Goal: Task Accomplishment & Management: Use online tool/utility

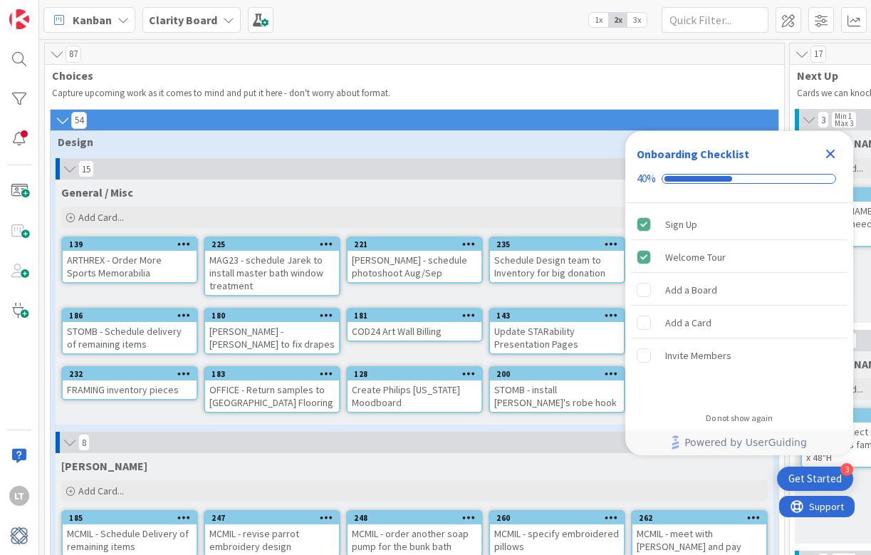
click at [833, 152] on icon "Close Checklist" at bounding box center [830, 154] width 9 height 9
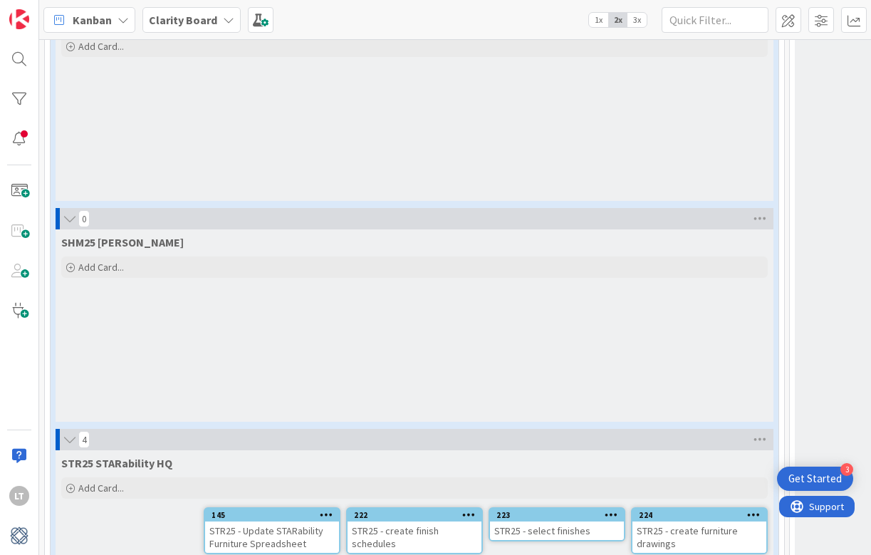
scroll to position [2881, 0]
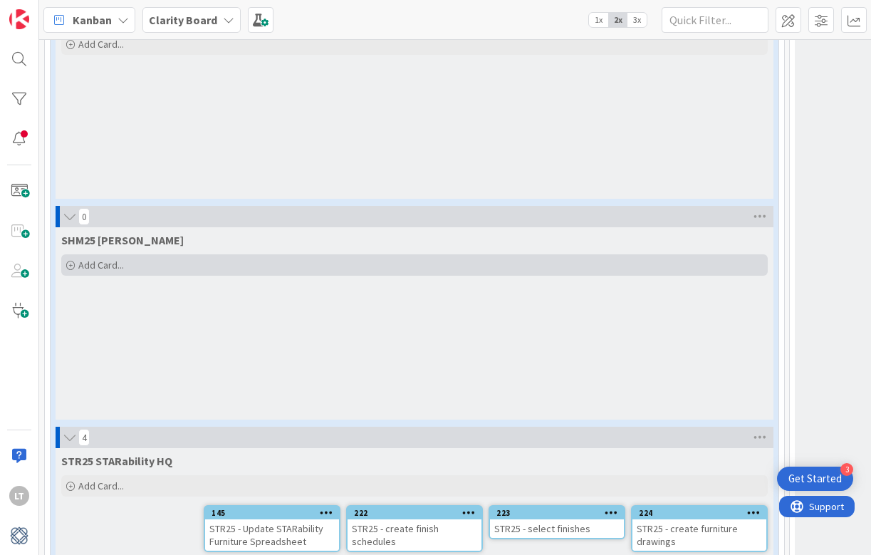
click at [88, 258] on span "Add Card..." at bounding box center [101, 264] width 46 height 13
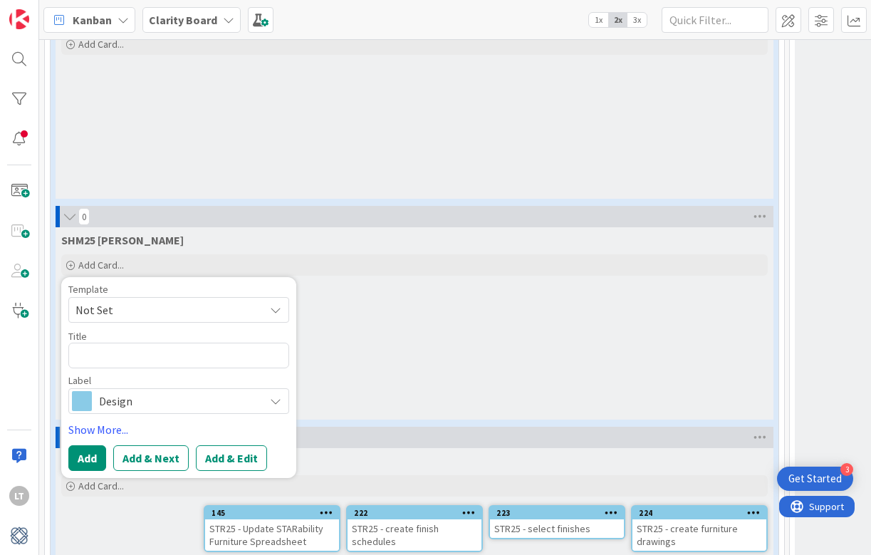
type textarea "x"
type textarea "S"
type textarea "x"
type textarea "SH"
type textarea "x"
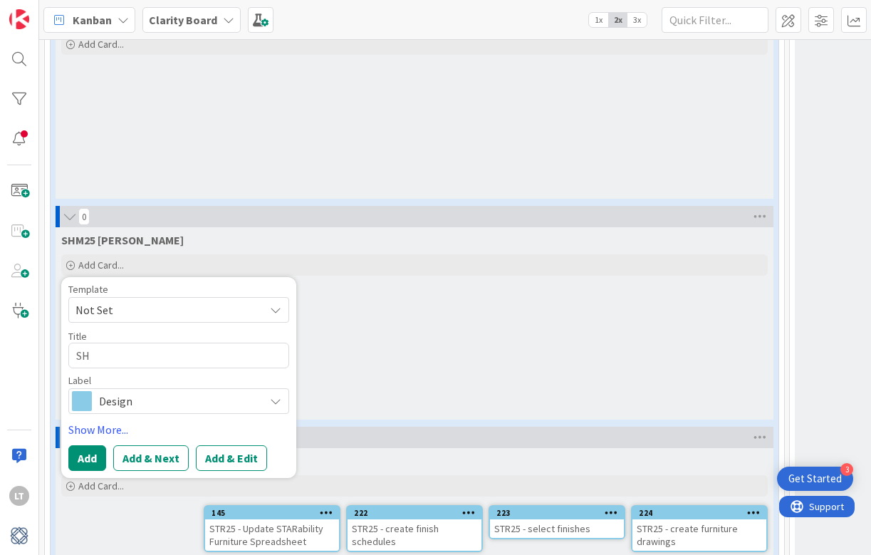
type textarea "SHM"
type textarea "x"
type textarea "SHM2"
type textarea "x"
type textarea "SHM25"
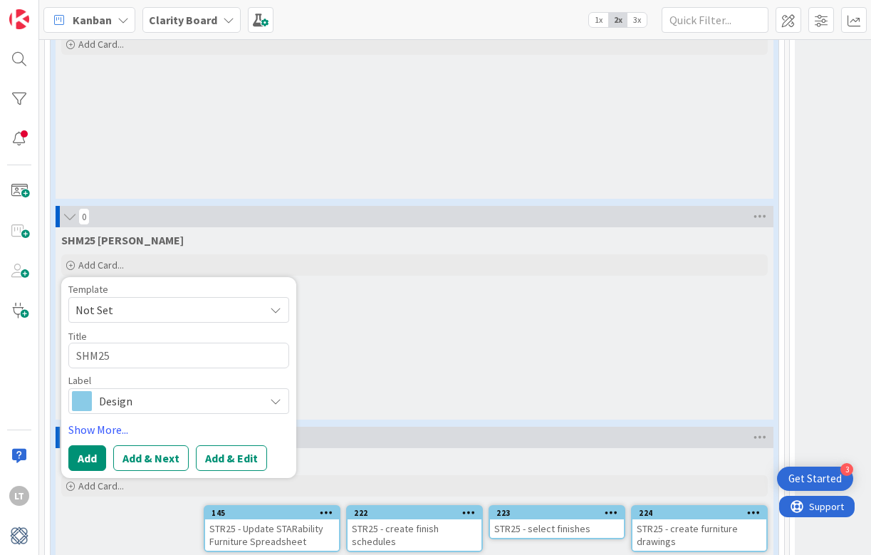
type textarea "x"
type textarea "SHM25"
type textarea "x"
type textarea "SHM25."
type textarea "x"
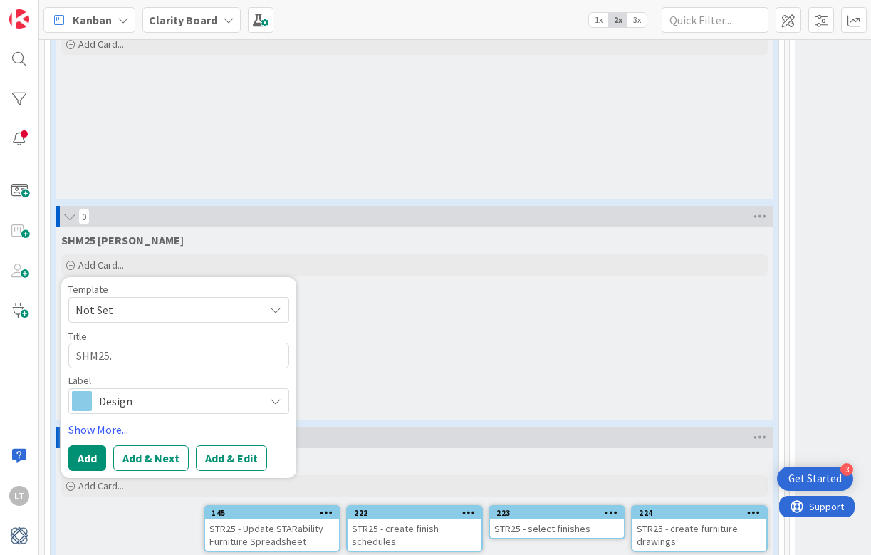
type textarea "SHM25. -"
type textarea "x"
type textarea "SHM25. -"
type textarea "x"
type textarea "SHM25. -"
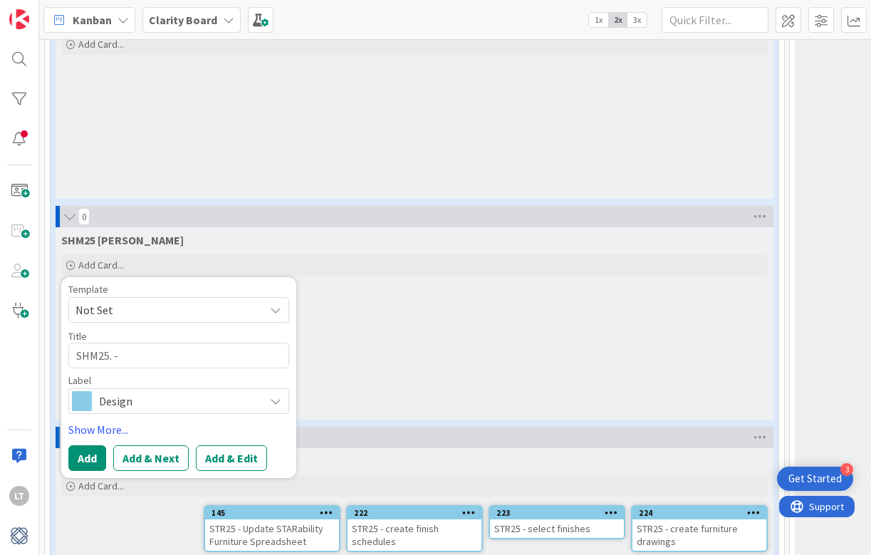
type textarea "x"
type textarea "SHM25."
type textarea "x"
type textarea "SHM25."
type textarea "x"
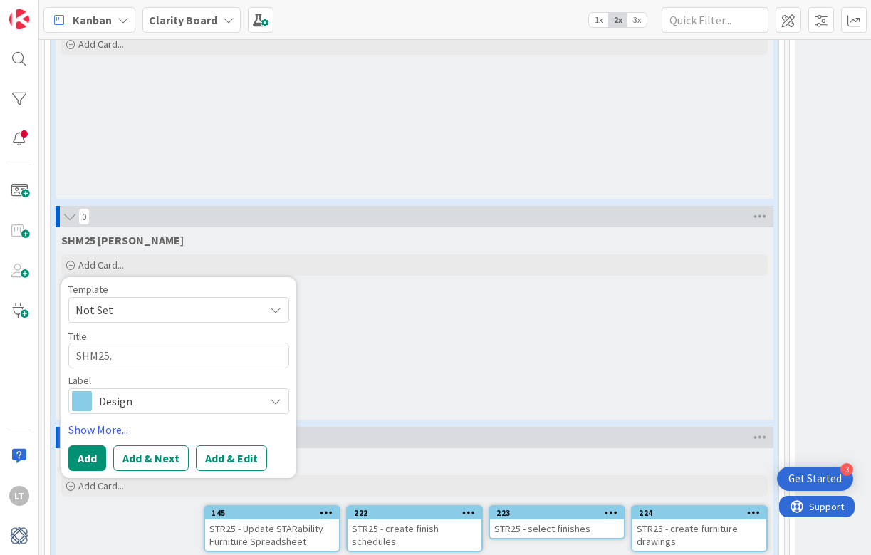
type textarea "SHM25"
type textarea "x"
type textarea "SHM25"
type textarea "x"
type textarea "SHM25 -"
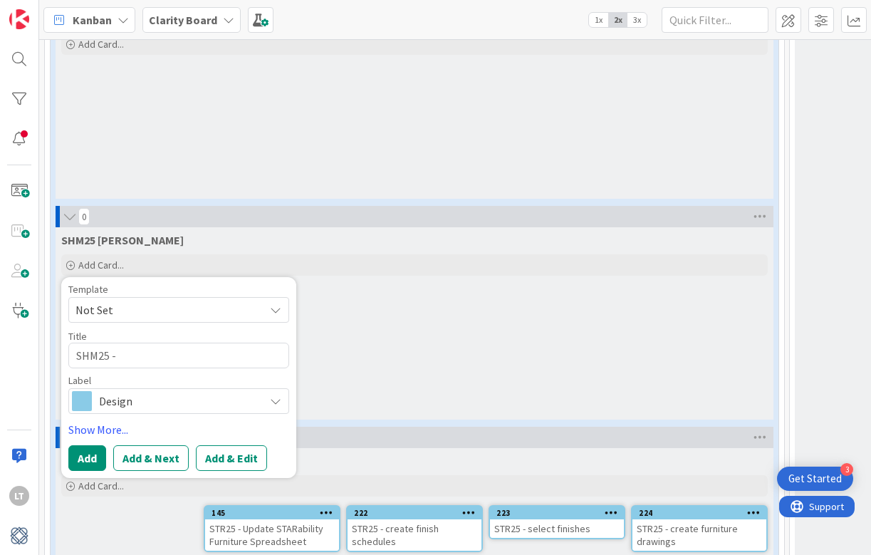
type textarea "x"
type textarea "SHM25 -"
type textarea "x"
type textarea "SHM25 - s"
type textarea "x"
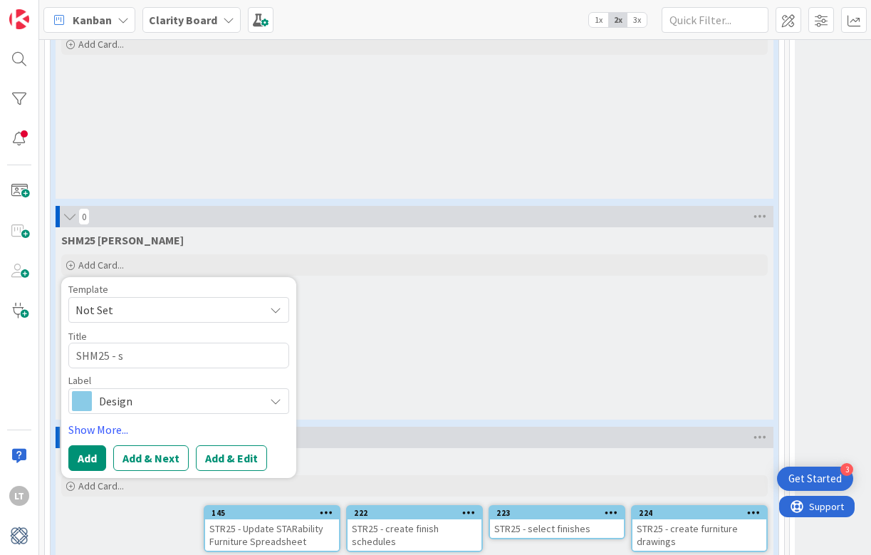
type textarea "SHM25 - se"
type textarea "x"
type textarea "SHM25 - sen"
type textarea "x"
type textarea "SHM25 - senc"
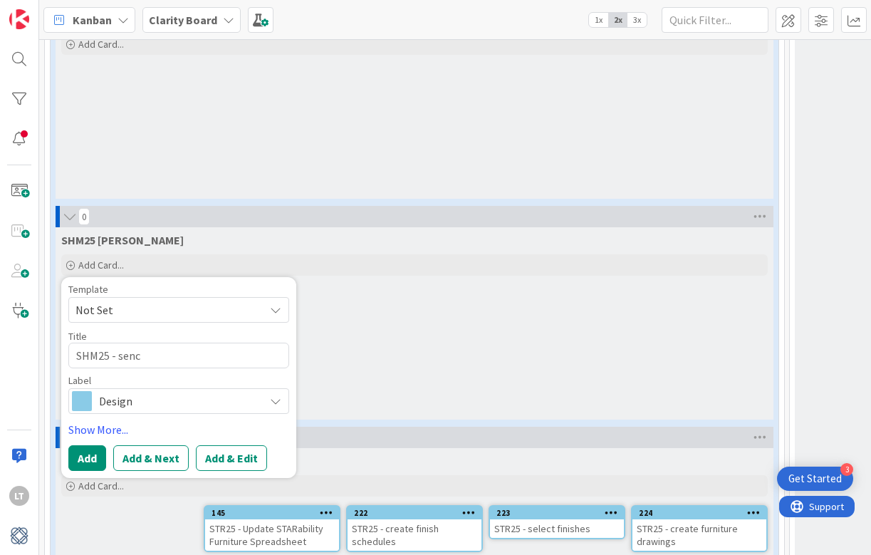
type textarea "x"
type textarea "SHM25 - sen"
type textarea "x"
type textarea "SHM25 - send"
type textarea "x"
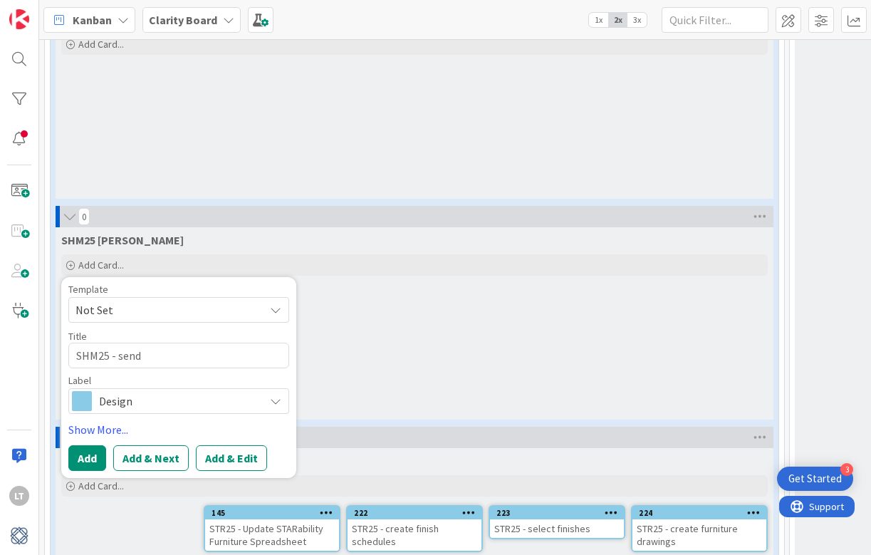
type textarea "SHM25 - send"
type textarea "x"
type textarea "SHM25 - send c"
type textarea "x"
type textarea "SHM25 - send cl"
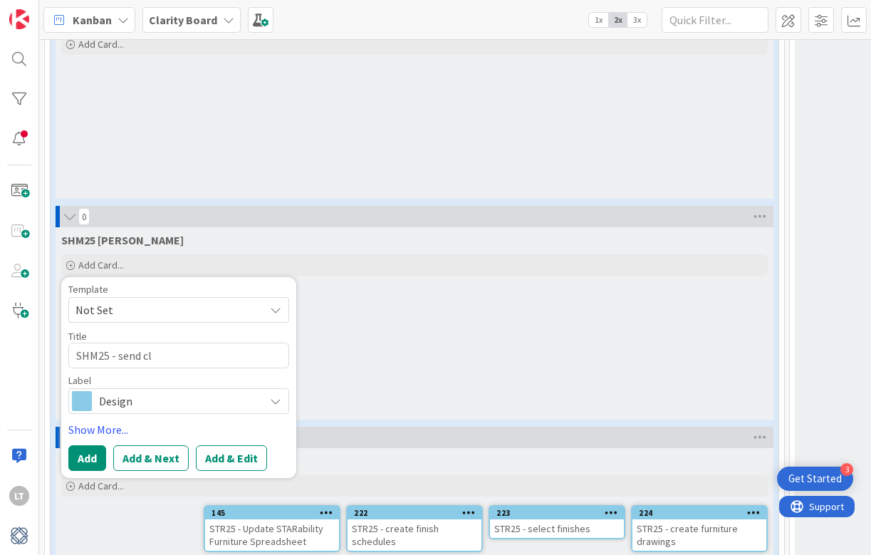
type textarea "x"
type textarea "SHM25 - send cli"
type textarea "x"
type textarea "SHM25 - send clie"
type textarea "x"
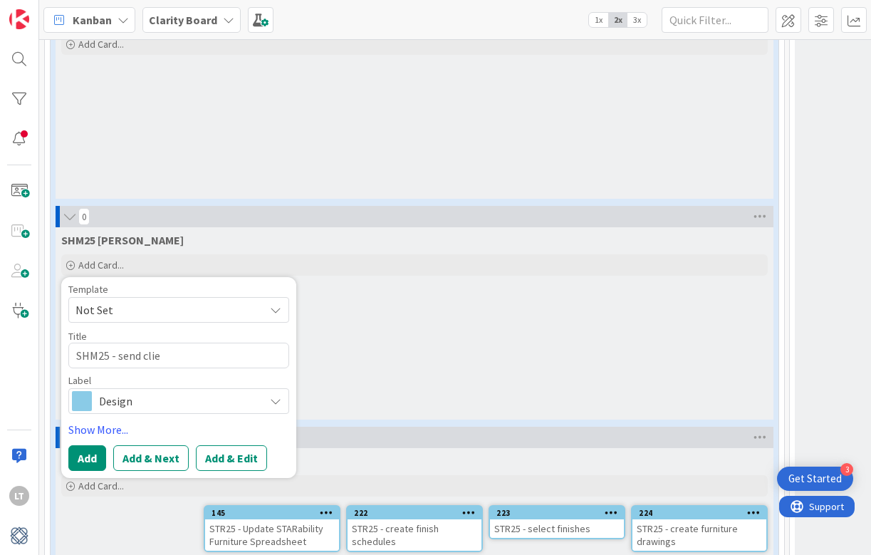
type textarea "SHM25 - send clien"
type textarea "x"
type textarea "SHM25 - send client"
type textarea "x"
type textarea "SHM25 - send client"
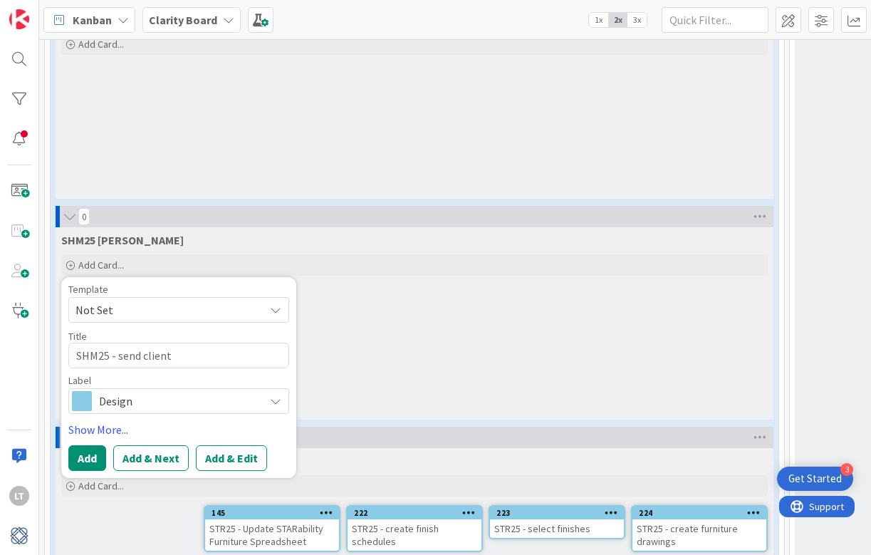
type textarea "x"
type textarea "SHM25 - send client h"
type textarea "x"
type textarea "SHM25 - send client ho"
type textarea "x"
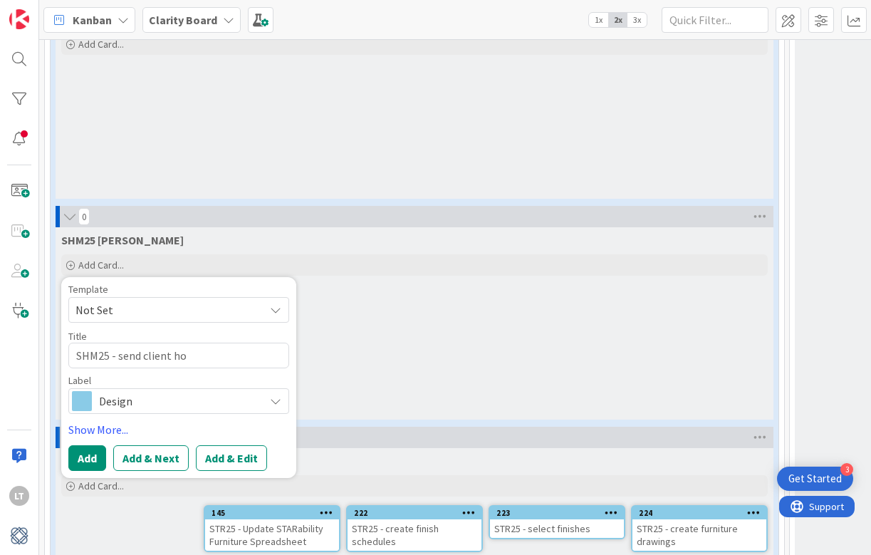
type textarea "SHM25 - send client hou"
type textarea "x"
type textarea "SHM25 - send client hour"
type textarea "x"
type textarea "SHM25 - send client hourl"
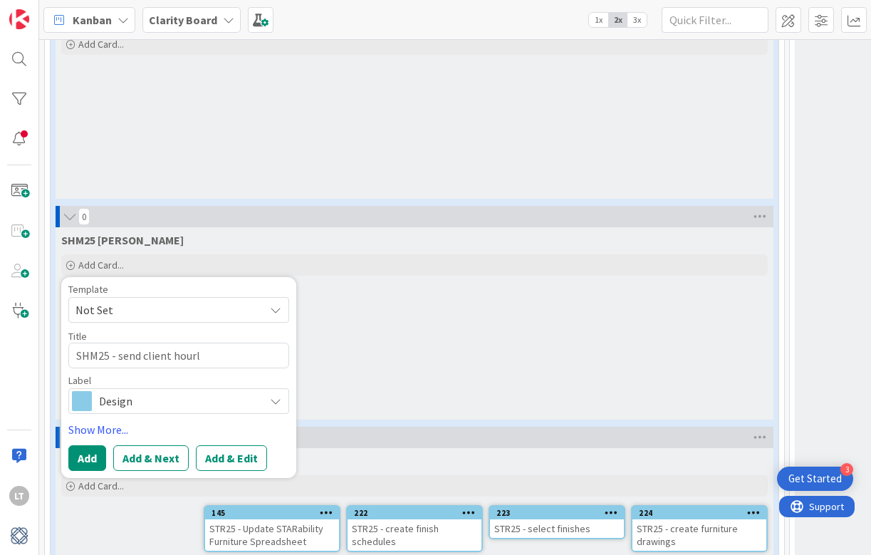
type textarea "x"
type textarea "SHM25 - send client hourll"
type textarea "x"
type textarea "SHM25 - send client hourlly"
type textarea "x"
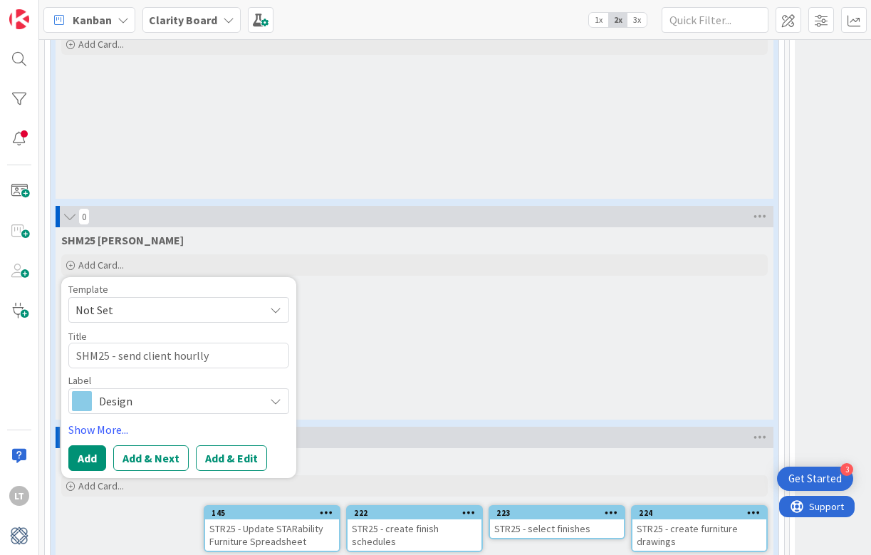
type textarea "SHM25 - send client hourly"
type textarea "x"
type textarea "SHM25 - send client hourly c"
type textarea "x"
type textarea "SHM25 - send client hourly co"
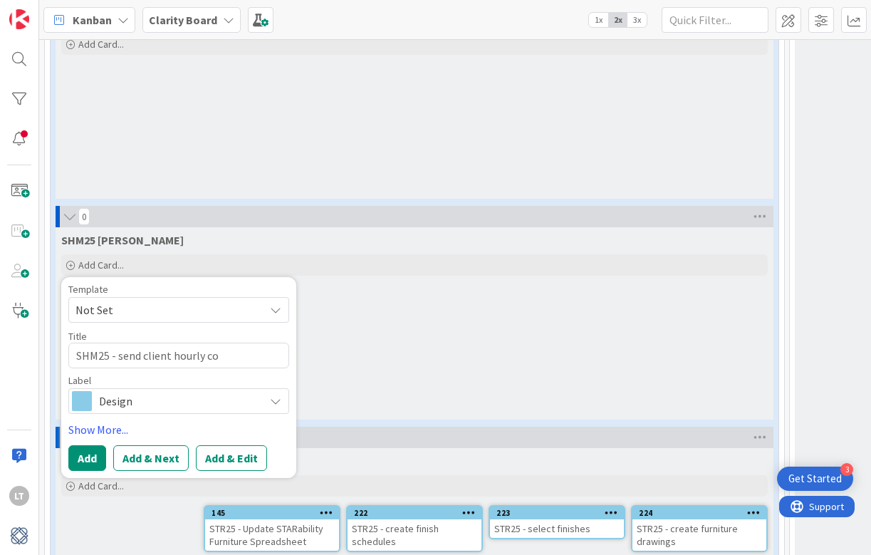
type textarea "x"
type textarea "SHM25 - send client hourly con"
type textarea "x"
type textarea "SHM25 - send client hourly cont"
type textarea "x"
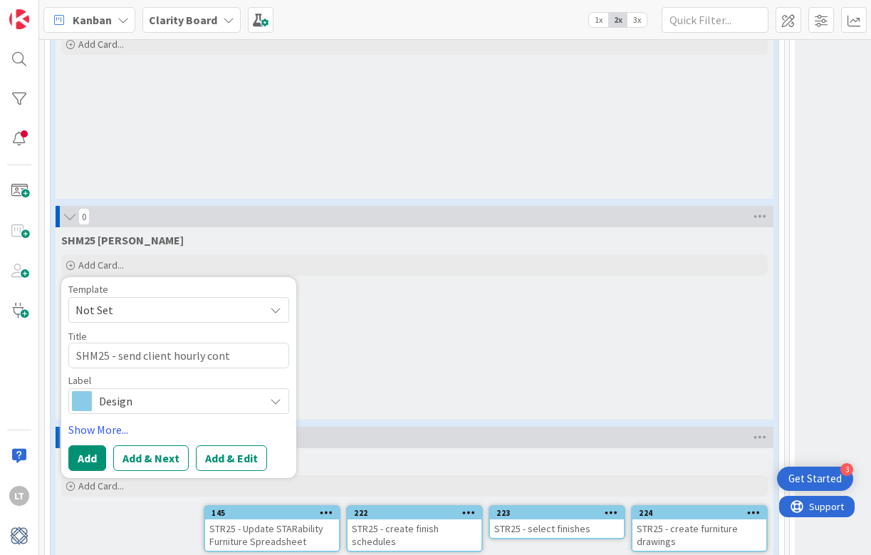
type textarea "SHM25 - send client hourly conta"
type textarea "x"
type textarea "SHM25 - send client hourly contar"
type textarea "x"
type textarea "SHM25 - send client hourly contarc"
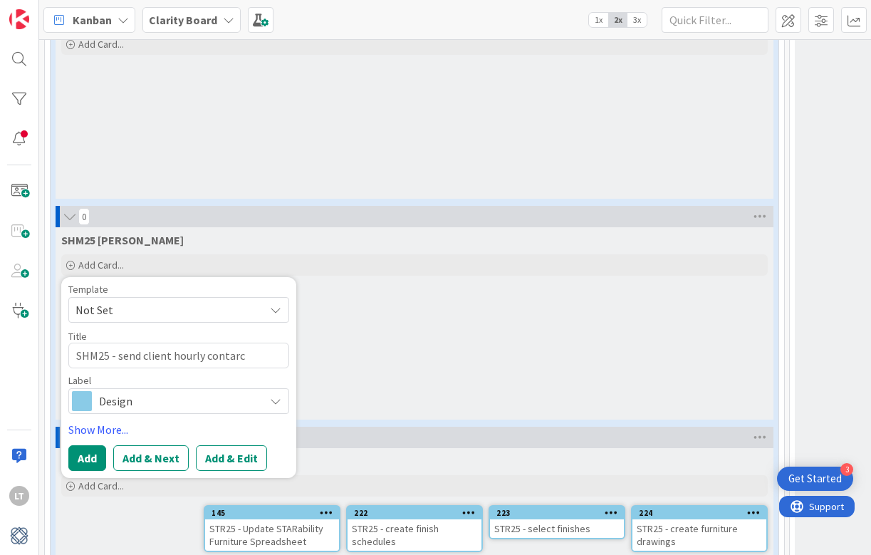
type textarea "x"
type textarea "SHM25 - send client hourly contar"
type textarea "x"
type textarea "SHM25 - send client hourly conta"
type textarea "x"
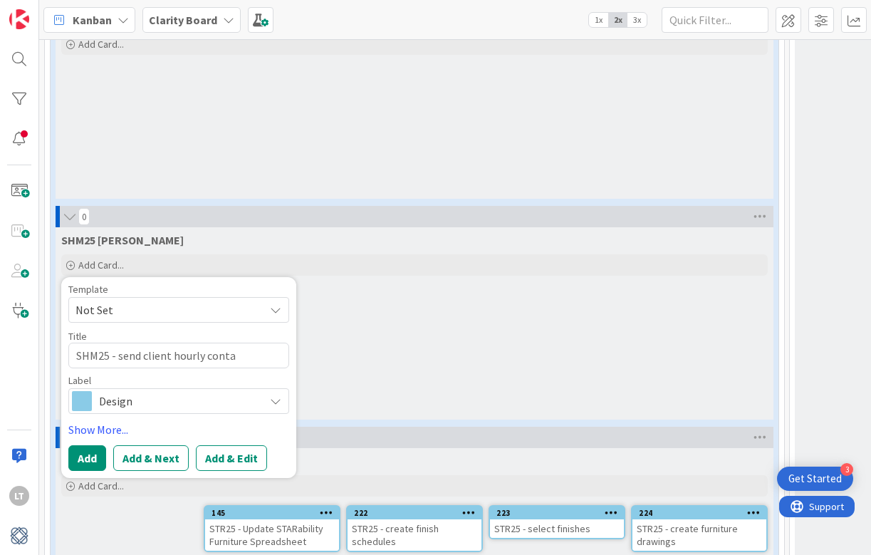
type textarea "SHM25 - send client hourly contar"
type textarea "x"
type textarea "SHM25 - send client hourly contara"
type textarea "x"
type textarea "SHM25 - send client hourly contar"
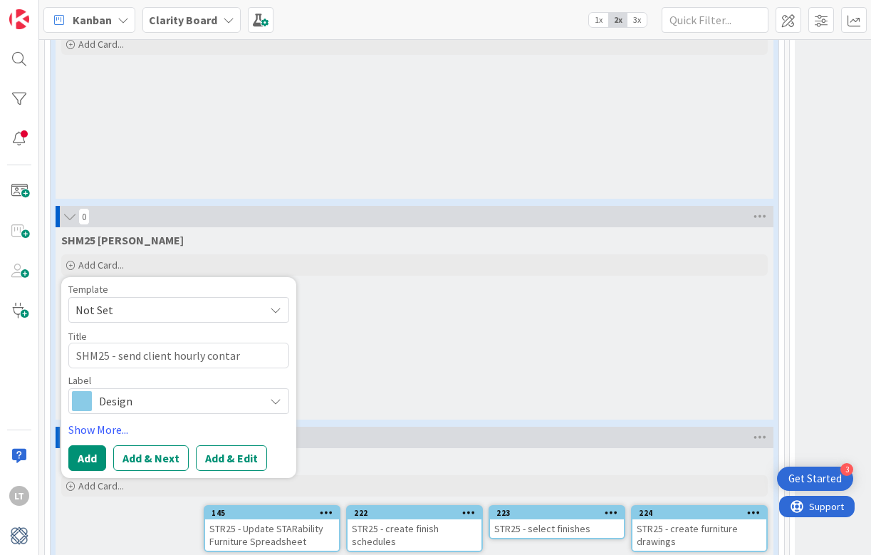
type textarea "x"
type textarea "SHM25 - send client hourly conta"
type textarea "x"
type textarea "SHM25 - send client hourly cont"
type textarea "x"
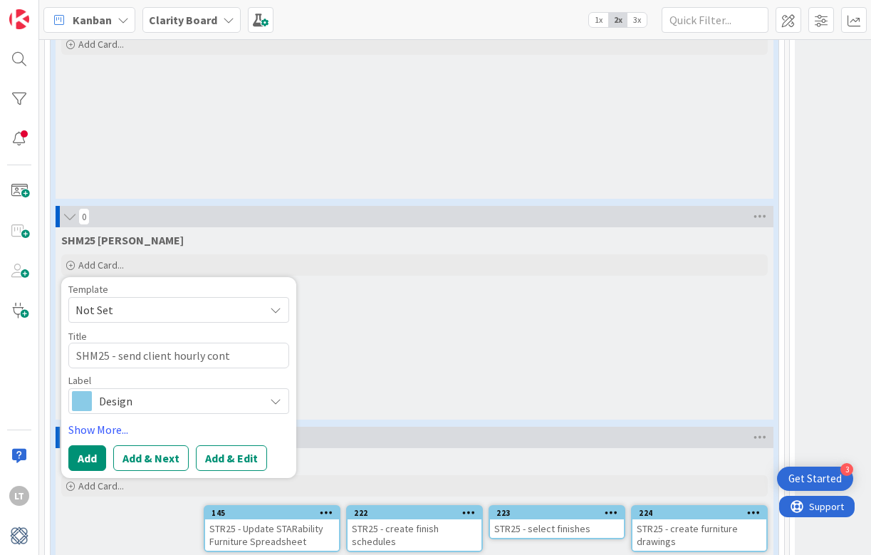
type textarea "SHM25 - send client hourly contr"
type textarea "x"
type textarea "SHM25 - send client hourly contra"
type textarea "x"
type textarea "SHM25 - send client hourly contrac"
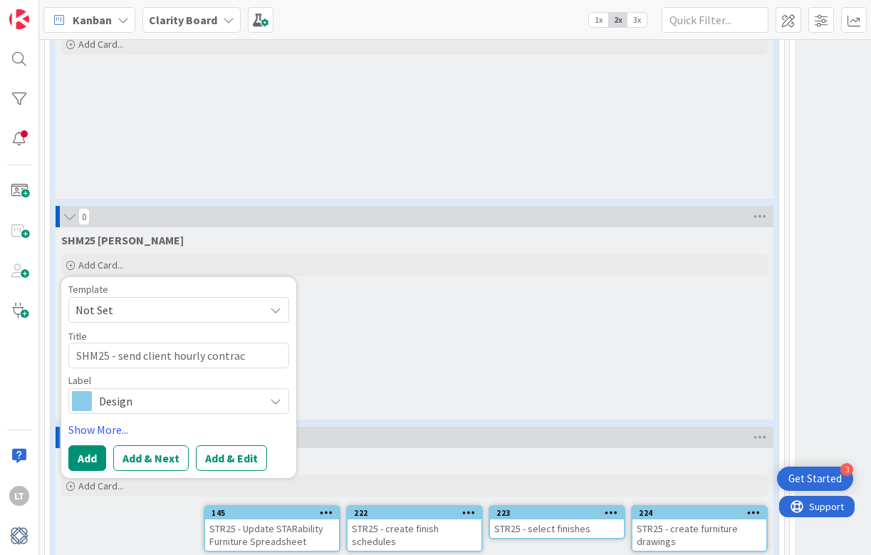
type textarea "x"
type textarea "SHM25 - send client hourly contract"
click at [149, 391] on span "Design" at bounding box center [178, 401] width 158 height 20
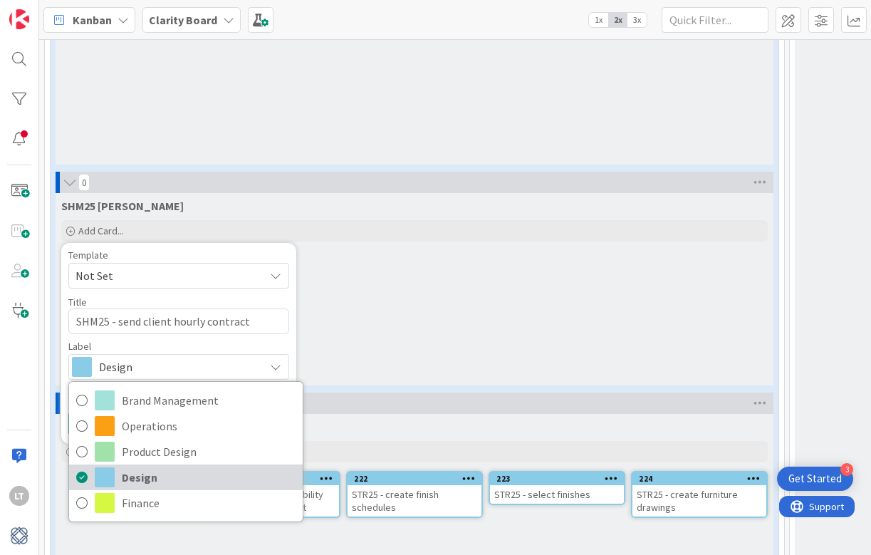
scroll to position [2919, 0]
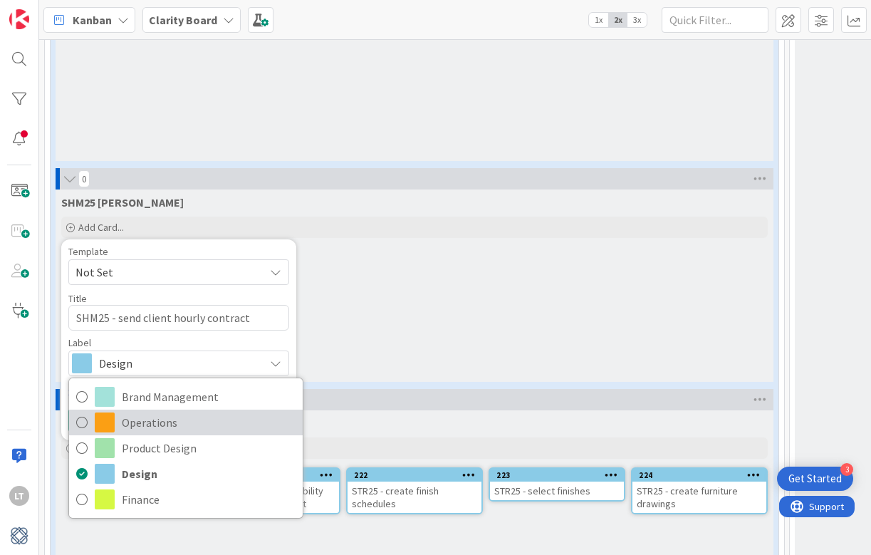
click at [81, 418] on icon at bounding box center [81, 422] width 11 height 21
type textarea "x"
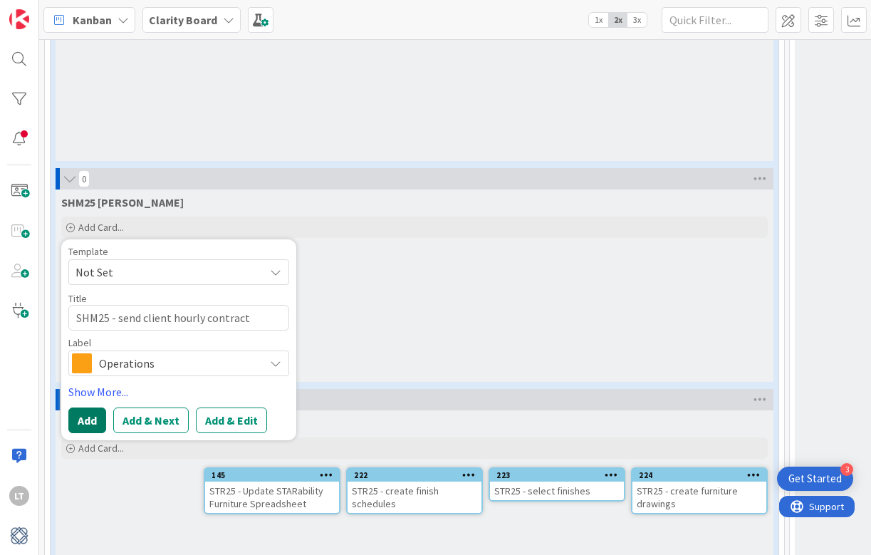
click at [93, 414] on button "Add" at bounding box center [87, 420] width 38 height 26
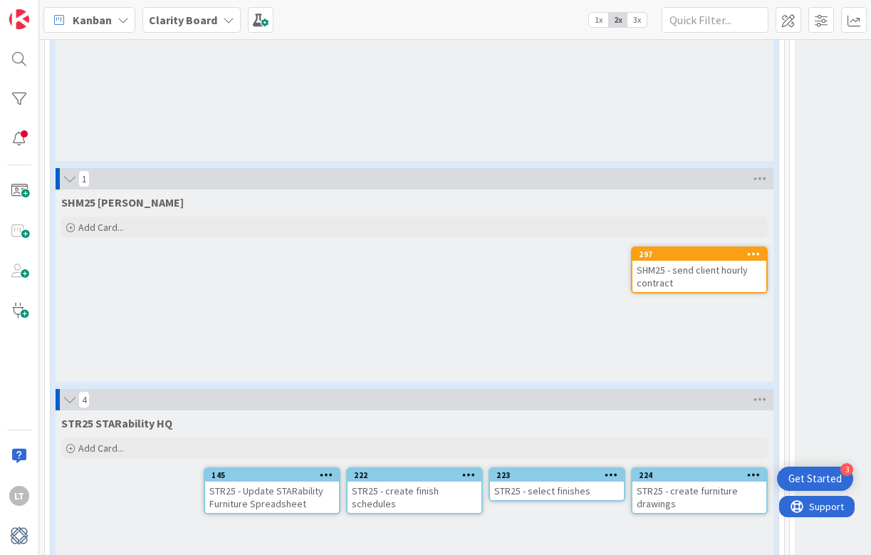
click at [713, 273] on div "SHM25 - send client hourly contract" at bounding box center [699, 276] width 134 height 31
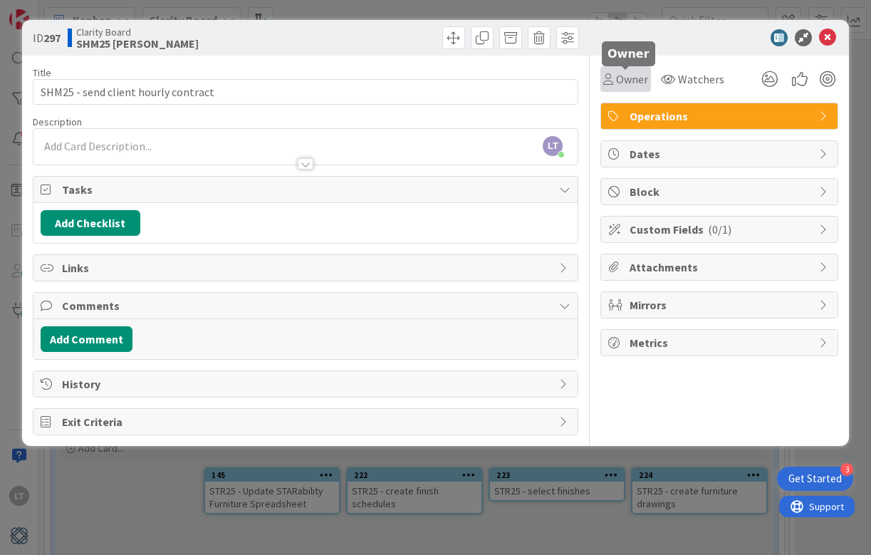
click at [624, 80] on span "Owner" at bounding box center [632, 78] width 32 height 17
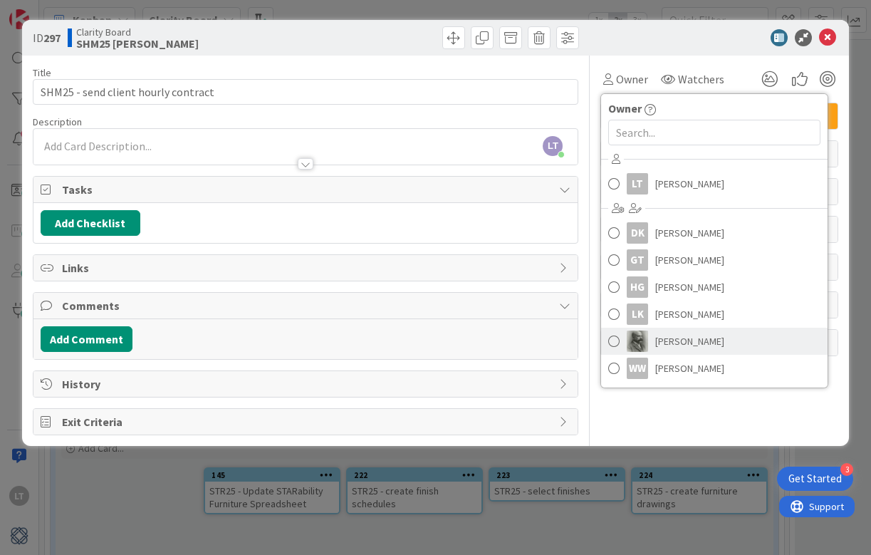
click at [617, 342] on span at bounding box center [613, 340] width 11 height 21
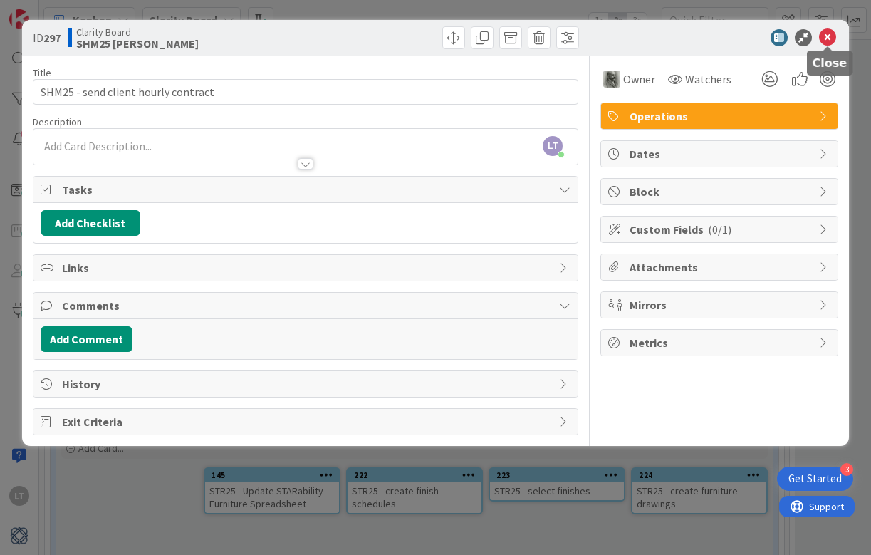
click at [825, 36] on icon at bounding box center [827, 37] width 17 height 17
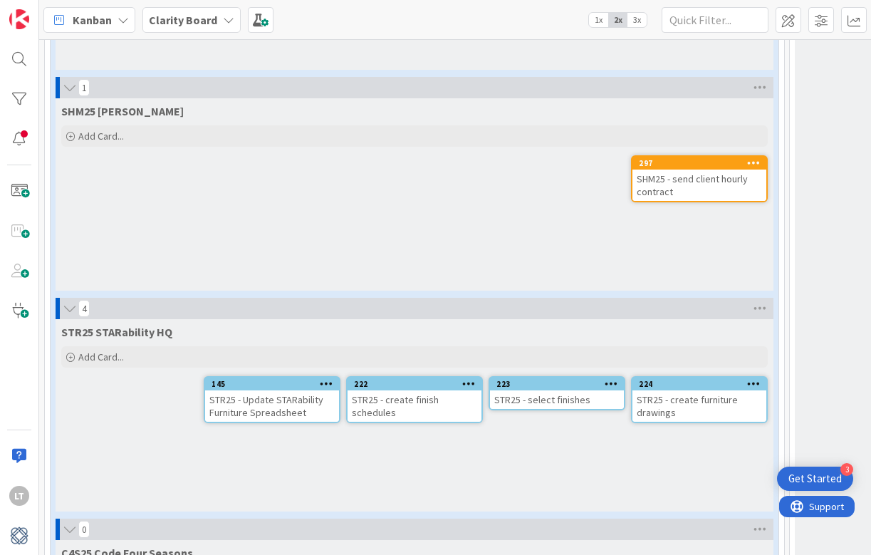
scroll to position [3002, 0]
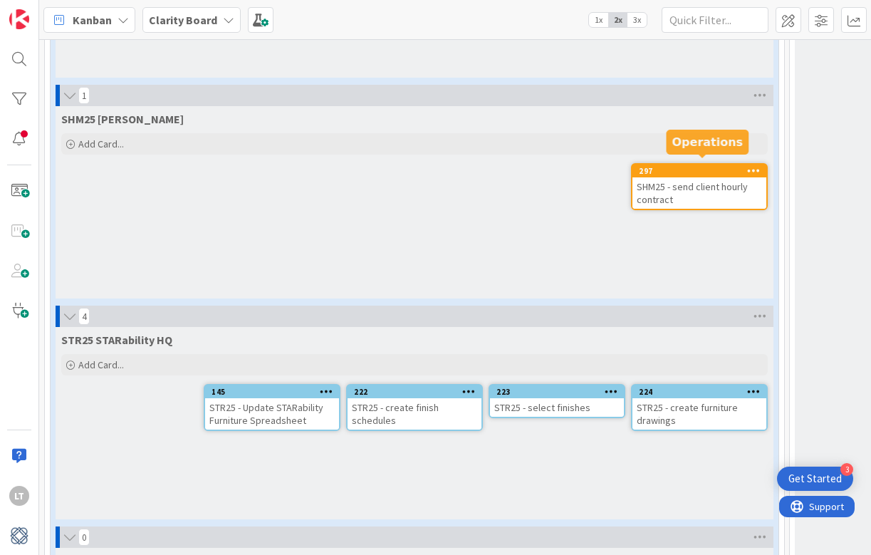
click at [722, 166] on div "297" at bounding box center [702, 171] width 127 height 10
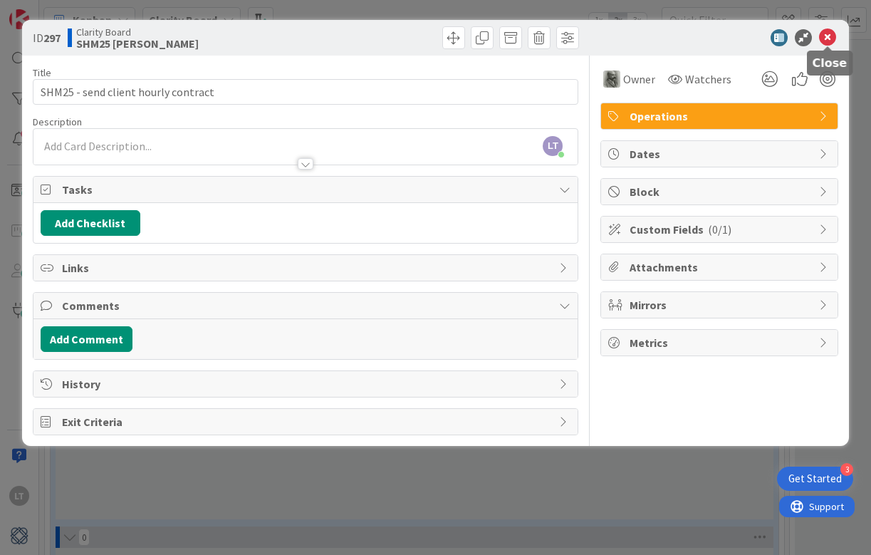
click at [826, 41] on icon at bounding box center [827, 37] width 17 height 17
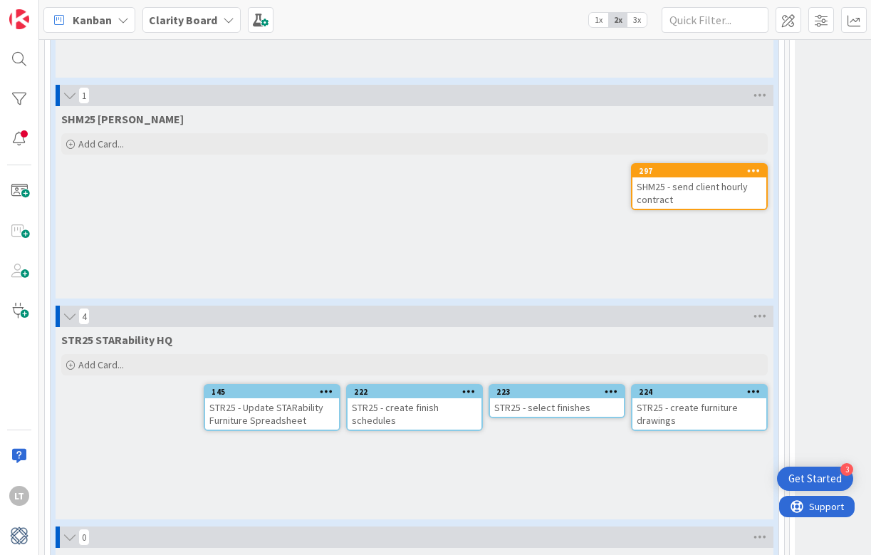
click at [755, 165] on icon at bounding box center [754, 170] width 14 height 10
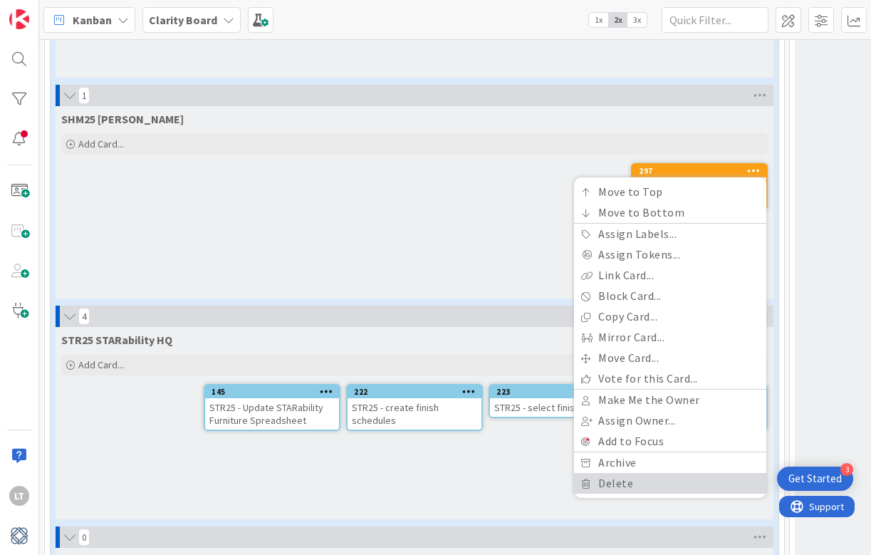
click at [601, 476] on link "Delete" at bounding box center [670, 483] width 192 height 21
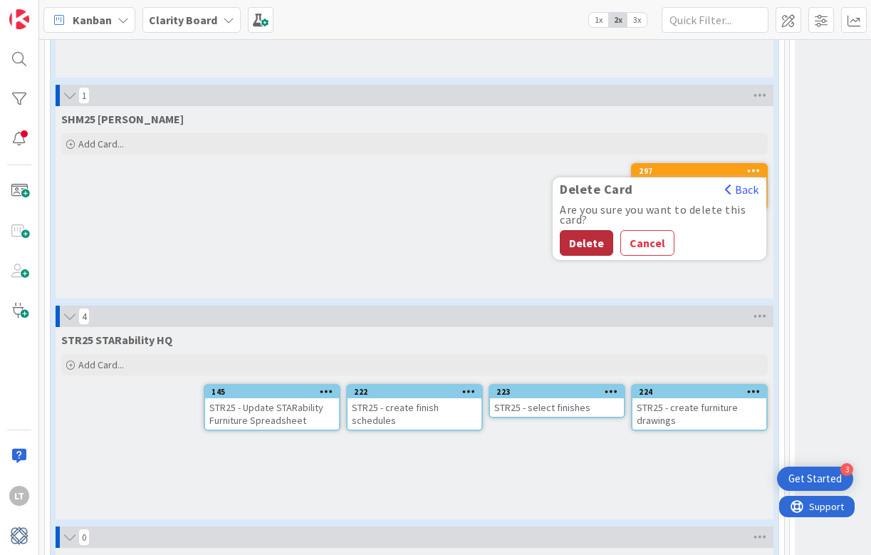
click at [584, 230] on button "Delete" at bounding box center [586, 243] width 53 height 26
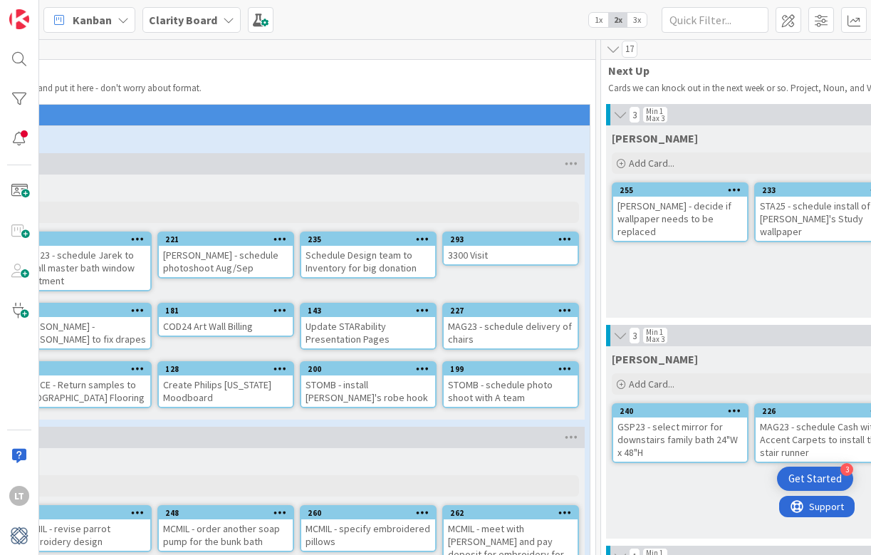
scroll to position [5, 187]
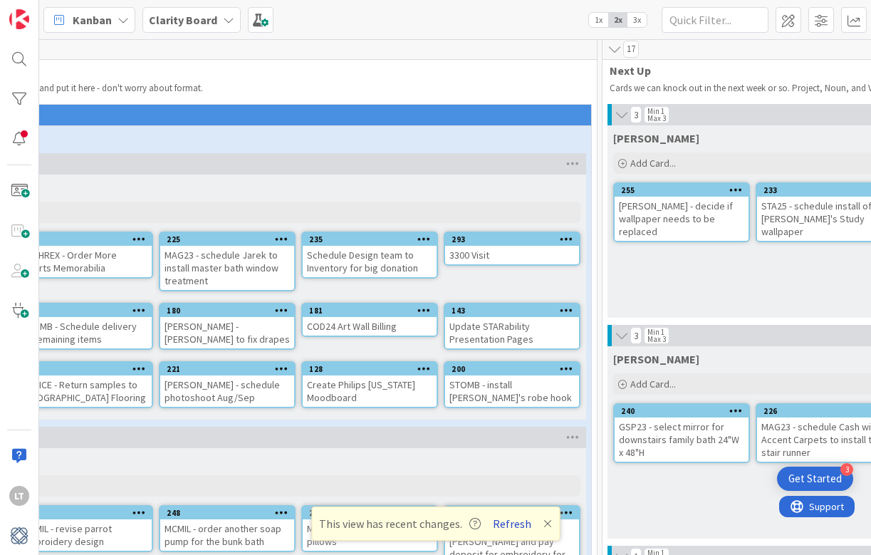
click at [503, 525] on button "Refresh" at bounding box center [512, 523] width 48 height 19
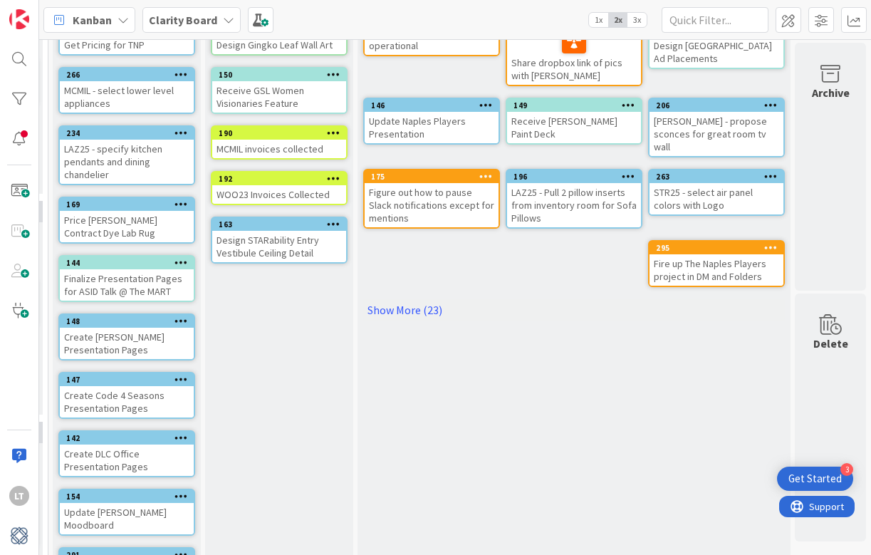
scroll to position [143, 1633]
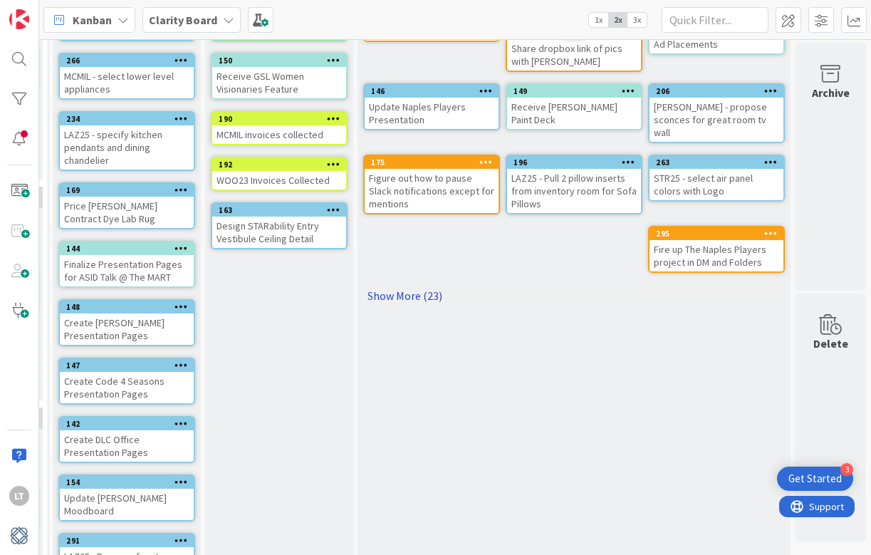
click at [387, 285] on link "Show More (23)" at bounding box center [573, 295] width 421 height 23
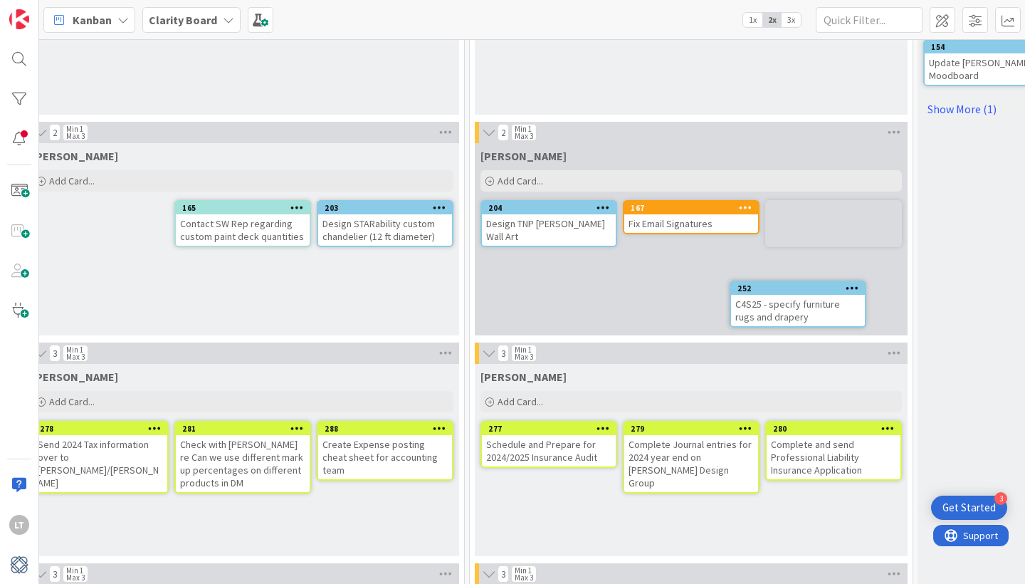
scroll to position [649, 768]
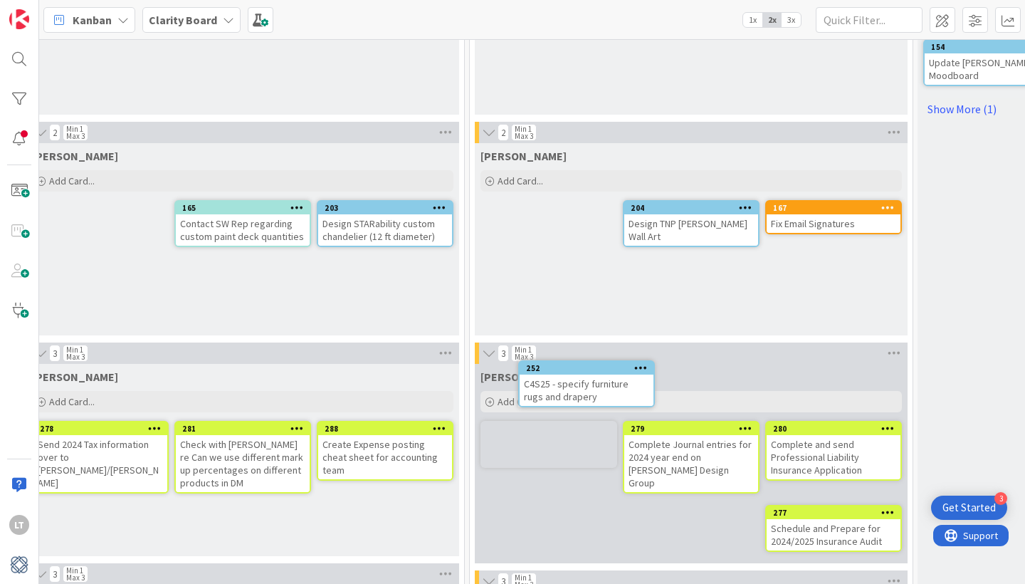
drag, startPoint x: 236, startPoint y: 206, endPoint x: 206, endPoint y: 211, distance: 29.5
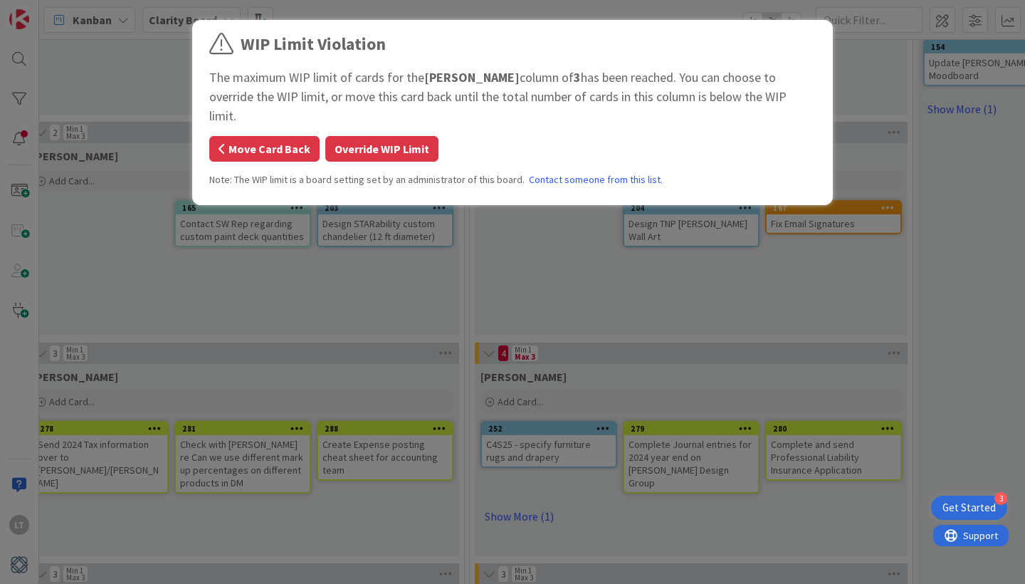
click at [268, 136] on button "Move Card Back" at bounding box center [264, 149] width 110 height 26
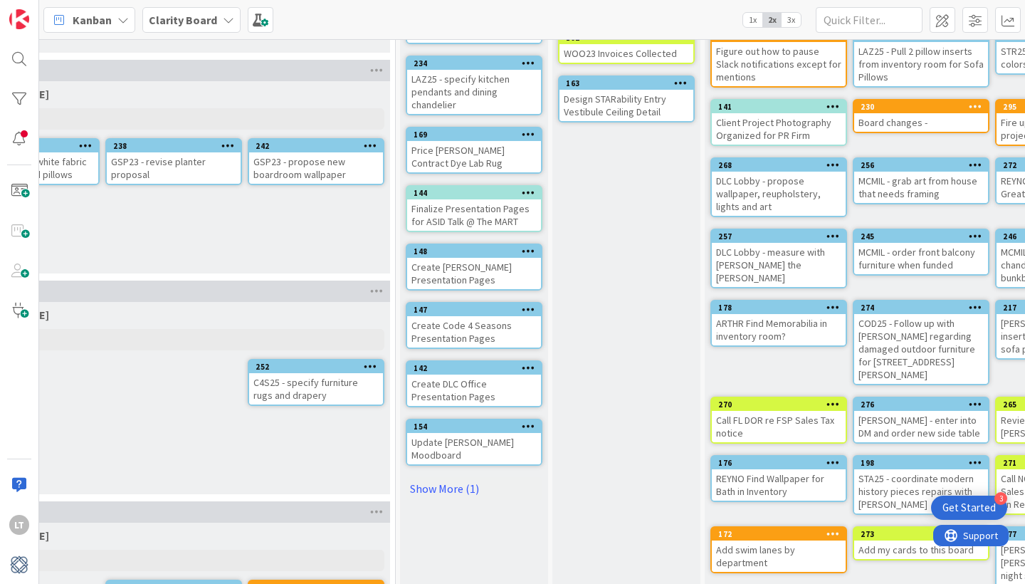
scroll to position [283, 1286]
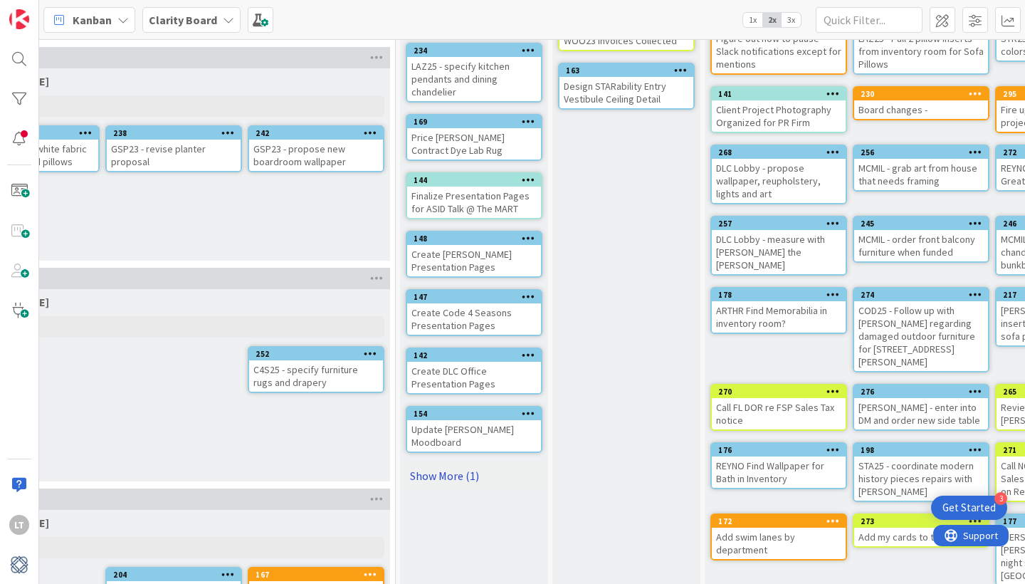
click at [426, 464] on link "Show More (1)" at bounding box center [474, 475] width 137 height 23
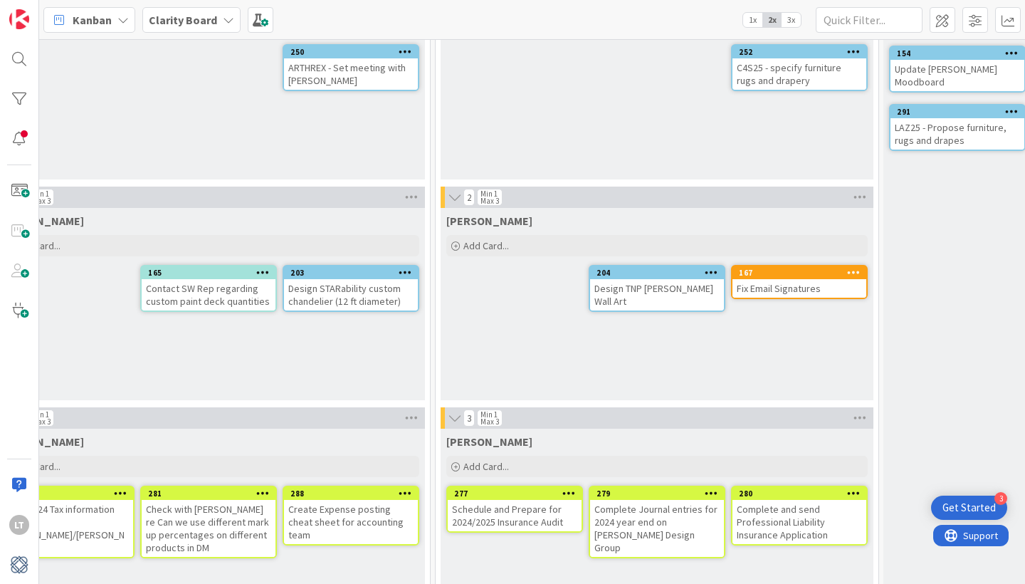
scroll to position [585, 802]
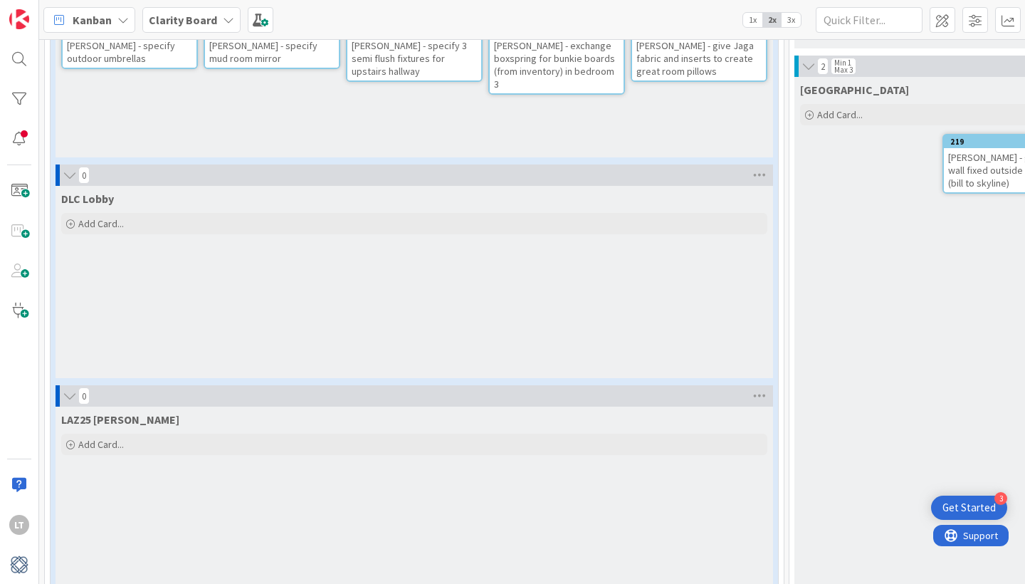
scroll to position [1389, 0]
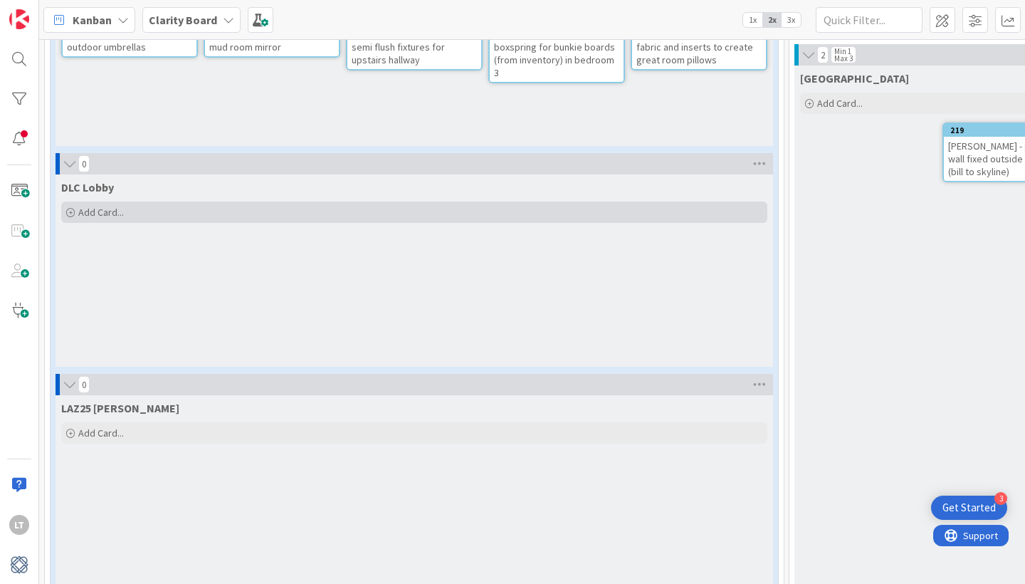
click at [105, 206] on span "Add Card..." at bounding box center [101, 212] width 46 height 13
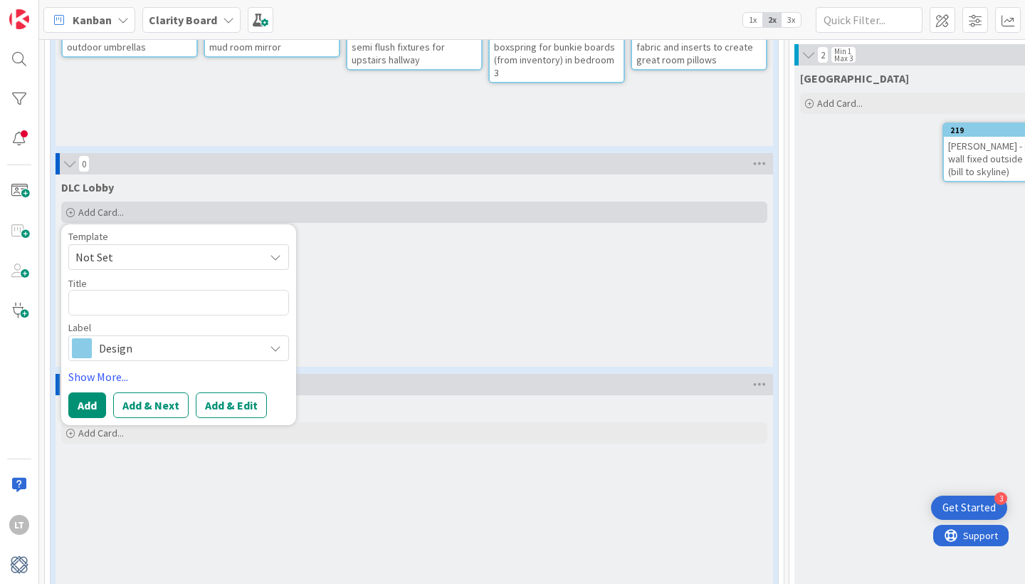
type textarea "x"
type textarea "D"
type textarea "x"
type textarea "DL"
type textarea "x"
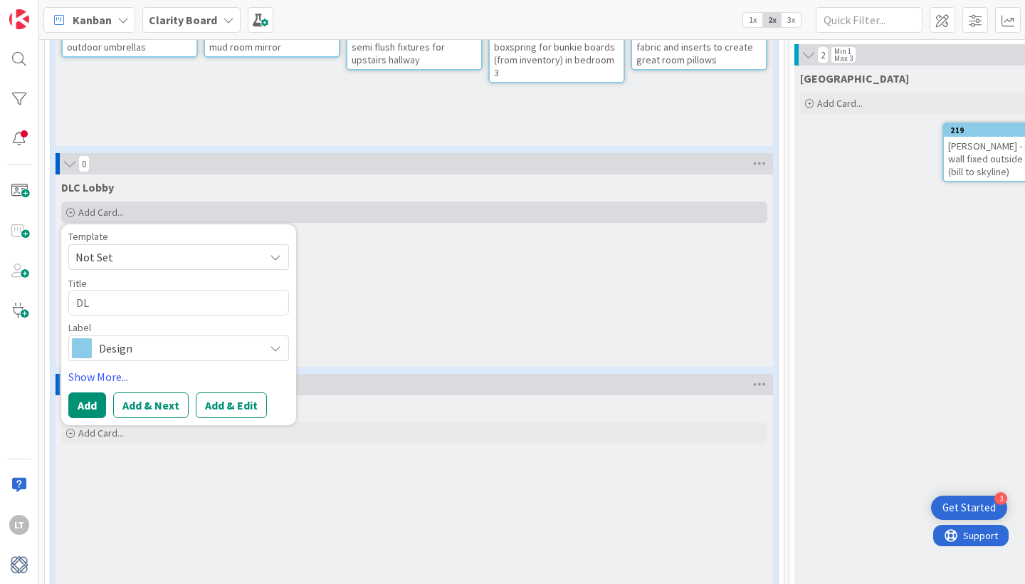
type textarea "DLC"
type textarea "x"
type textarea "DLC"
type textarea "x"
type textarea "DLC L"
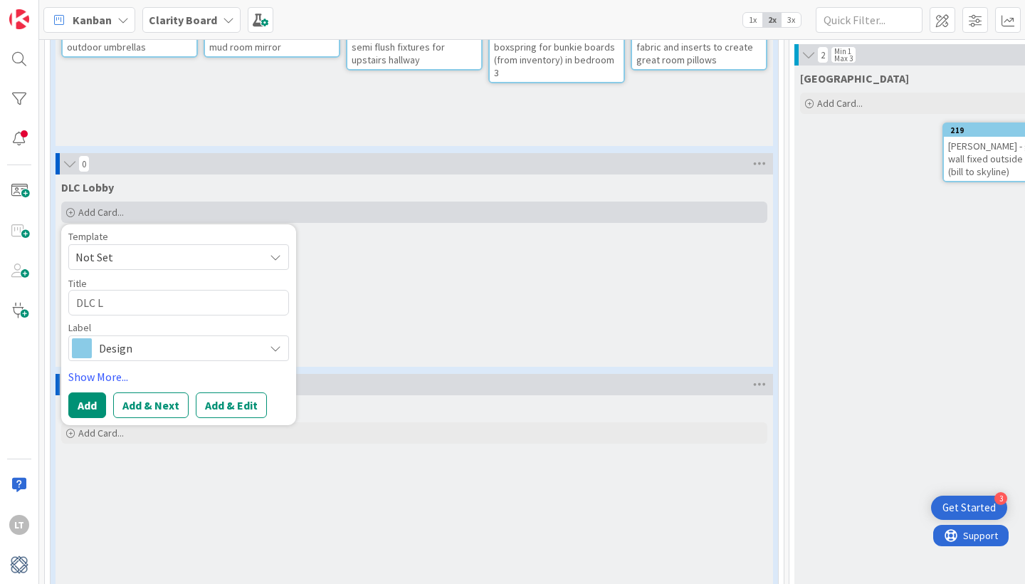
type textarea "x"
type textarea "DLC Lo"
type textarea "x"
type textarea "DLC Lob"
type textarea "x"
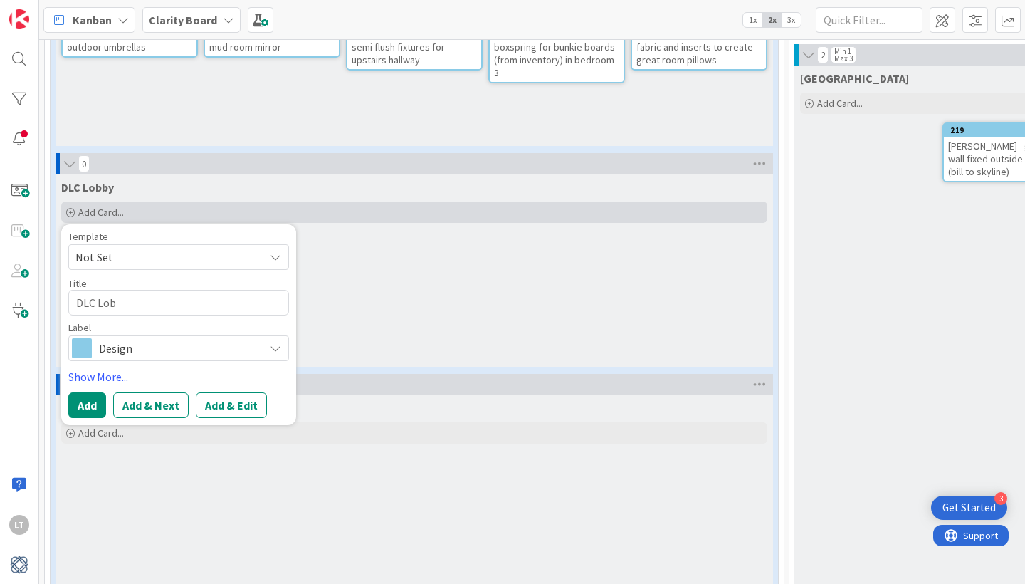
type textarea "DLC [PERSON_NAME]"
type textarea "x"
type textarea "DLC Lobby"
type textarea "x"
type textarea "DLC Lobby"
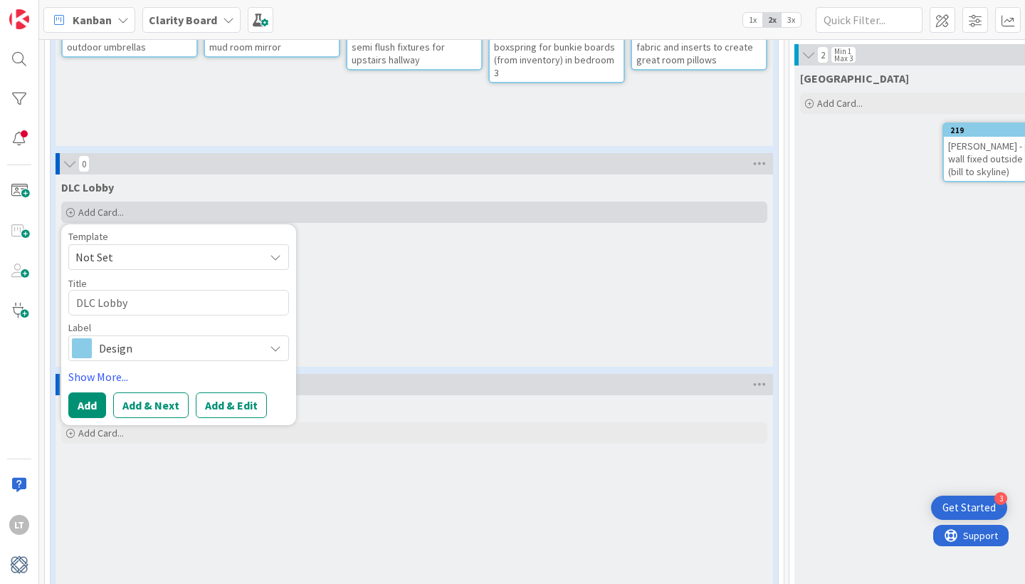
type textarea "x"
type textarea "DLC Lobby -"
type textarea "x"
type textarea "DLC Lobby -"
type textarea "x"
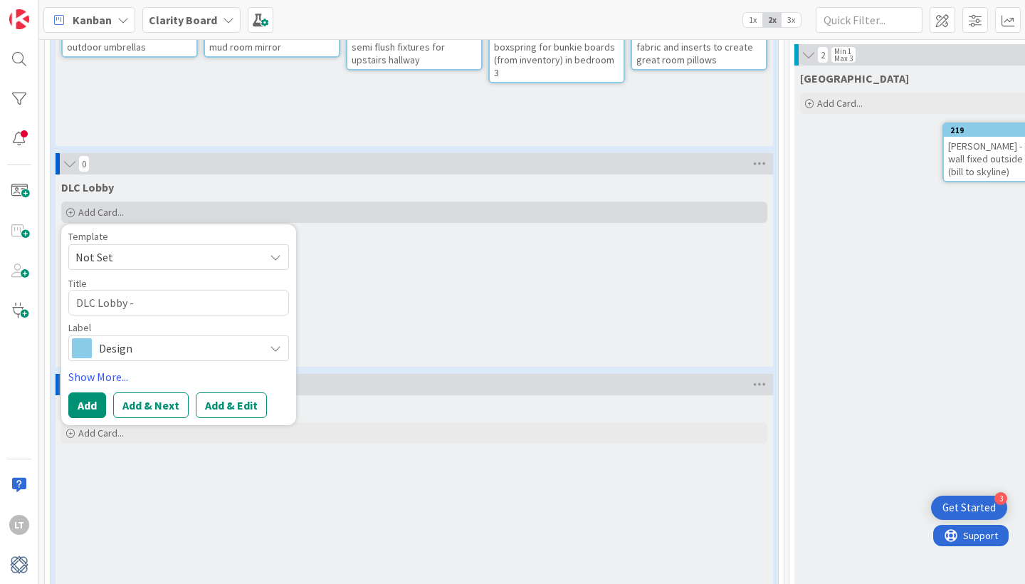
type textarea "DLC Lobby - c"
type textarea "x"
type textarea "DLC Lobby - ch"
type textarea "x"
type textarea "DLC Lobby - chc"
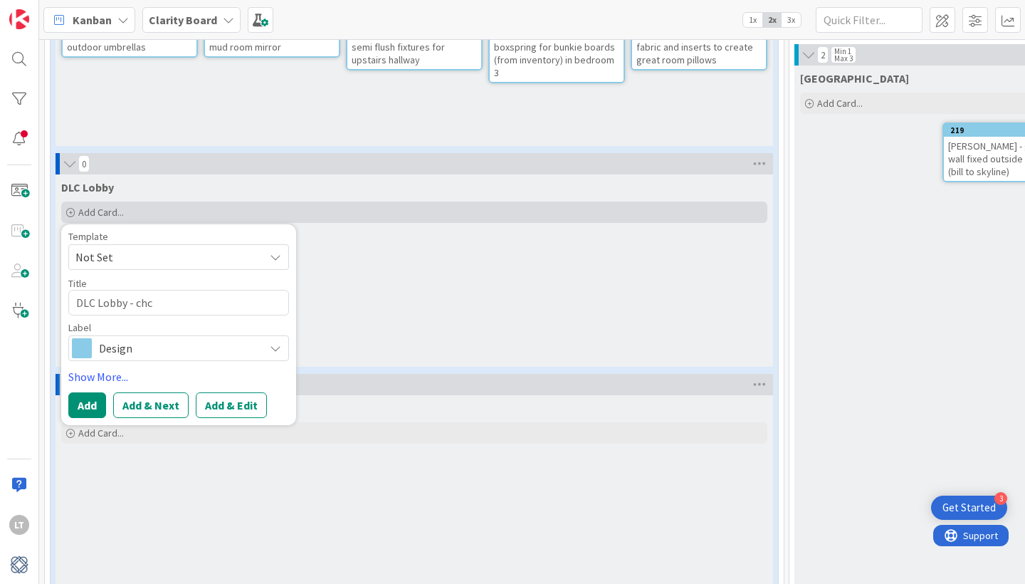
type textarea "x"
type textarea "DLC Lobby - ch"
type textarea "x"
type textarea "DLC Lobby - che"
type textarea "x"
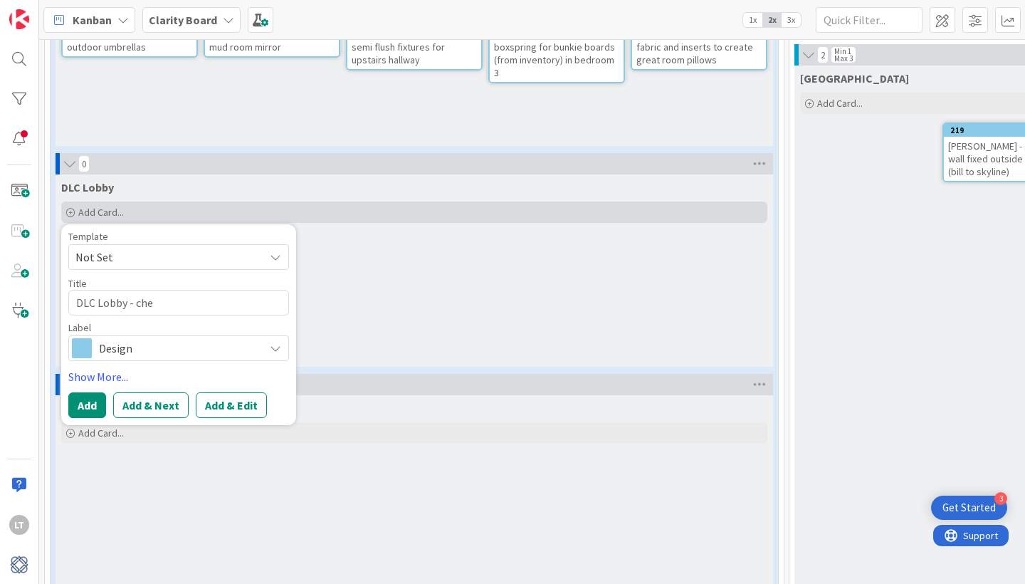
type textarea "DLC Lobby - chec"
type textarea "x"
type textarea "DLC Lobby - check"
type textarea "x"
type textarea "DLC Lobby - check."
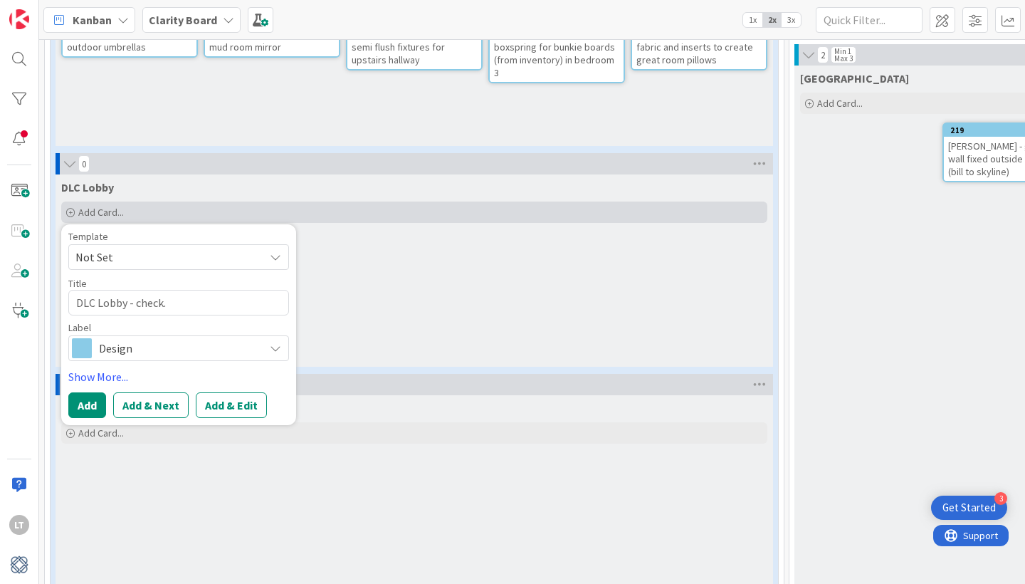
type textarea "x"
type textarea "DLC Lobby - check. l"
type textarea "x"
type textarea "DLC Lobby - check. le"
type textarea "x"
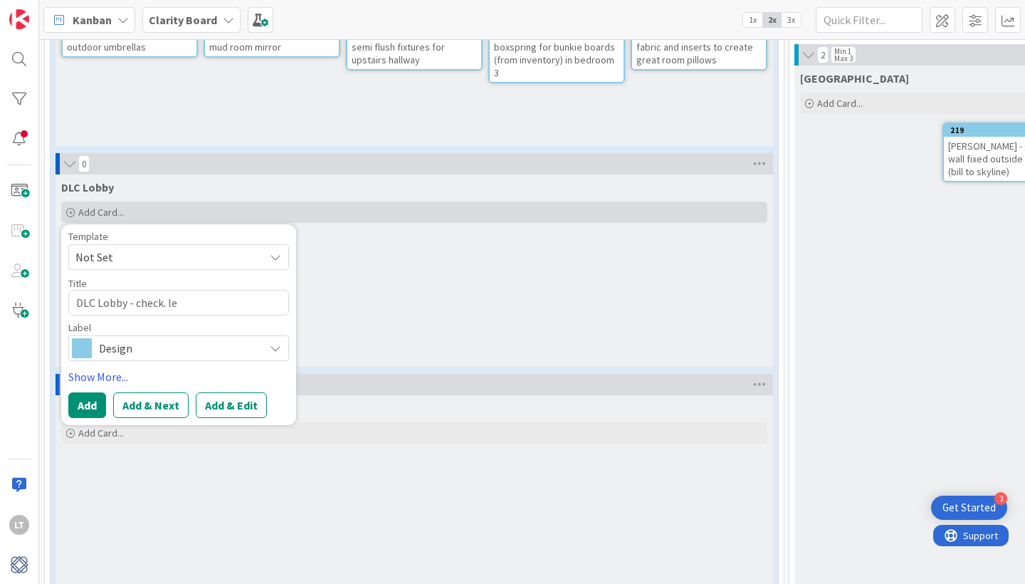
type textarea "DLC Lobby - check. lea"
type textarea "x"
type textarea "DLC Lobby - check. le"
type textarea "x"
type textarea "DLC Lobby - check. l"
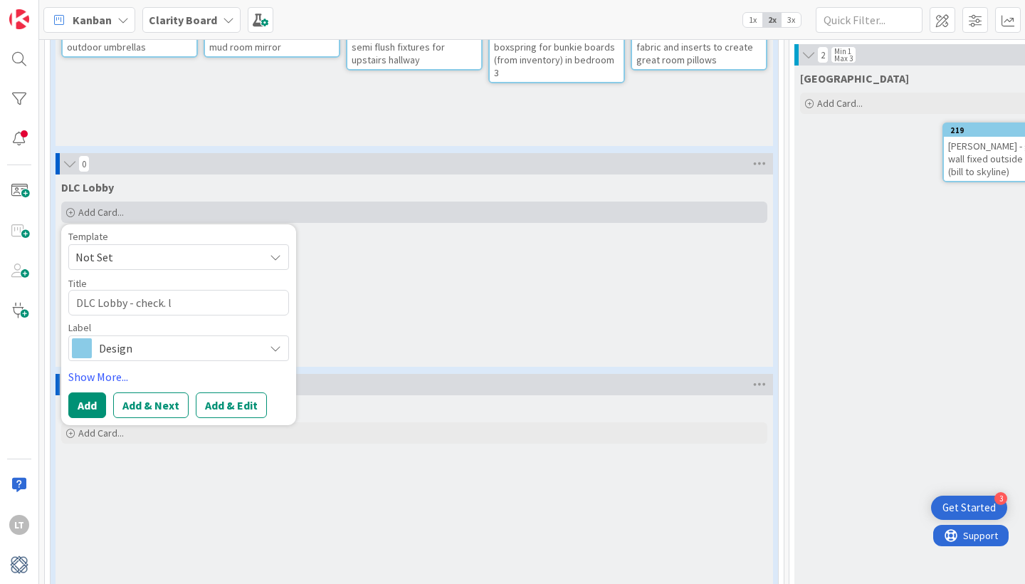
type textarea "x"
type textarea "DLC Lobby - check."
type textarea "x"
type textarea "DLC Lobby - check."
type textarea "x"
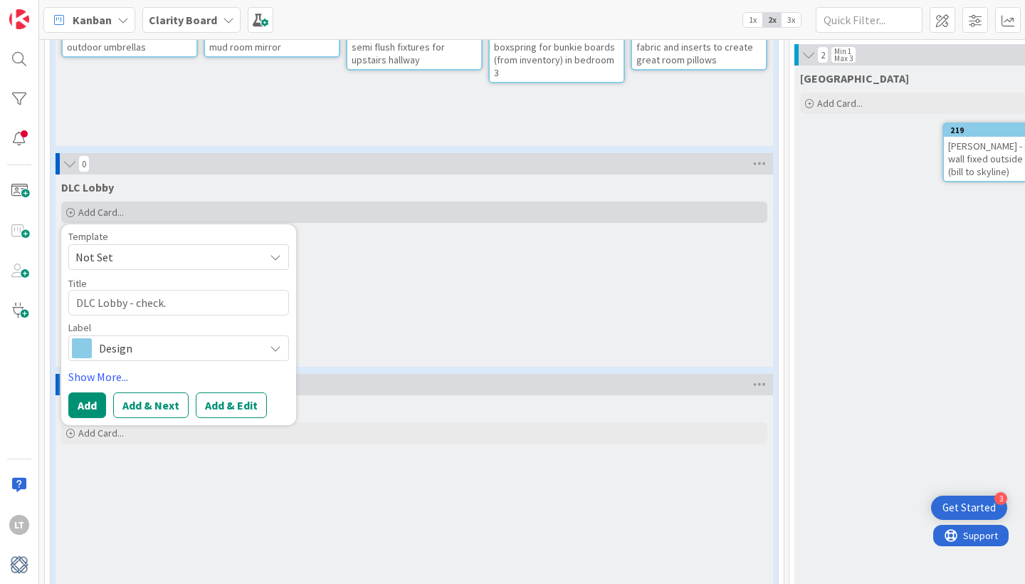
type textarea "DLC Lobby - check"
type textarea "x"
type textarea "DLC Lobby - check"
type textarea "x"
type textarea "DLC Lobby - check l"
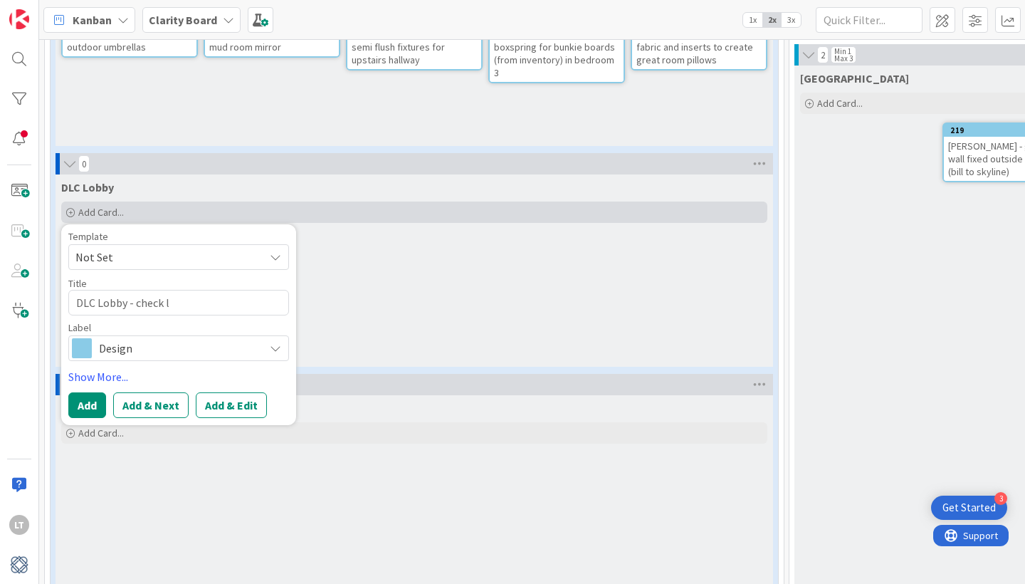
type textarea "x"
type textarea "DLC Lobby - check le"
type textarea "x"
type textarea "DLC Lobby - check lea"
type textarea "x"
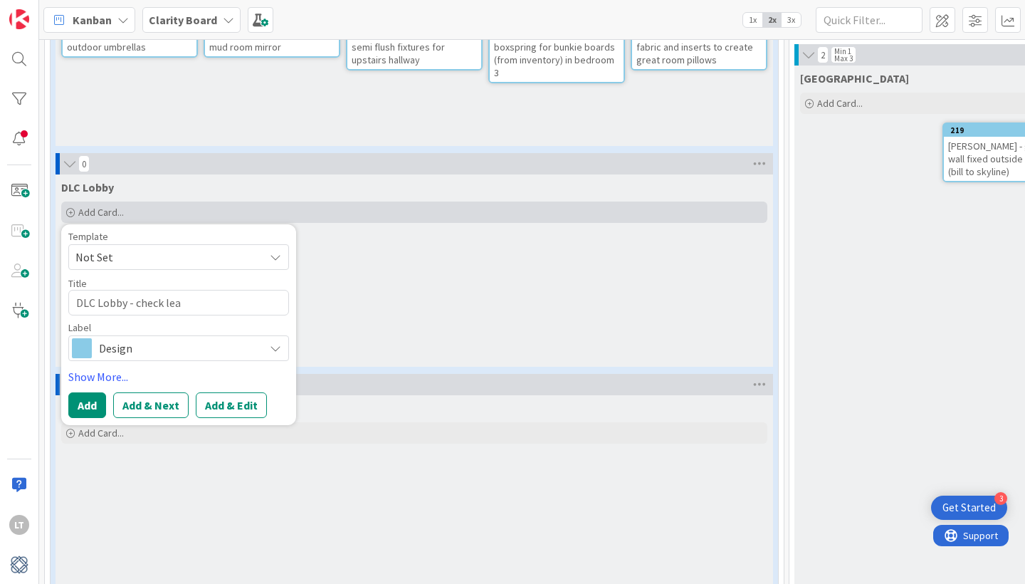
type textarea "DLC Lobby - check leas"
type textarea "x"
type textarea "DLC Lobby - check lea"
type textarea "x"
type textarea "DLC Lobby - check lead"
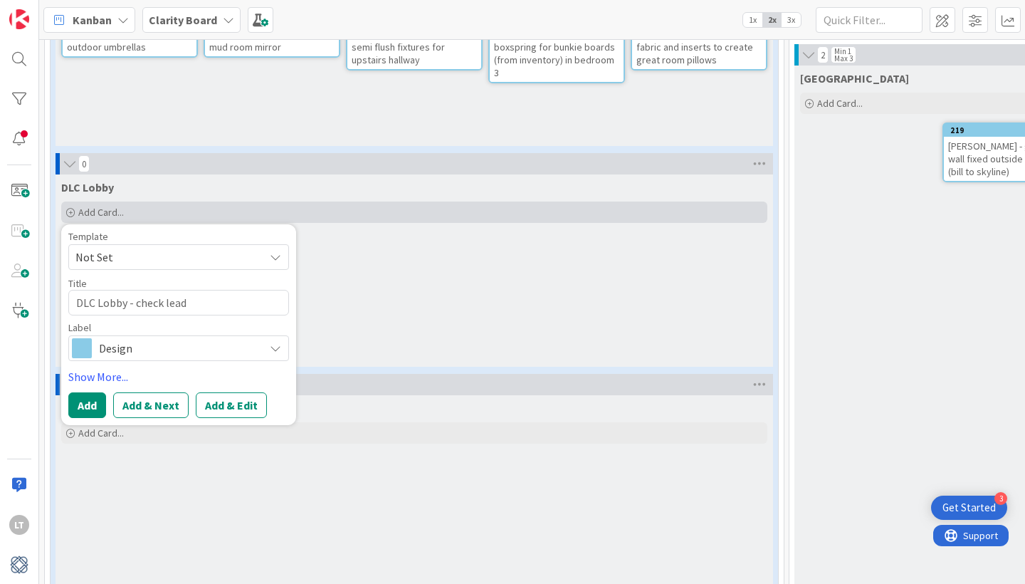
type textarea "x"
type textarea "DLC Lobby - check lead"
type textarea "x"
type textarea "DLC Lobby - check lead i"
type textarea "x"
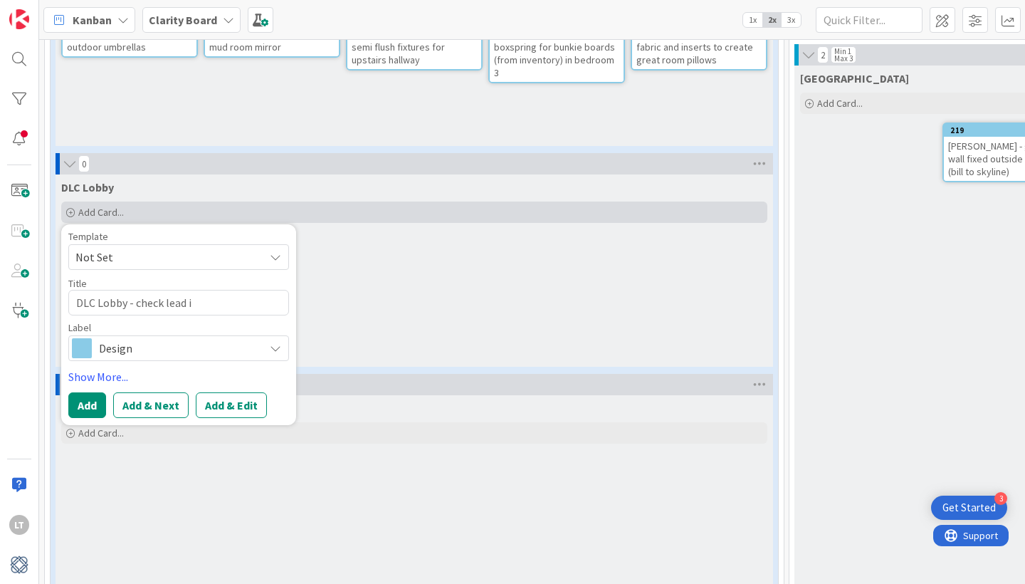
type textarea "DLC Lobby - check lead"
type textarea "x"
type textarea "DLC Lobby - check lead t"
type textarea "x"
type textarea "DLC Lobby - check lead ti"
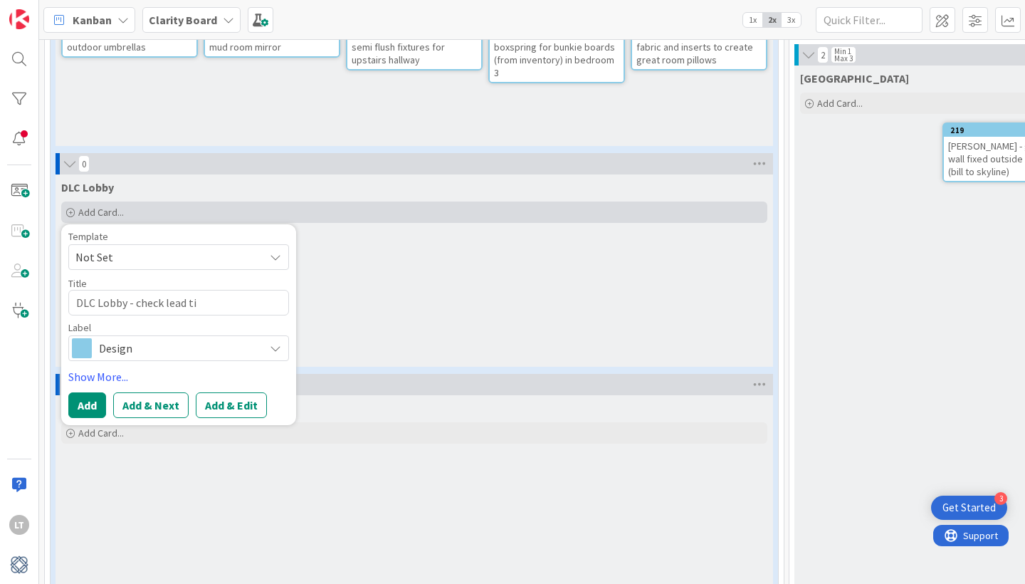
type textarea "x"
type textarea "DLC Lobby - check lead tii"
type textarea "x"
type textarea "DLC Lobby - check lead tiim"
type textarea "x"
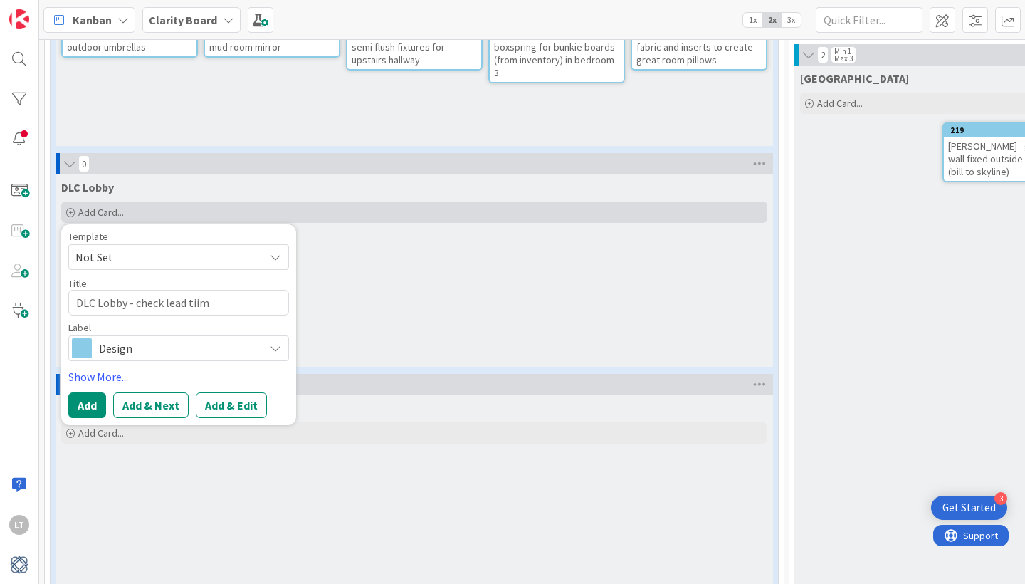
type textarea "DLC Lobby - check lead tiime"
type textarea "x"
type textarea "DLC Lobby - check lead tiimes"
type textarea "x"
type textarea "DLC Lobby - check lead times"
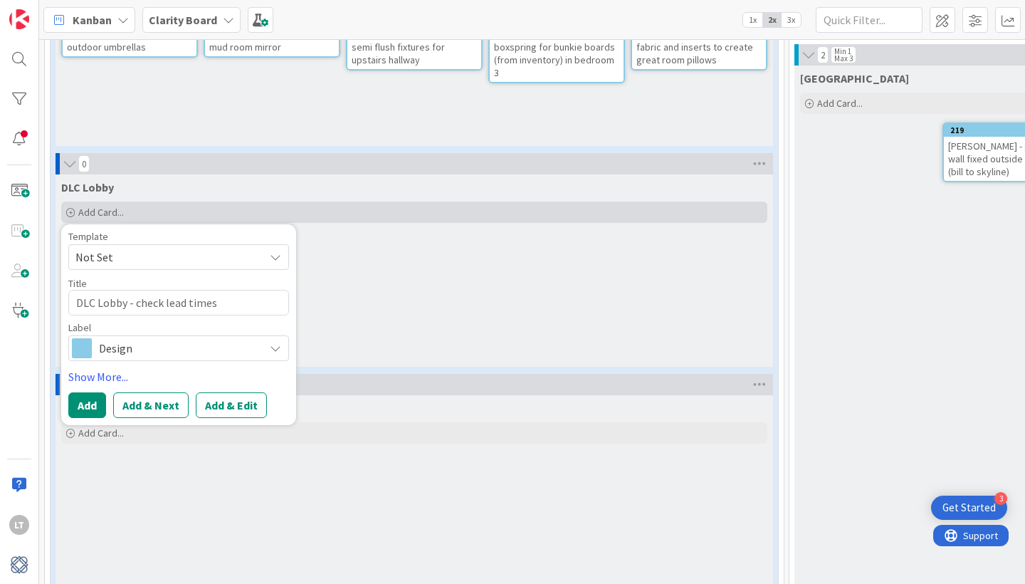
type textarea "x"
type textarea "DLC Lobby - check lead times n"
type textarea "x"
type textarea "DLC Lobby - check lead times"
type textarea "x"
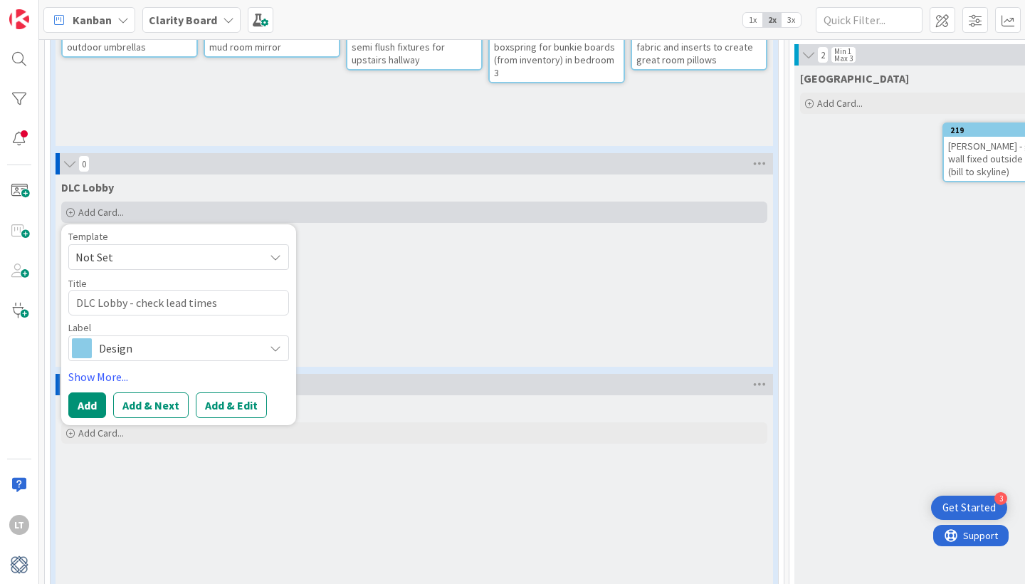
type textarea "DLC Lobby - check lead times f"
type textarea "x"
type textarea "DLC Lobby - check lead times fo"
type textarea "x"
type textarea "DLC Lobby - check lead times for"
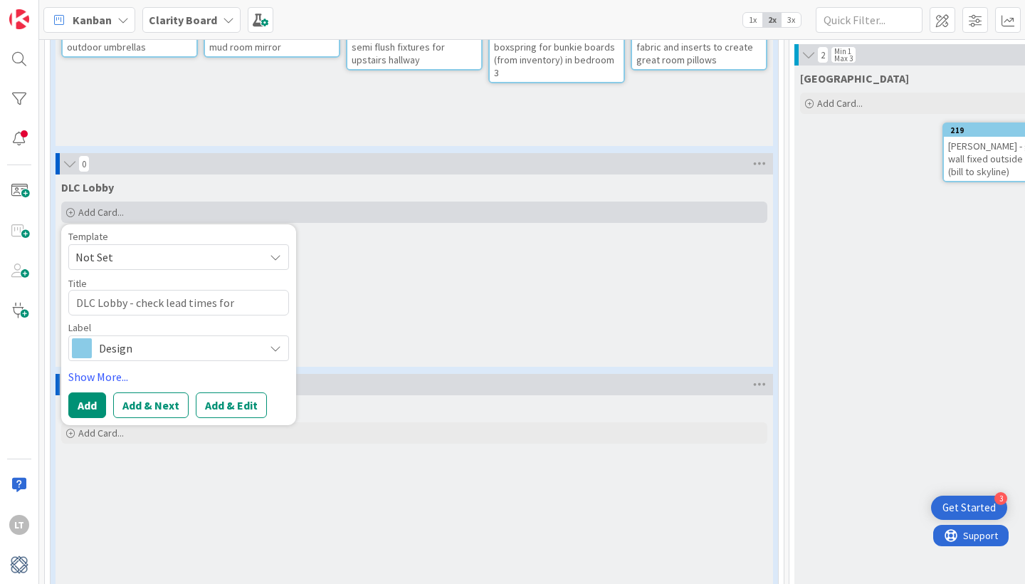
type textarea "x"
type textarea "DLC Lobby - check lead times for"
type textarea "x"
type textarea "DLC Lobby - check lead times for u"
type textarea "x"
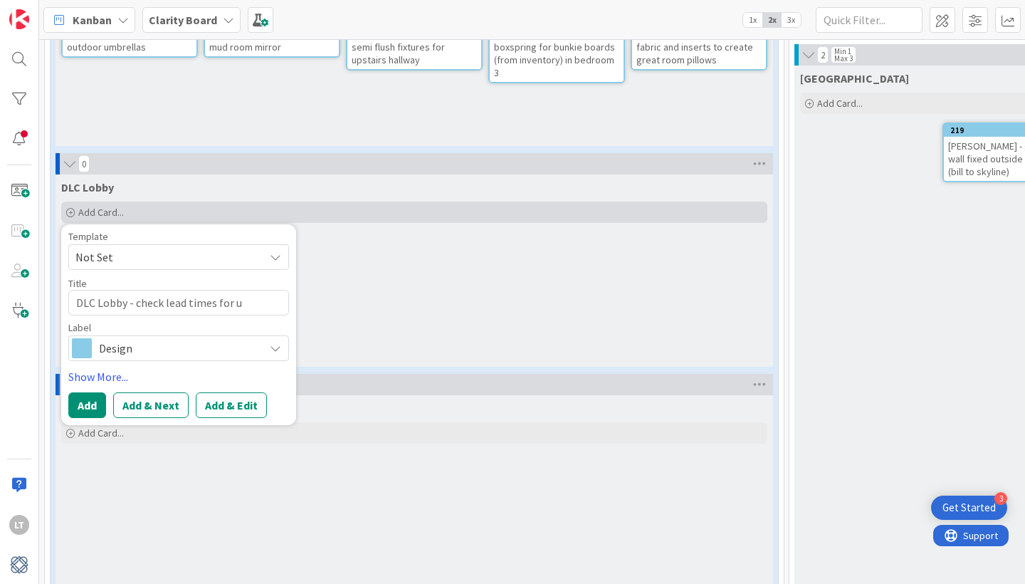
type textarea "DLC Lobby - check lead times for"
type textarea "x"
type textarea "DLC Lobby - check lead times for r"
type textarea "x"
type textarea "DLC Lobby - check lead times for re"
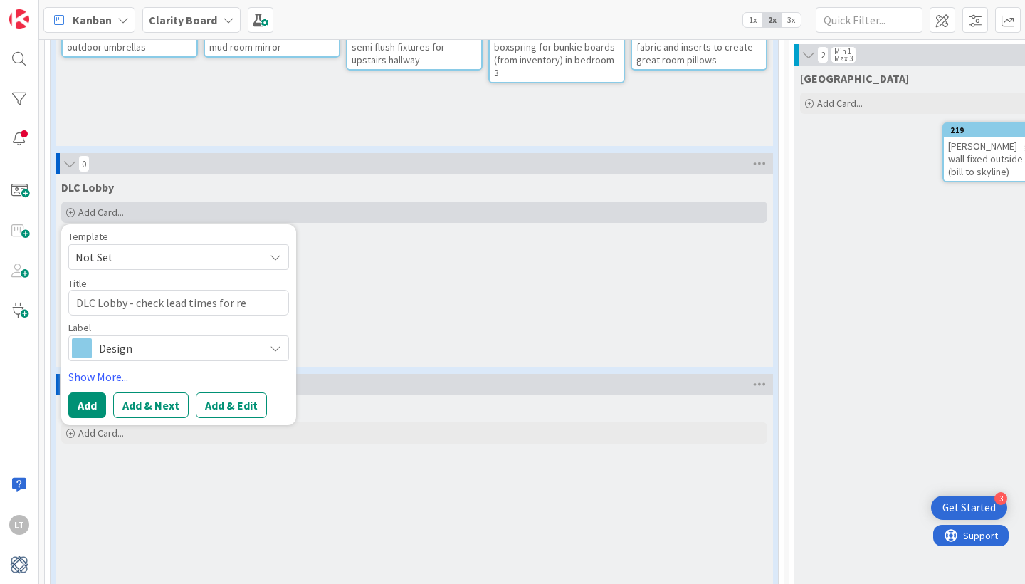
type textarea "x"
type textarea "DLC Lobby - check lead times for reu"
type textarea "x"
type textarea "DLC Lobby - check lead times for reup"
type textarea "x"
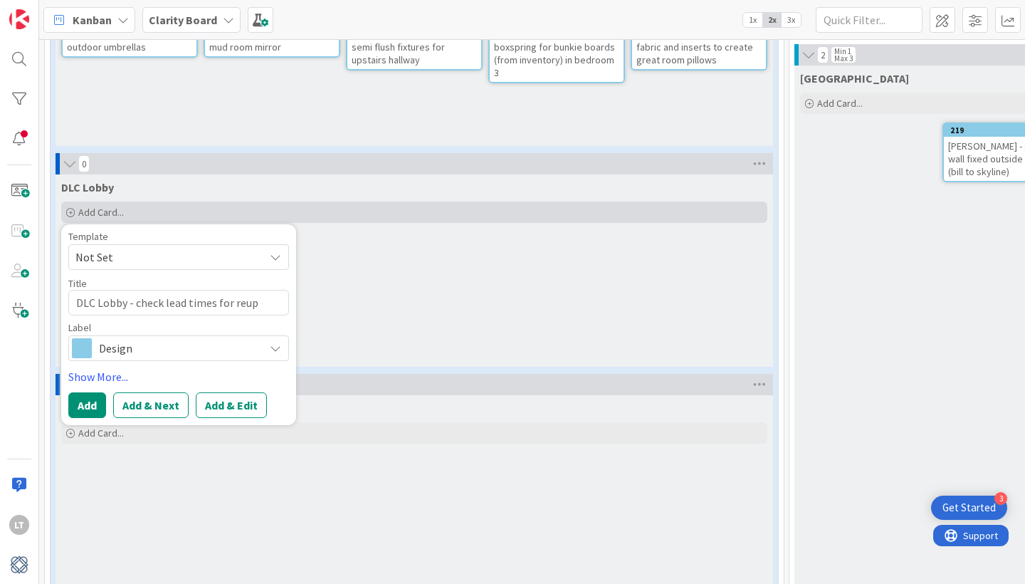
type textarea "DLC Lobby - check lead times for reuph"
type textarea "x"
type textarea "DLC Lobby - check lead times for reupho"
type textarea "x"
type textarea "DLC Lobby - check lead times for reuphol"
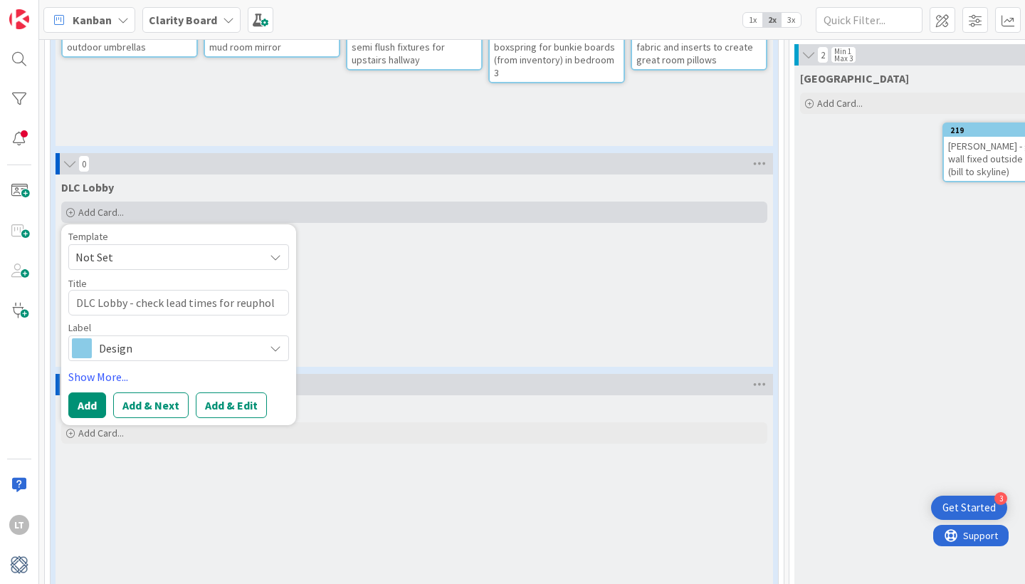
type textarea "x"
type textarea "DLC Lobby - check lead times for reuphols"
type textarea "x"
type textarea "DLC Lobby - check lead times for reupholst"
type textarea "x"
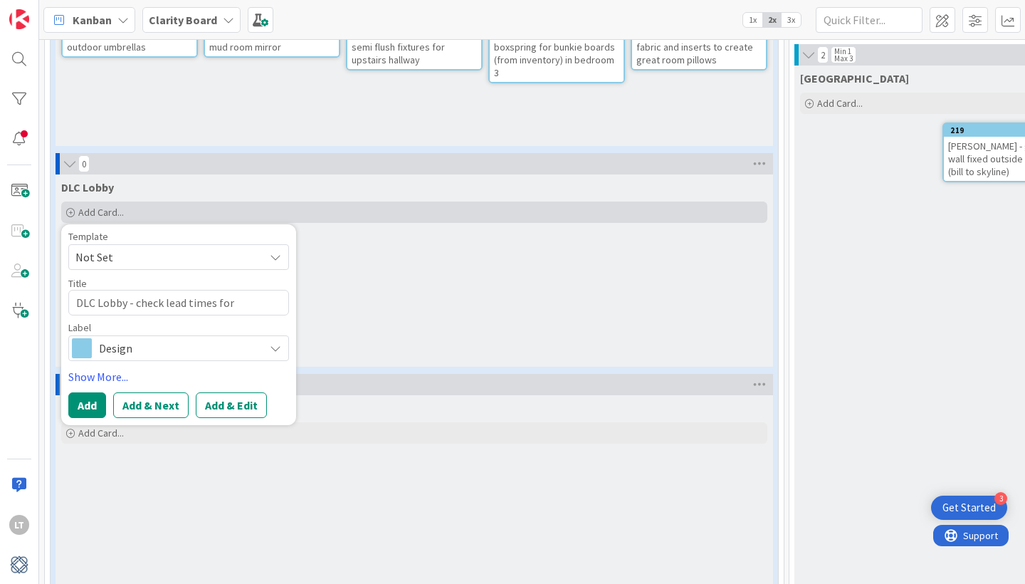
type textarea "DLC Lobby - check lead times for reuphols"
type textarea "x"
type textarea "DLC Lobby - check lead times for reuphol"
type textarea "x"
type textarea "DLC Lobby - check lead times for reupho"
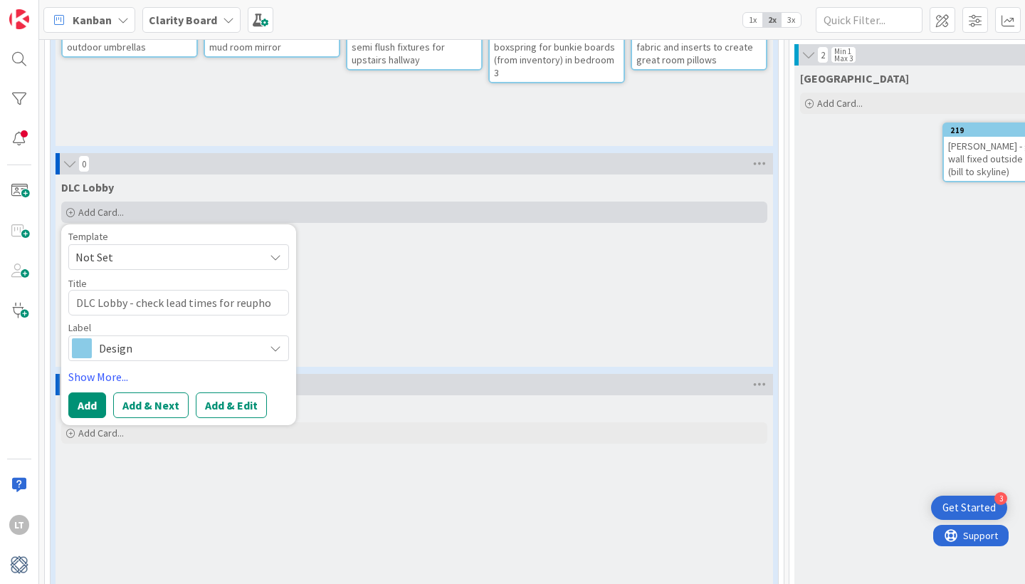
type textarea "x"
type textarea "DLC Lobby - check lead times for reuph"
type textarea "x"
type textarea "DLC Lobby - check lead times for reup"
type textarea "x"
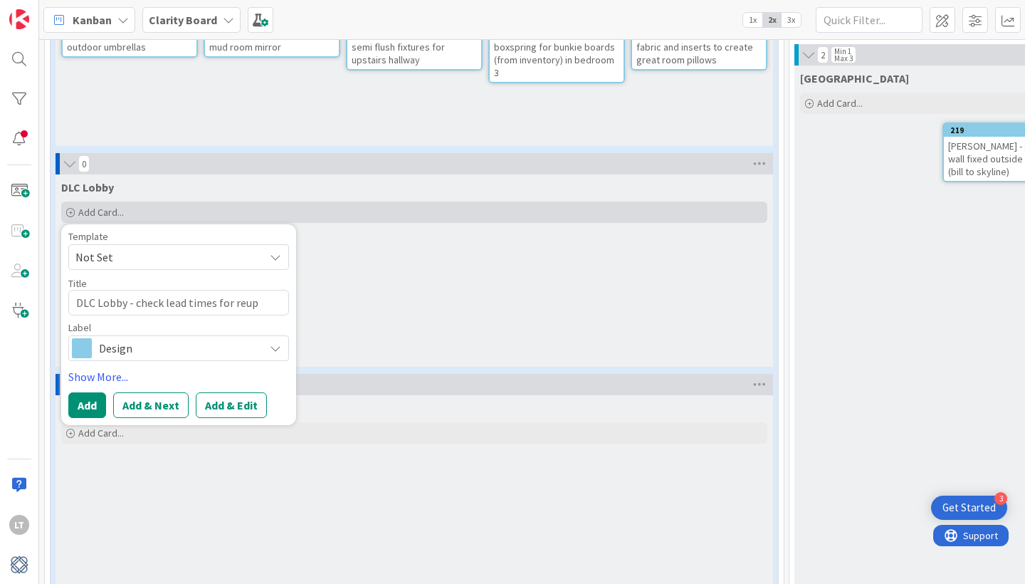
type textarea "DLC Lobby - check lead times for reu"
type textarea "x"
type textarea "DLC Lobby - check lead times for re"
type textarea "x"
type textarea "DLC Lobby - check lead times for r"
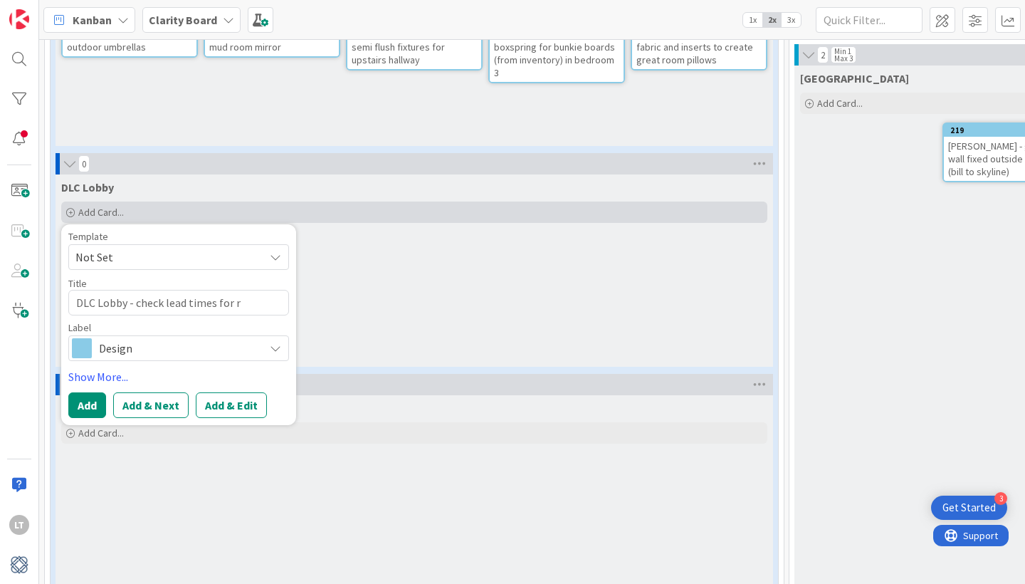
type textarea "x"
type textarea "DLC Lobby - check lead times for"
type textarea "x"
type textarea "DLC Lobby - check lead times for g"
type textarea "x"
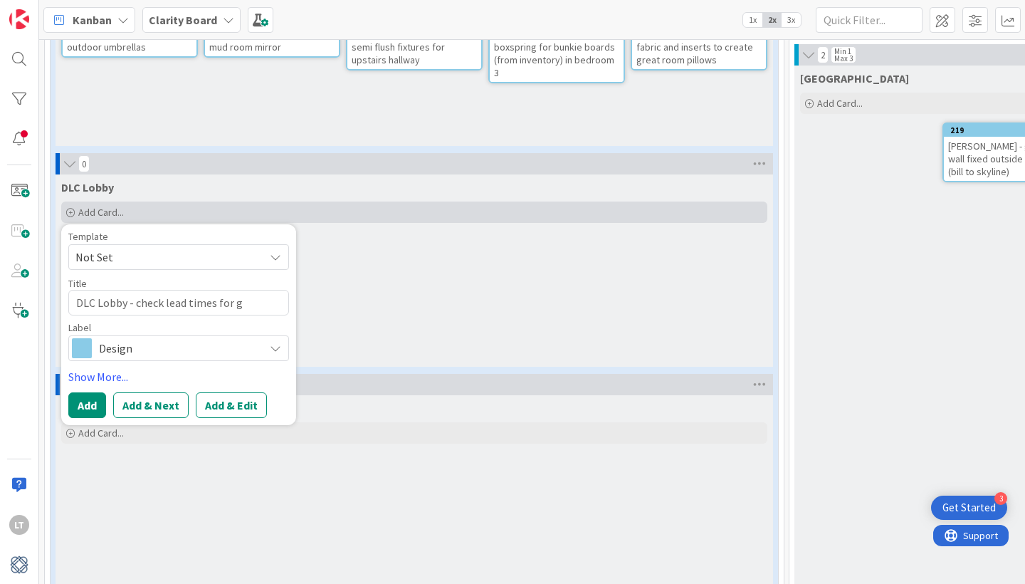
type textarea "DLC Lobby - check lead times for ge"
type textarea "x"
type textarea "DLC Lobby - check lead times for get"
type textarea "x"
type textarea "DLC Lobby - check lead times for gett"
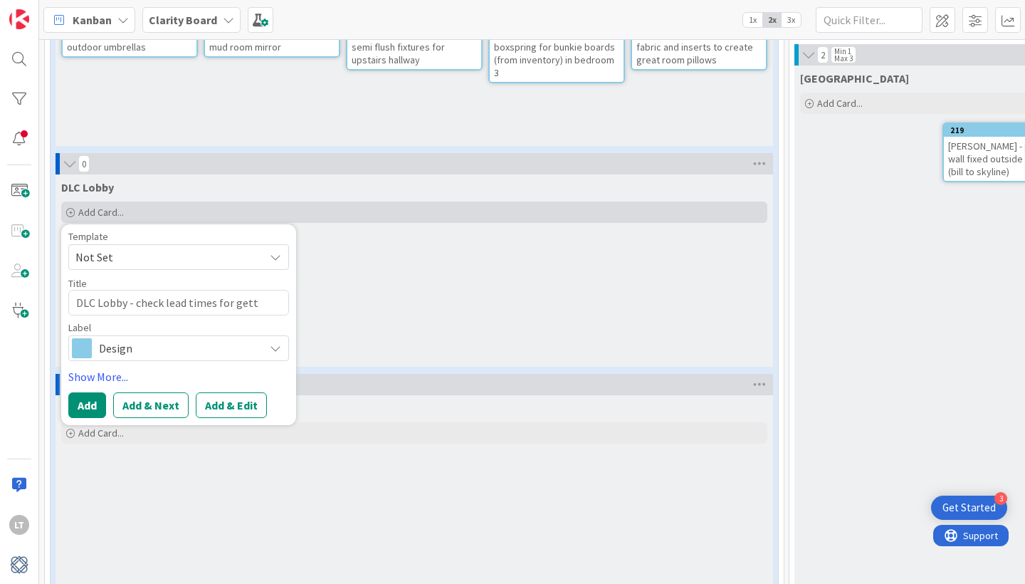
type textarea "x"
type textarea "DLC Lobby - check lead times for getti"
type textarea "x"
type textarea "DLC Lobby - check lead times for gettin"
type textarea "x"
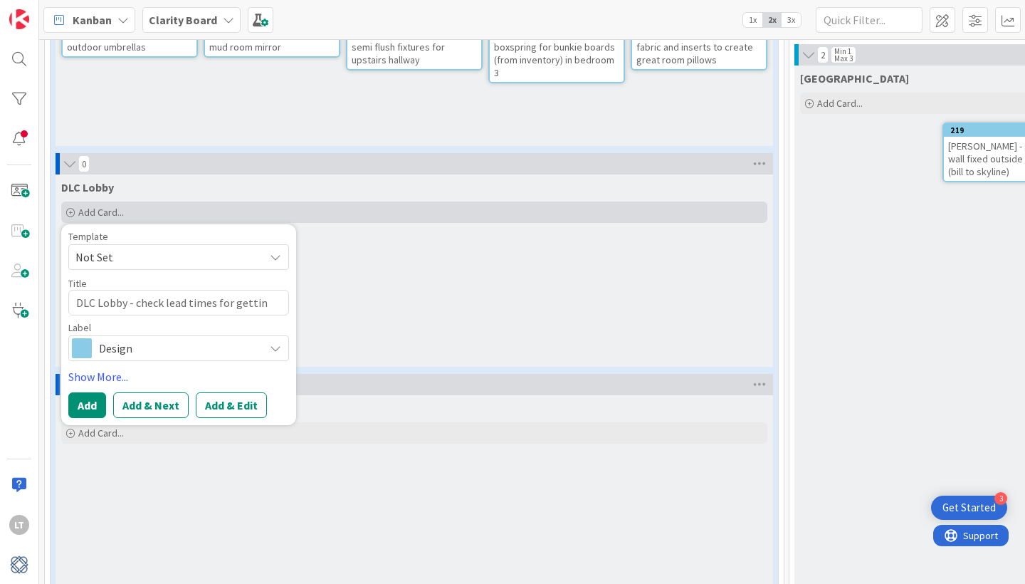
type textarea "DLC Lobby - check lead times for getting"
type textarea "x"
type textarea "DLC Lobby - check lead times for getting"
type textarea "x"
type textarea "DLC Lobby - check lead times for getting w"
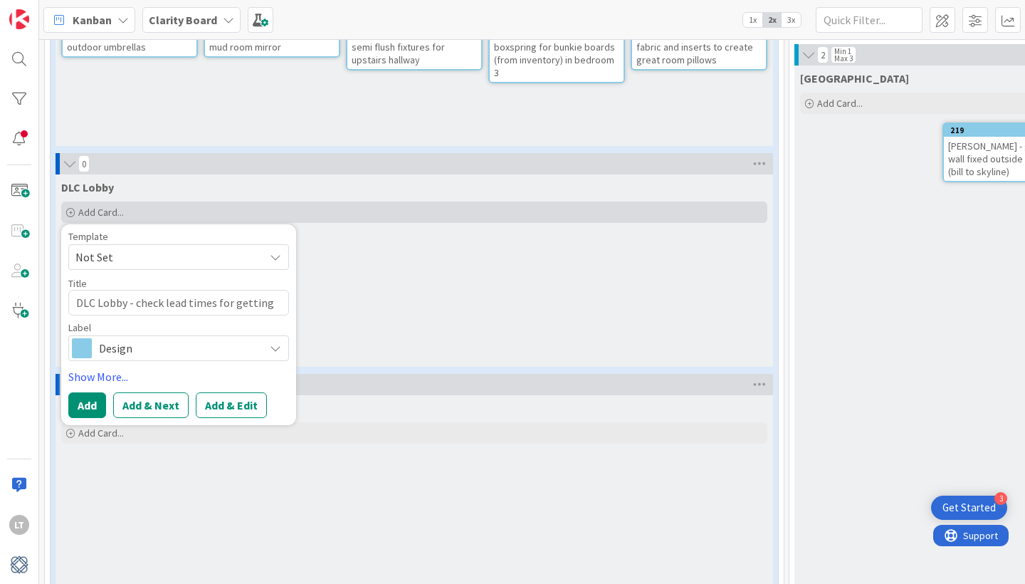
type textarea "x"
type textarea "DLC Lobby - check lead times for getting wo"
type textarea "x"
type textarea "DLC Lobby - check lead times for getting wor"
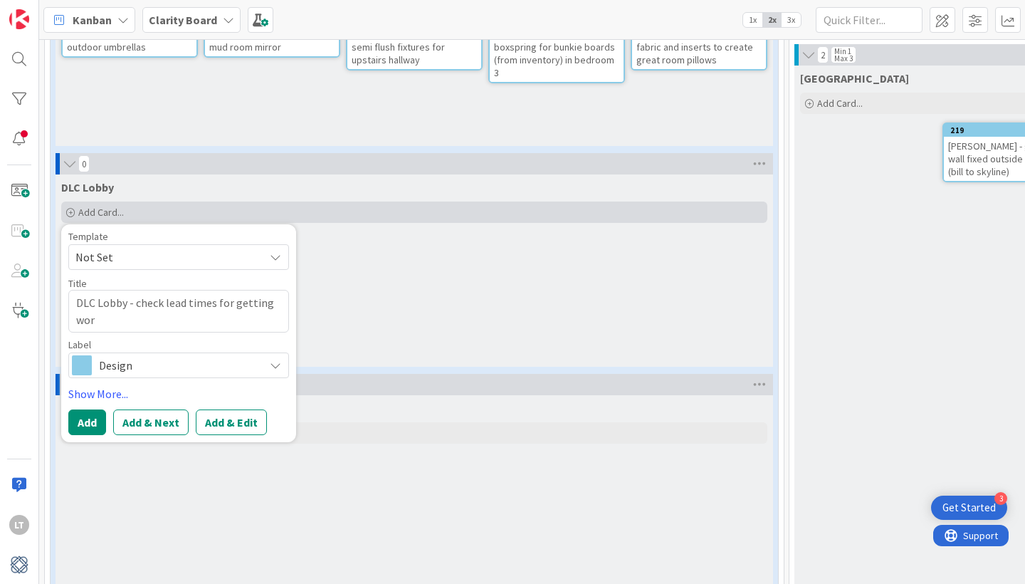
type textarea "x"
type textarea "DLC Lobby - check lead times for getting work"
type textarea "x"
type textarea "DLC Lobby - check lead times for getting work"
type textarea "x"
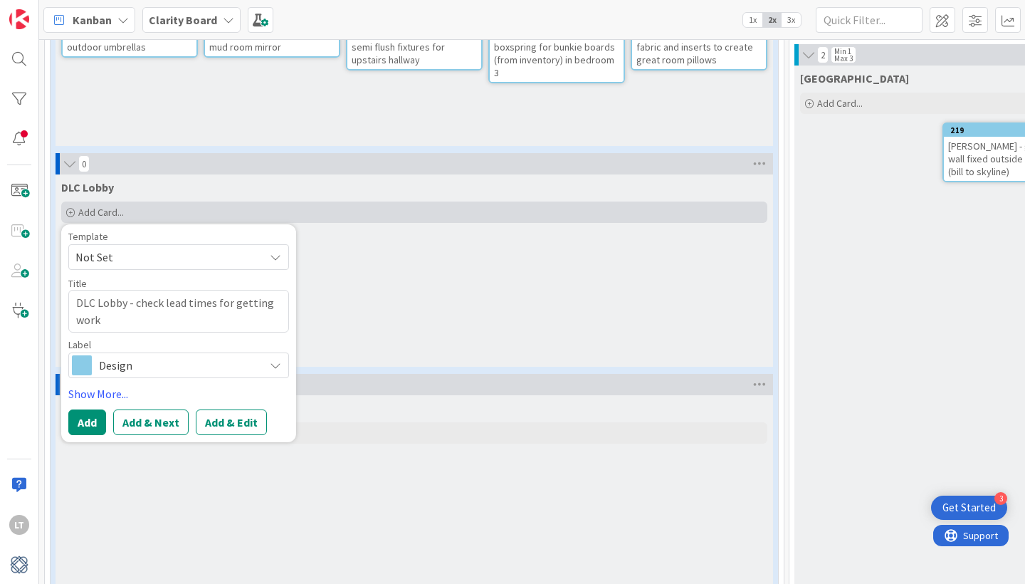
type textarea "DLC Lobby - check lead times for getting work d"
type textarea "x"
type textarea "DLC Lobby - check lead times for getting work do"
type textarea "x"
type textarea "DLC Lobby - check lead times for getting work don"
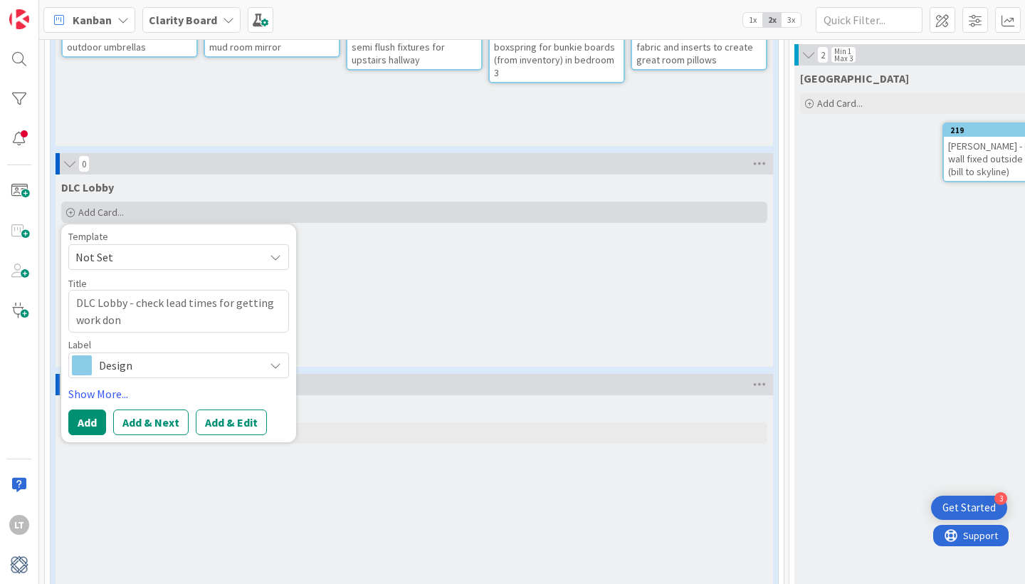
type textarea "x"
type textarea "DLC Lobby - check lead times for getting work done"
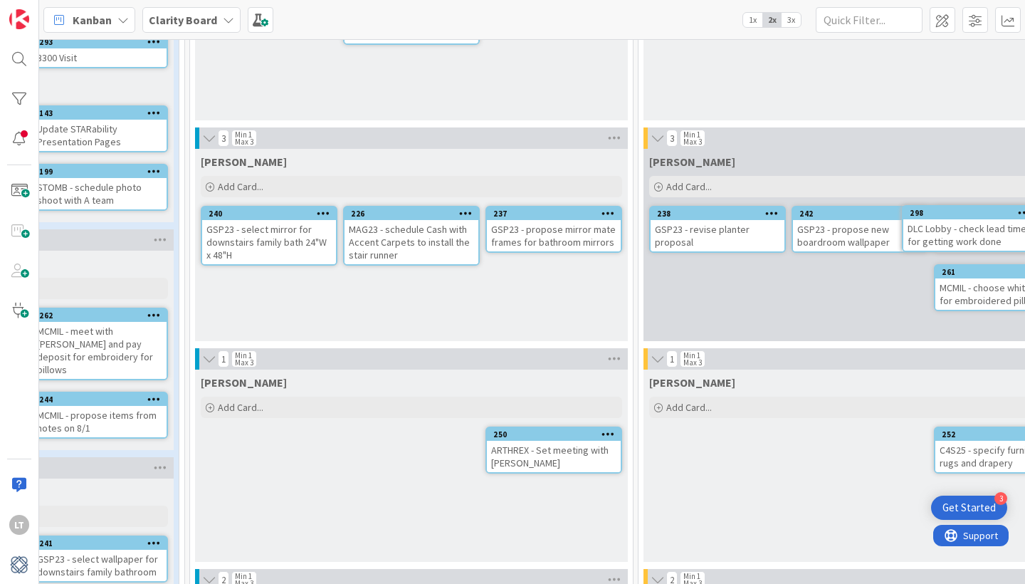
scroll to position [202, 610]
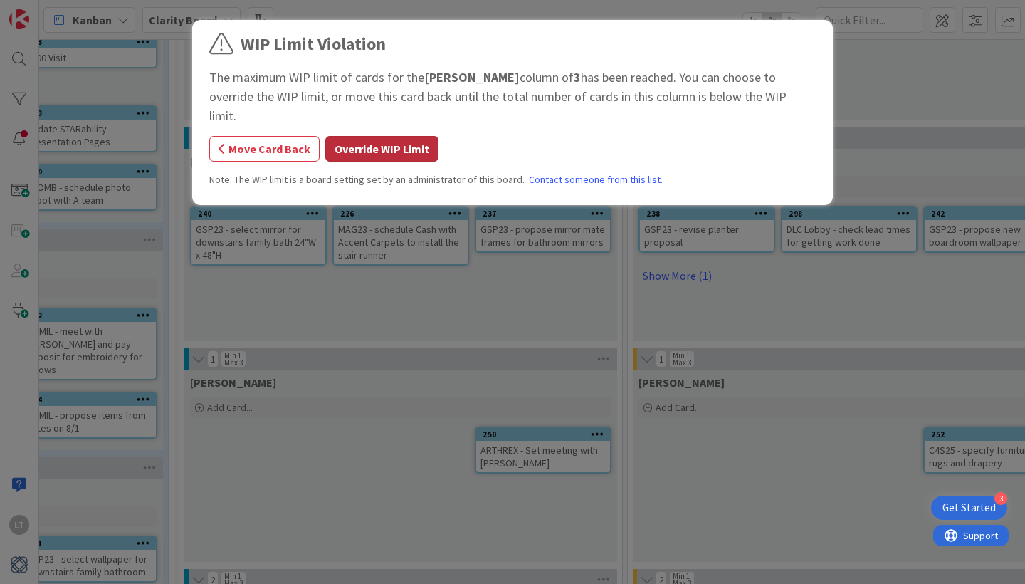
click at [354, 136] on button "Override WIP Limit" at bounding box center [381, 149] width 113 height 26
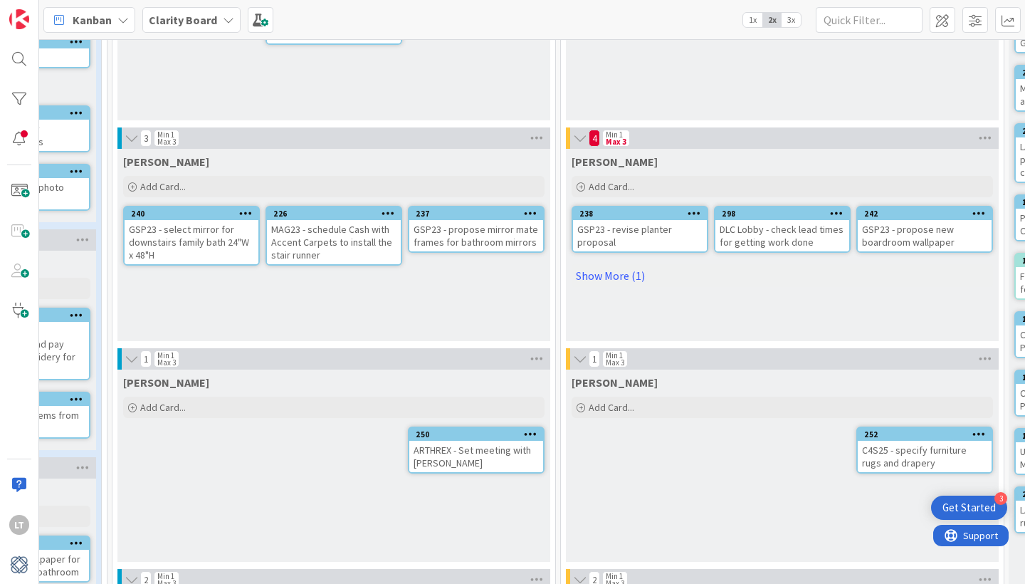
scroll to position [210, 679]
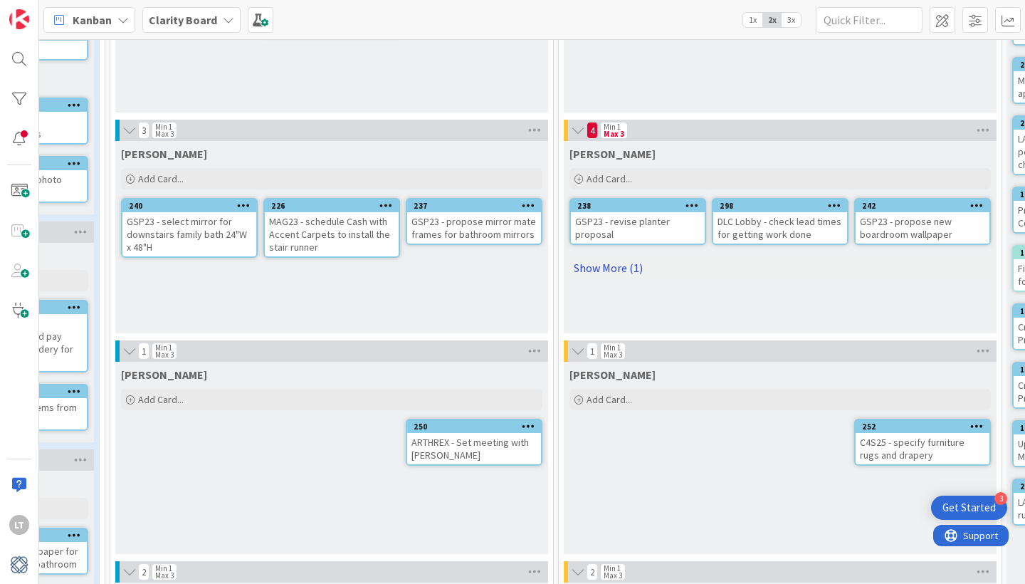
click at [626, 268] on link "Show More (1)" at bounding box center [780, 267] width 421 height 23
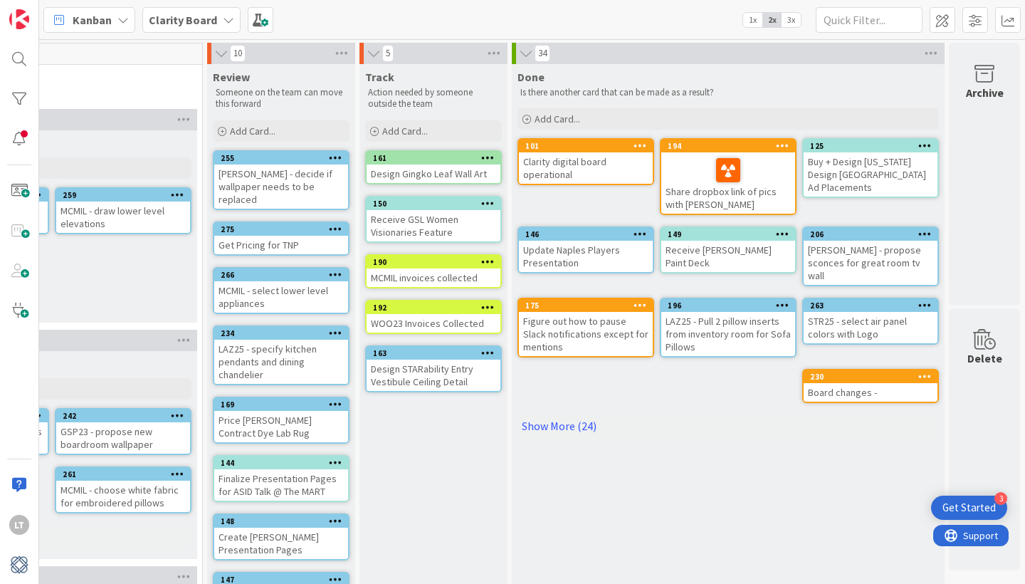
scroll to position [0, 1479]
click at [553, 417] on link "Show More (24)" at bounding box center [728, 425] width 421 height 23
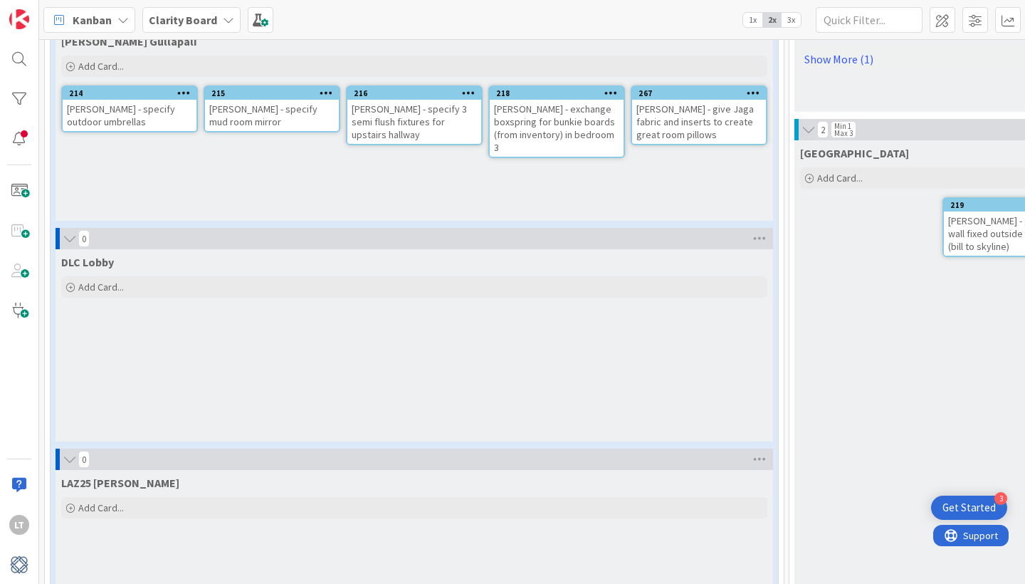
scroll to position [1338, 0]
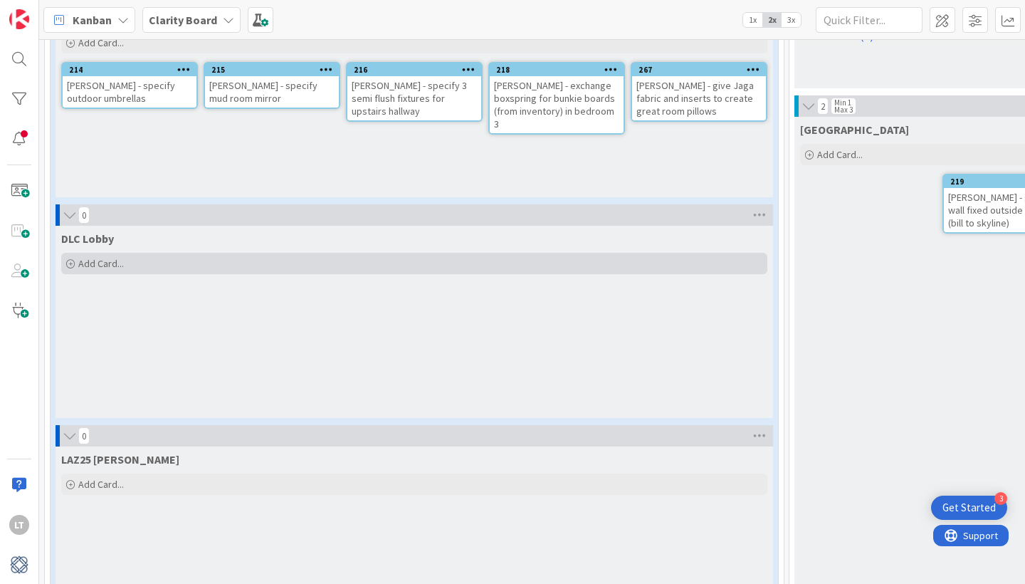
click at [160, 256] on div "Add Card..." at bounding box center [414, 263] width 706 height 21
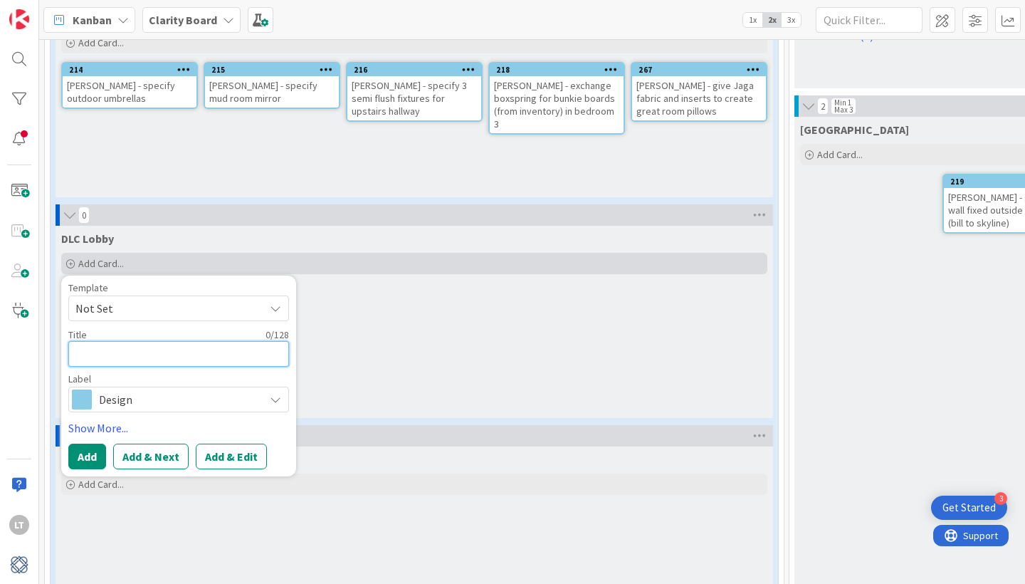
type textarea "x"
type textarea "D"
type textarea "x"
type textarea "DL"
type textarea "x"
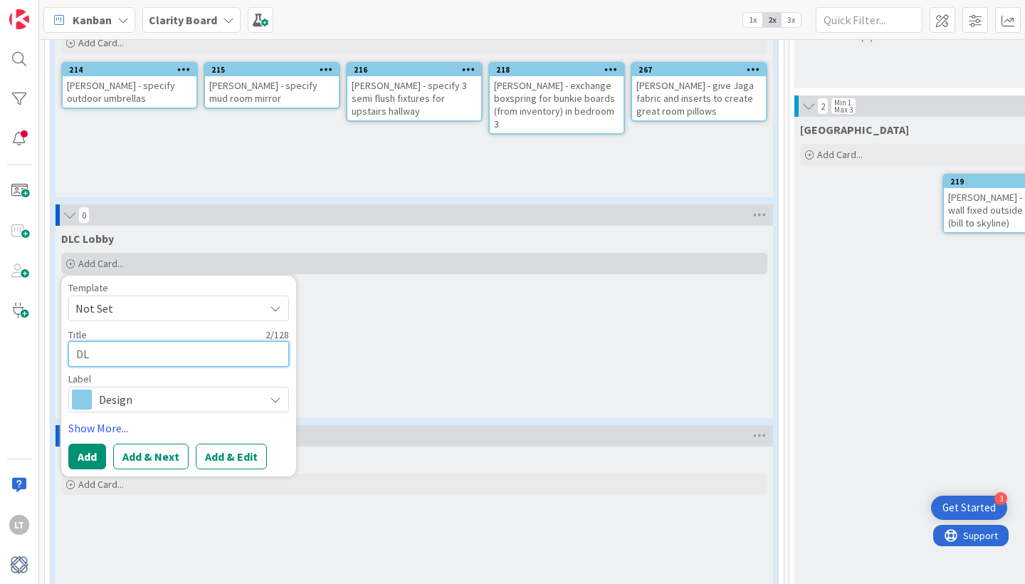
type textarea "DLC"
type textarea "x"
type textarea "DLC"
type textarea "x"
type textarea "DLC L"
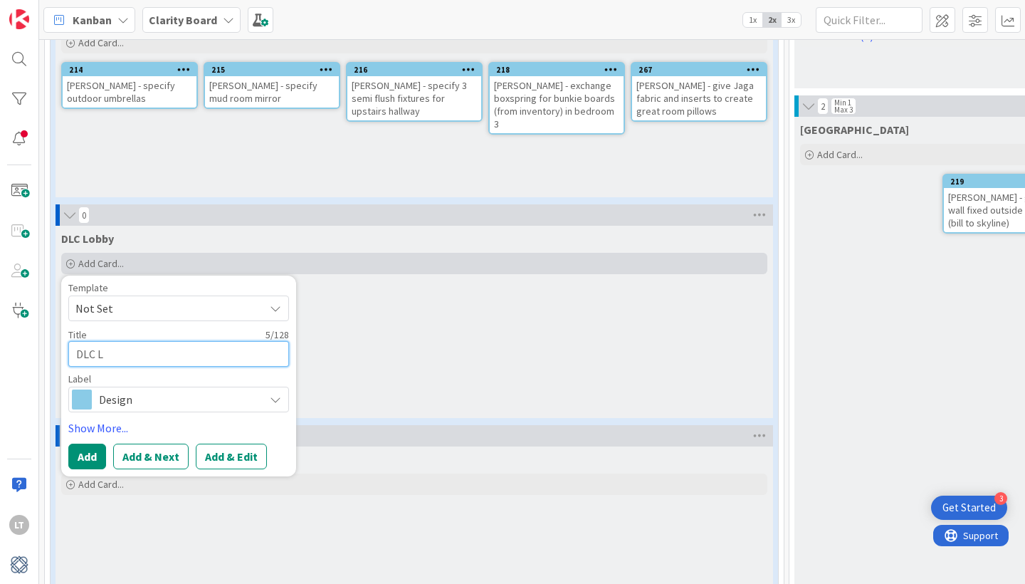
type textarea "x"
type textarea "DLC Lo"
type textarea "x"
type textarea "DLC Lob"
type textarea "x"
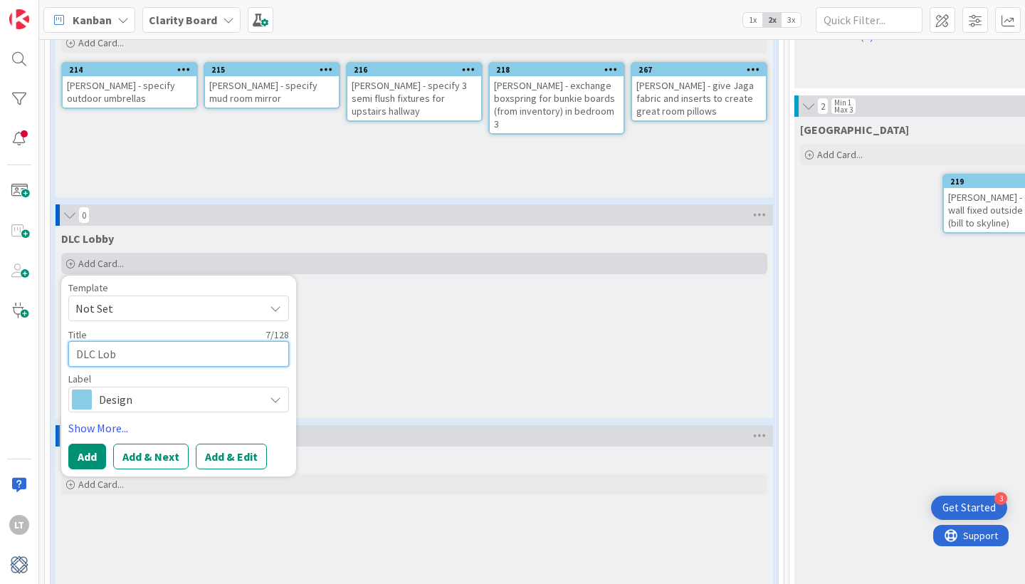
type textarea "DLC [PERSON_NAME]"
type textarea "x"
type textarea "DLC Lobby"
type textarea "x"
type textarea "DLC Lobby"
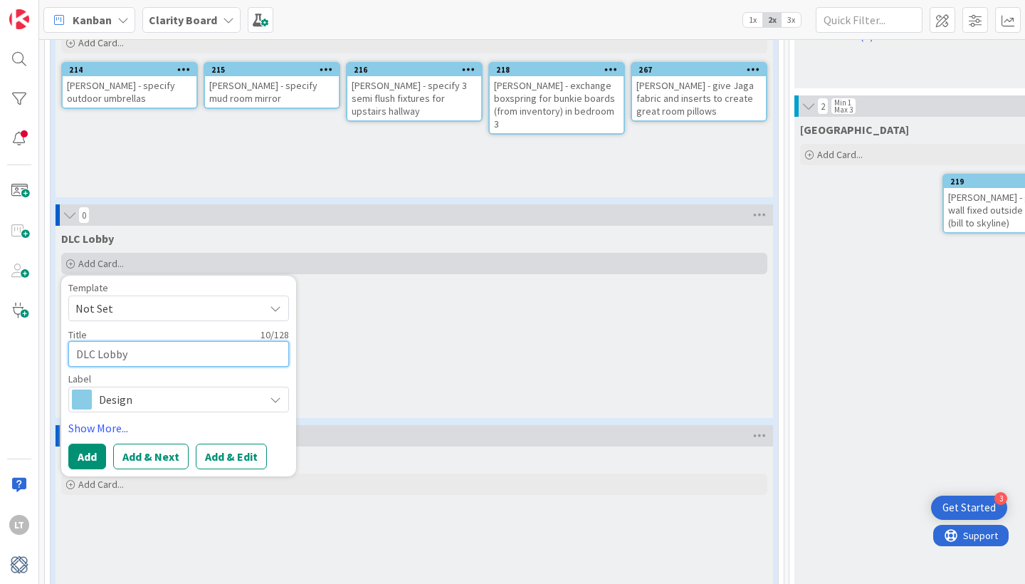
type textarea "x"
type textarea "DLC Lobby -"
type textarea "x"
type textarea "DLC Lobby -"
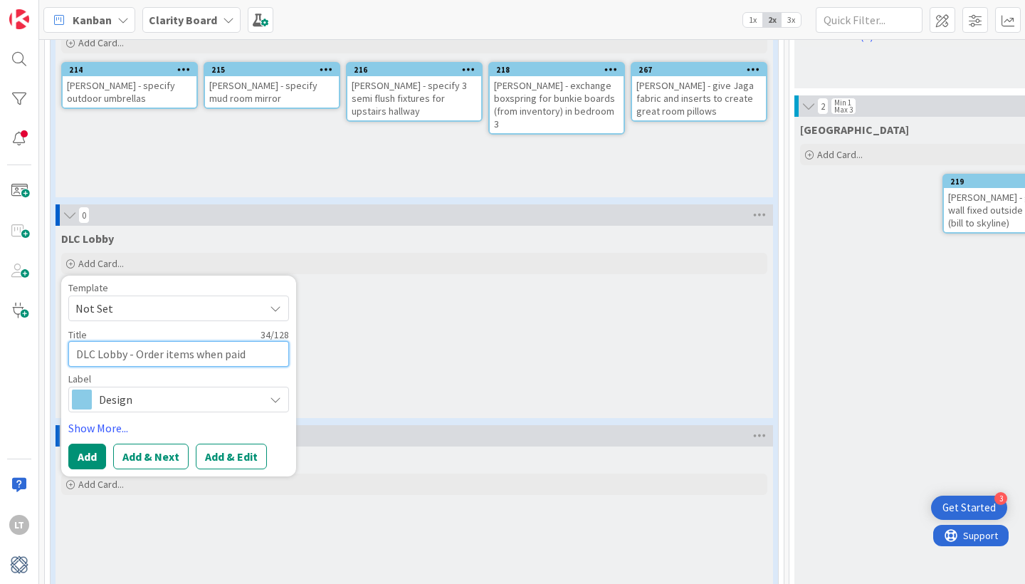
click at [143, 347] on textarea "DLC Lobby - Order items when paid" at bounding box center [178, 354] width 221 height 26
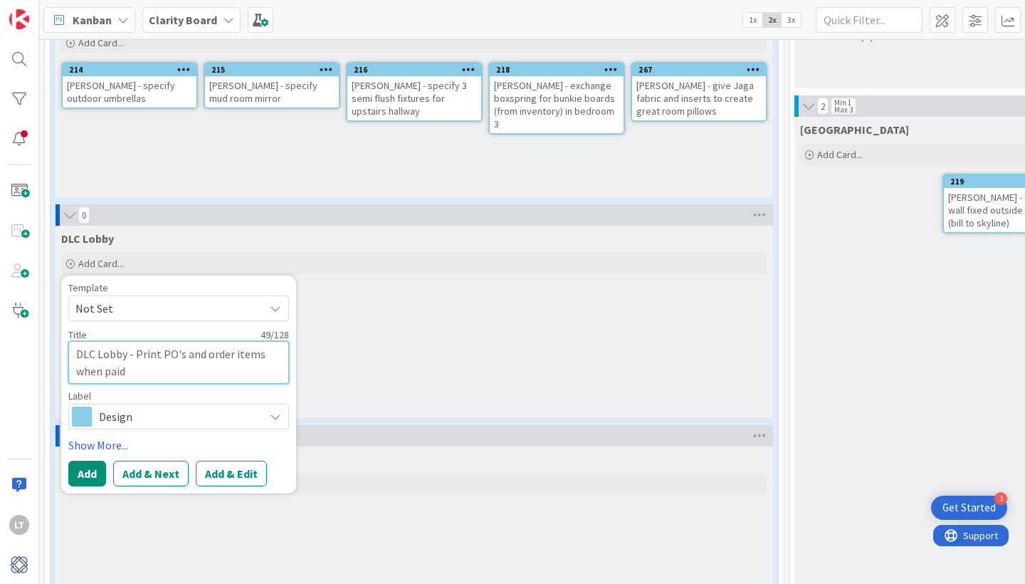
click at [132, 368] on textarea "DLC Lobby - Print PO's and order items when paid" at bounding box center [178, 362] width 221 height 43
click at [92, 468] on button "Add" at bounding box center [87, 474] width 38 height 26
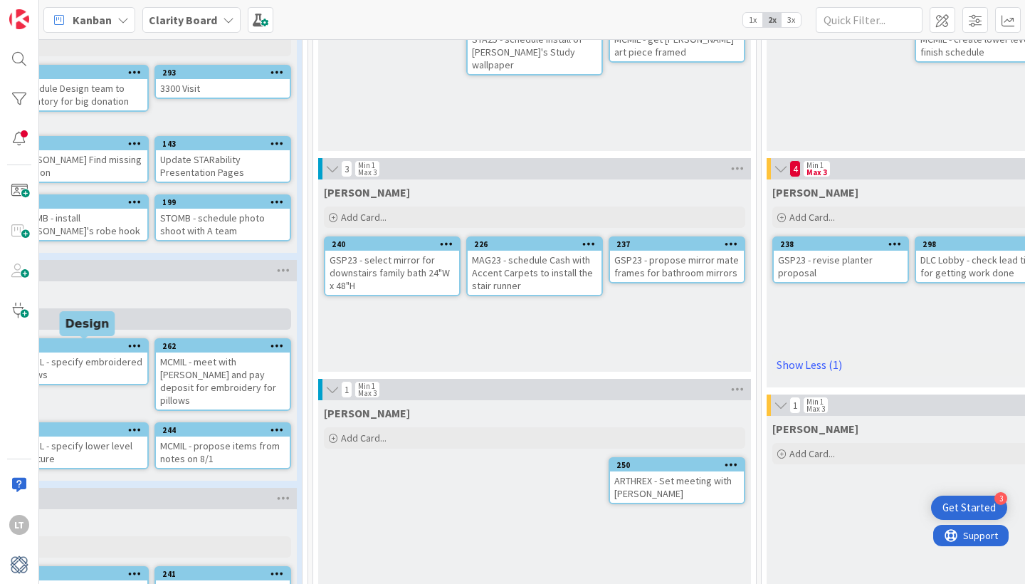
scroll to position [172, 476]
click at [388, 284] on div "GSP23 - select mirror for downstairs family bath 24"W x 48"H" at bounding box center [393, 272] width 134 height 44
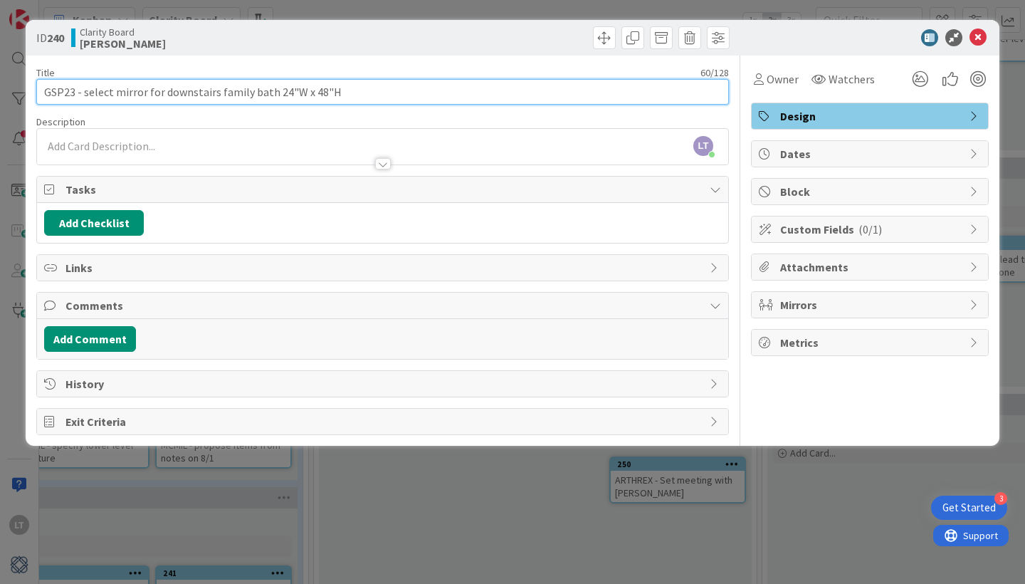
click at [337, 102] on input "GSP23 - select mirror for downstairs family bath 24"W x 48"H" at bounding box center [382, 92] width 693 height 26
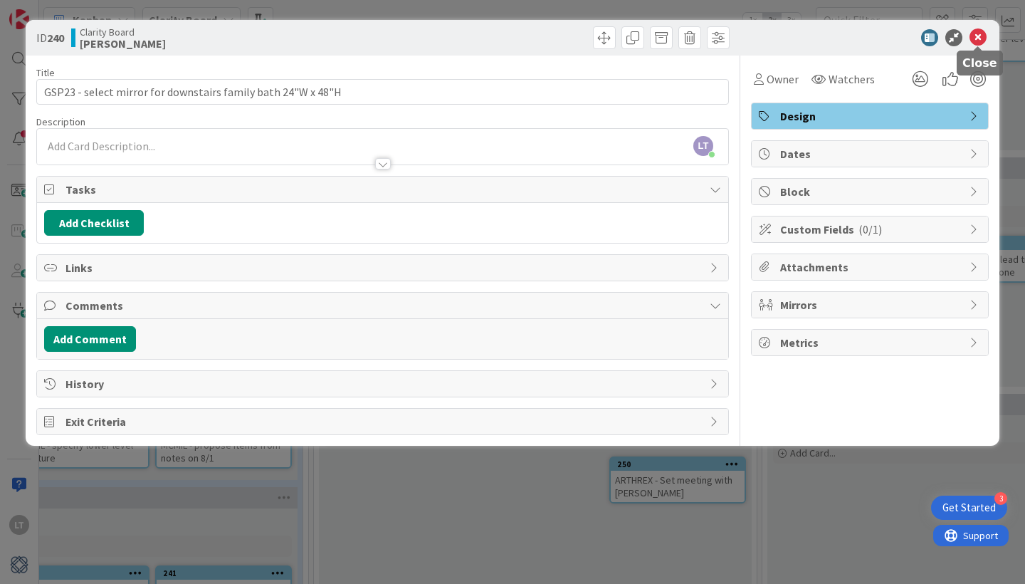
click at [979, 34] on icon at bounding box center [978, 37] width 17 height 17
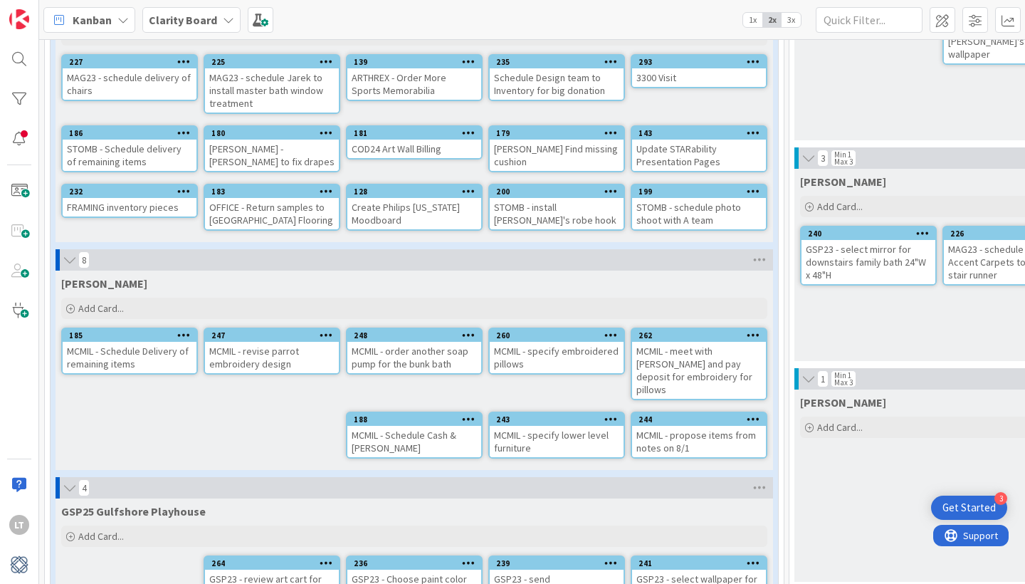
scroll to position [187, 0]
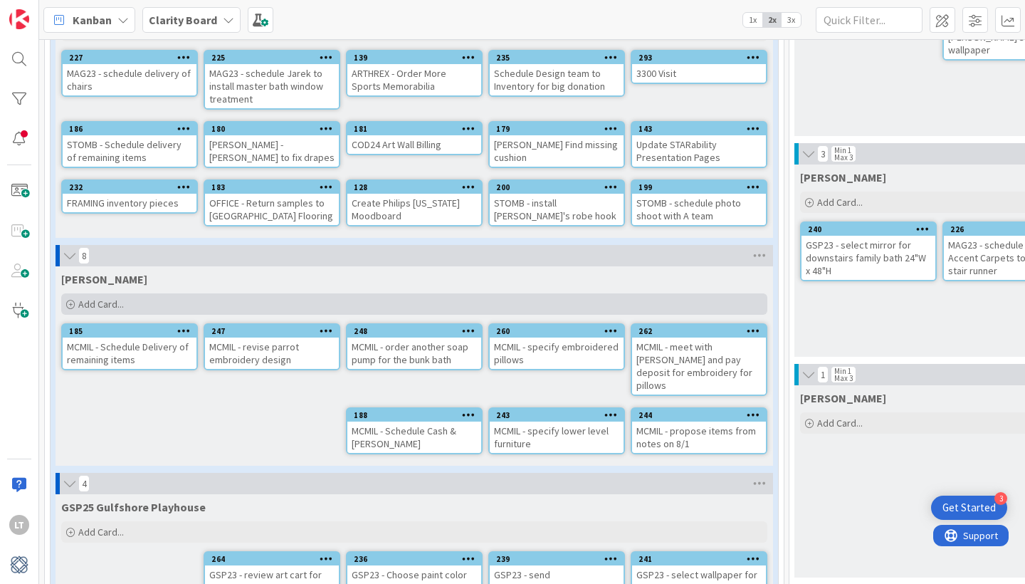
click at [102, 300] on span "Add Card..." at bounding box center [101, 304] width 46 height 13
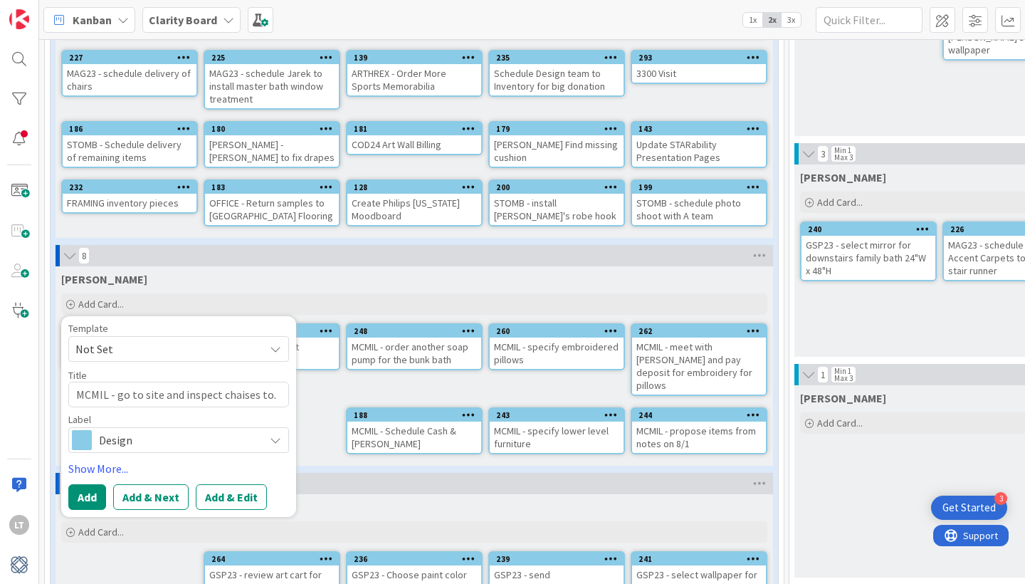
scroll to position [0, 0]
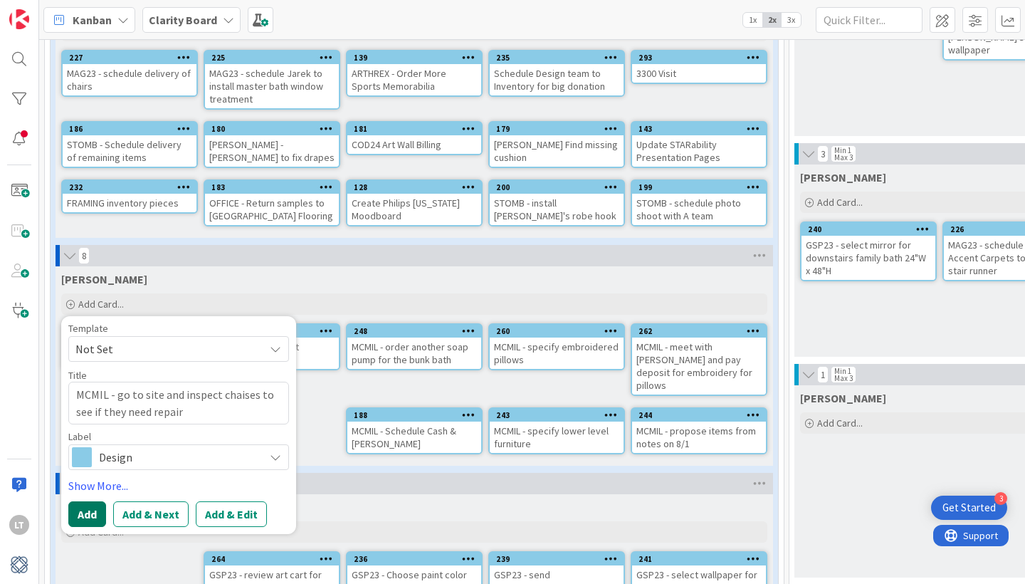
click at [89, 513] on button "Add" at bounding box center [87, 514] width 38 height 26
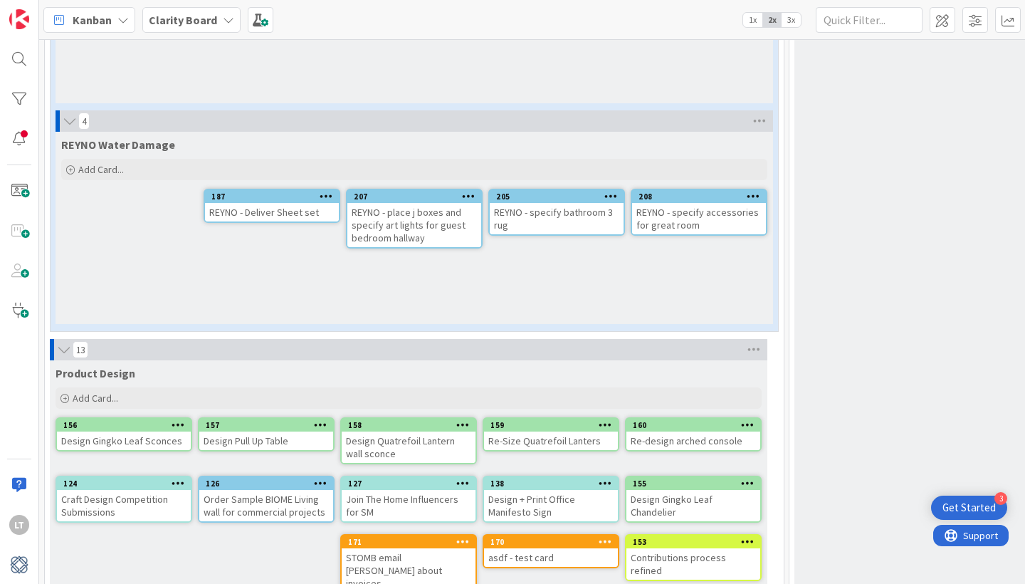
scroll to position [3632, 0]
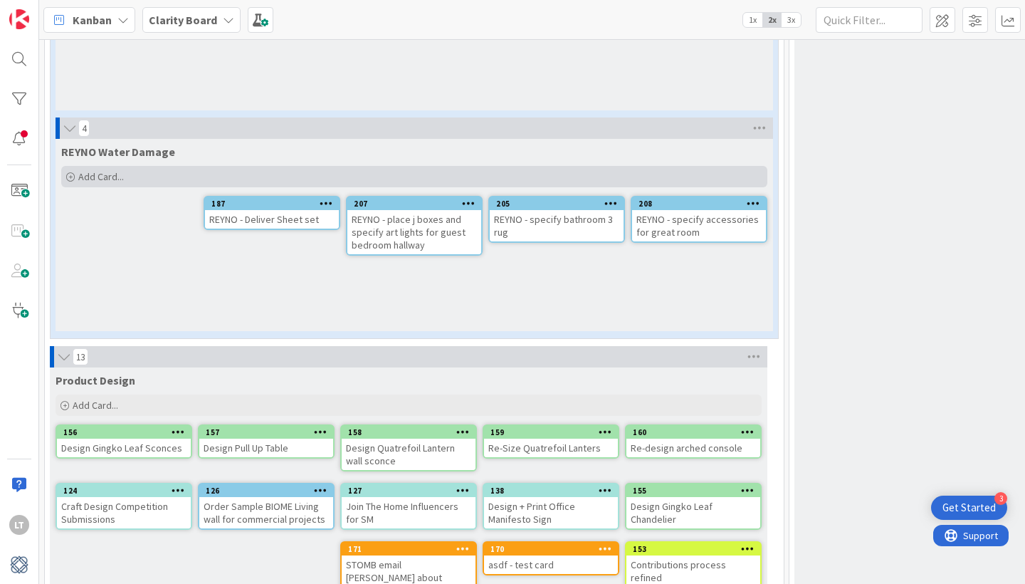
click at [115, 174] on span "Add Card..." at bounding box center [101, 176] width 46 height 13
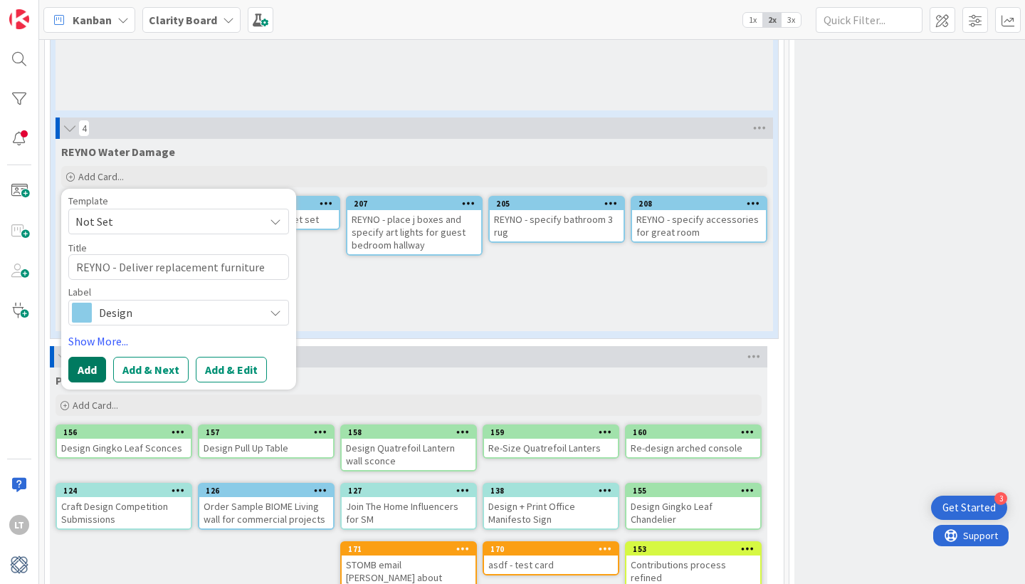
click at [88, 370] on button "Add" at bounding box center [87, 370] width 38 height 26
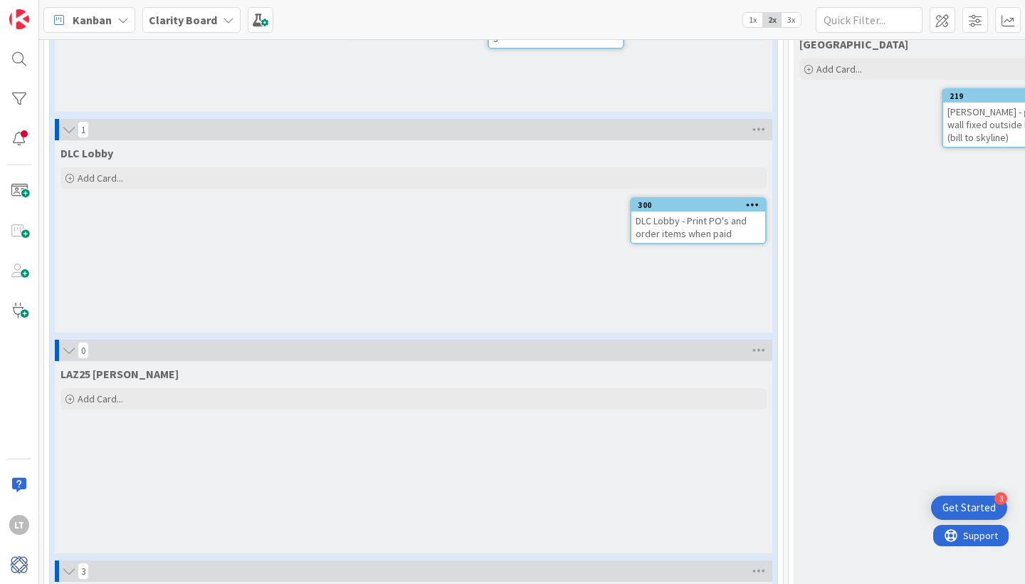
scroll to position [1431, 1]
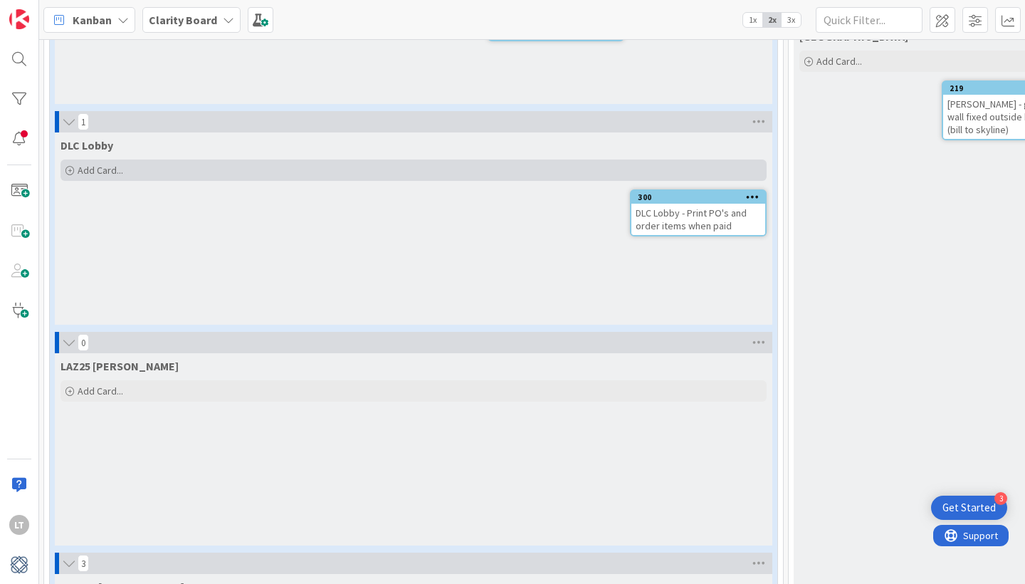
click at [154, 161] on div "Add Card..." at bounding box center [414, 169] width 706 height 21
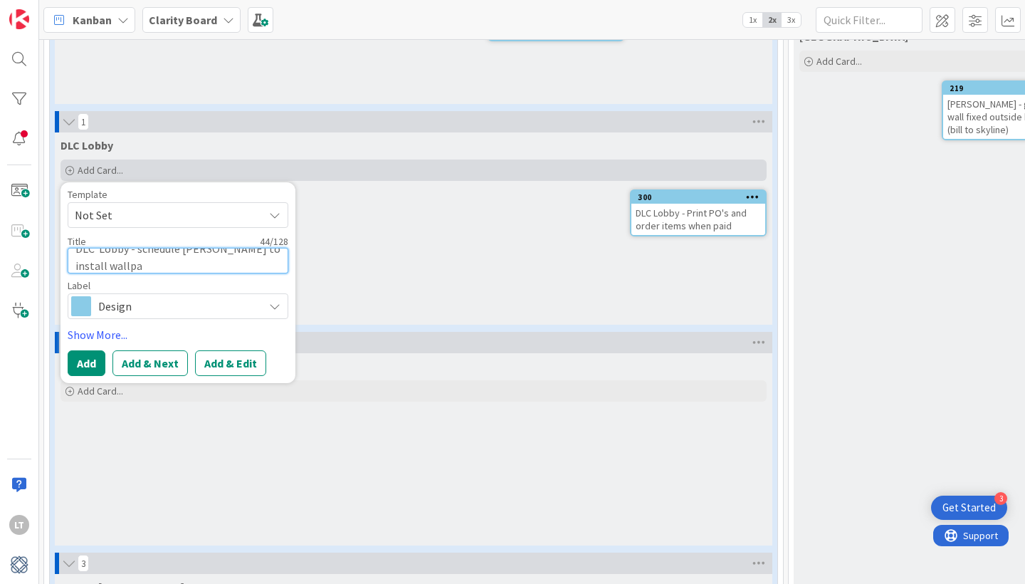
scroll to position [0, 0]
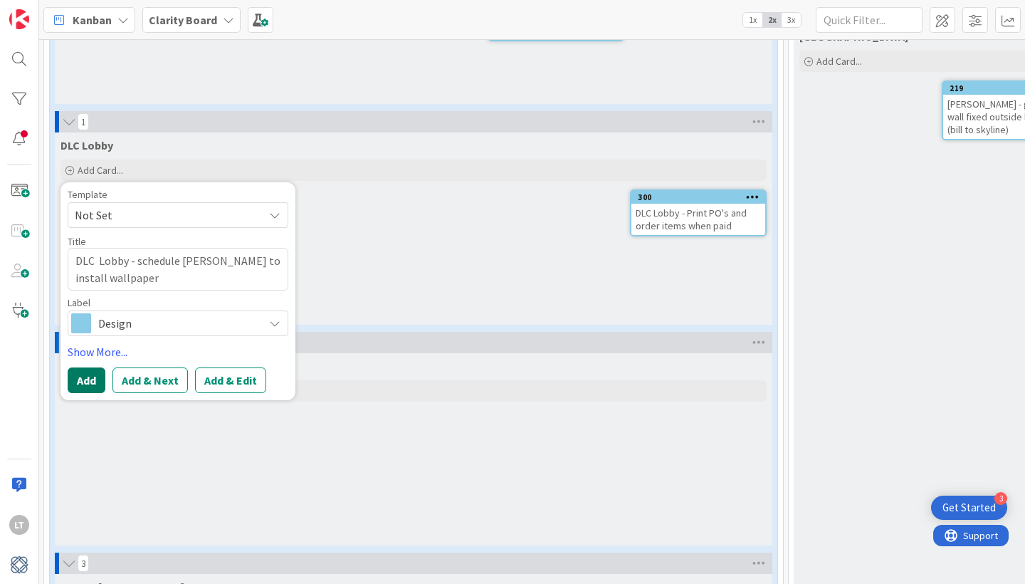
click at [83, 374] on button "Add" at bounding box center [87, 380] width 38 height 26
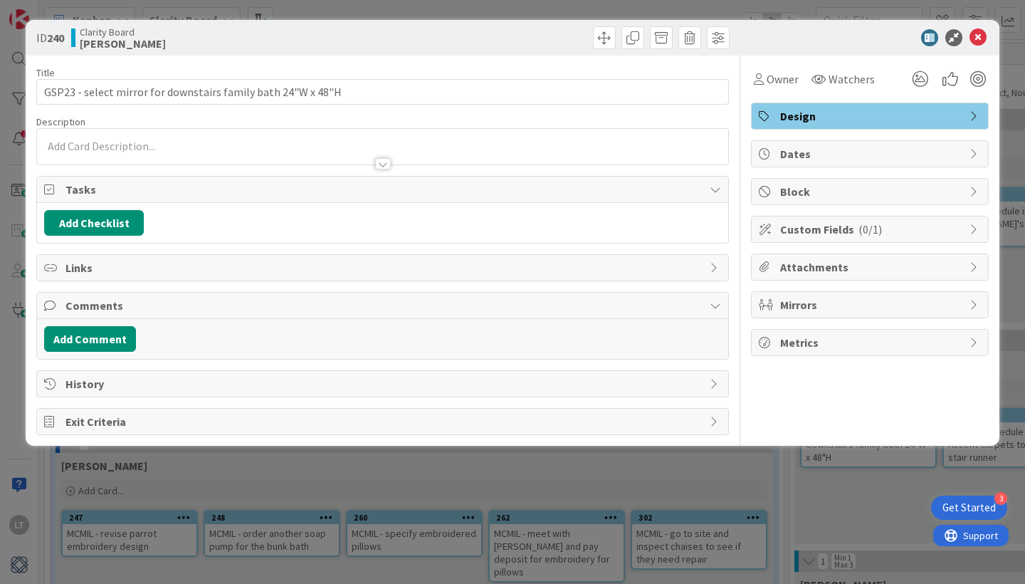
scroll to position [0, 127]
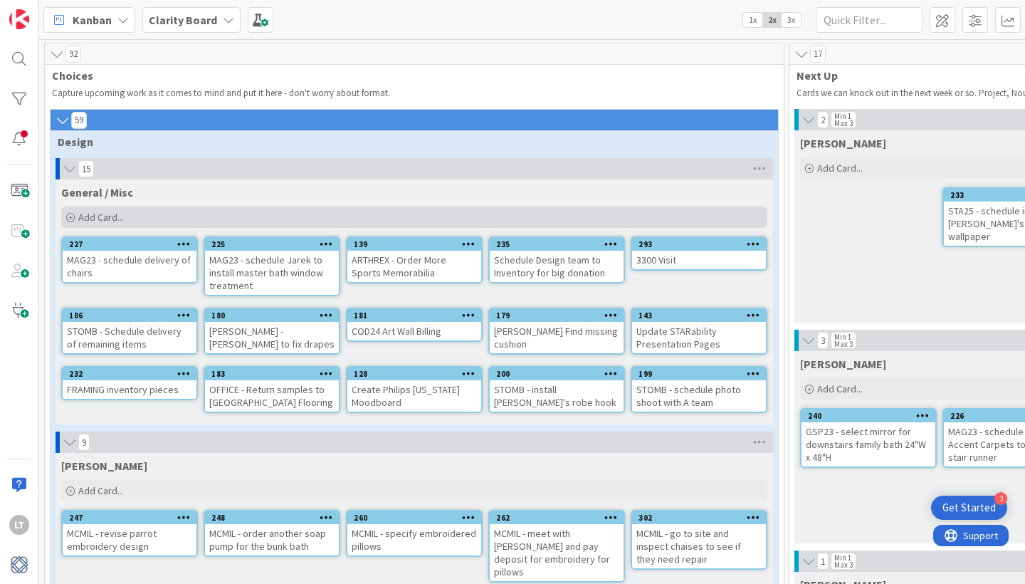
click at [106, 213] on span "Add Card..." at bounding box center [101, 217] width 46 height 13
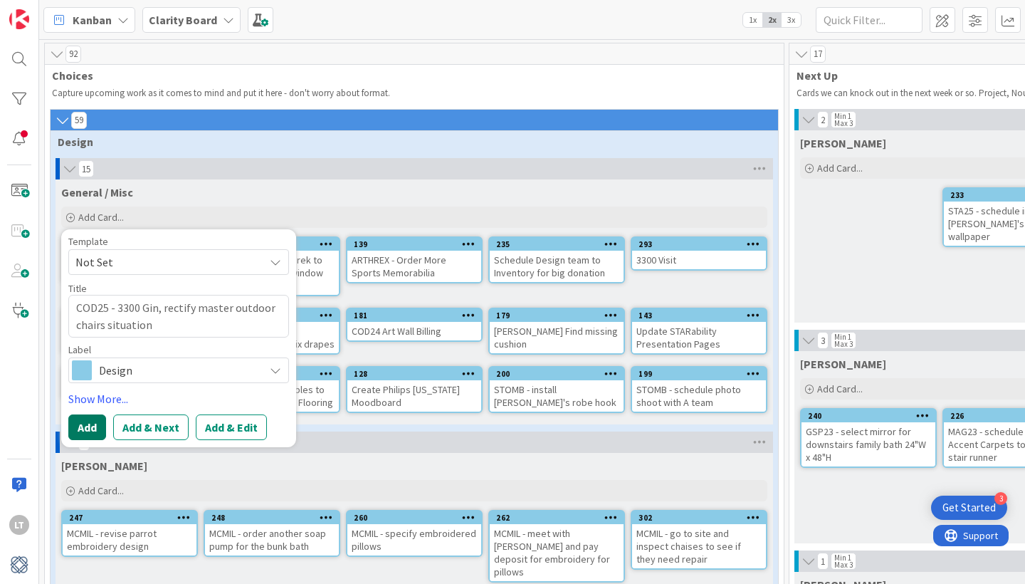
click at [89, 415] on button "Add" at bounding box center [87, 427] width 38 height 26
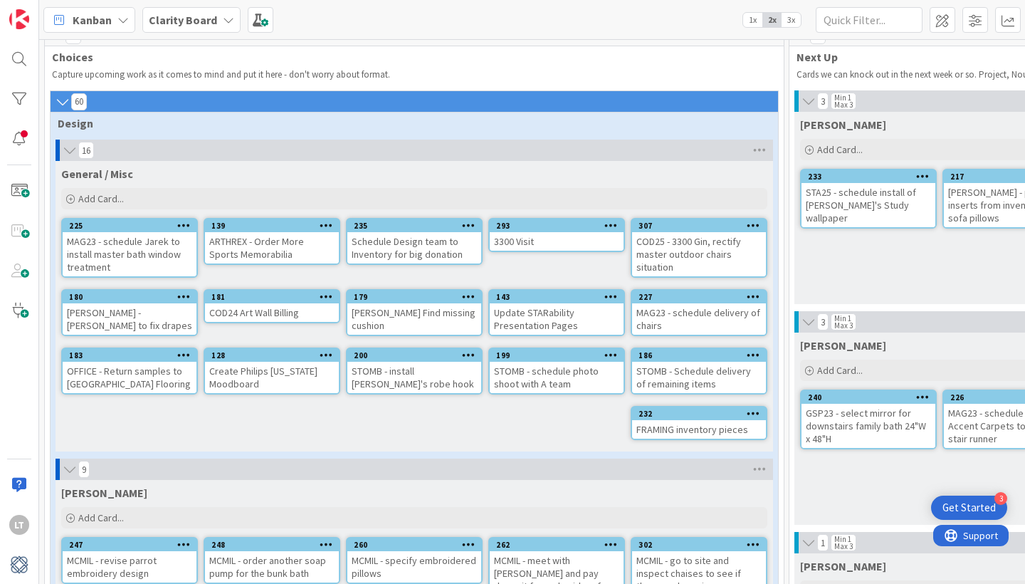
scroll to position [19, 0]
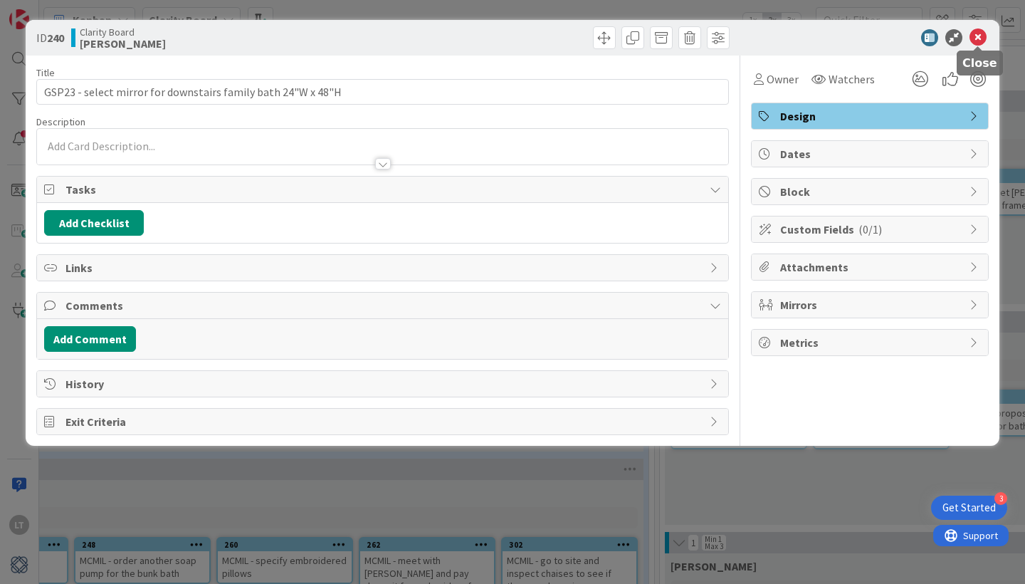
click at [982, 38] on icon at bounding box center [978, 37] width 17 height 17
